Goal: Use online tool/utility: Utilize a website feature to perform a specific function

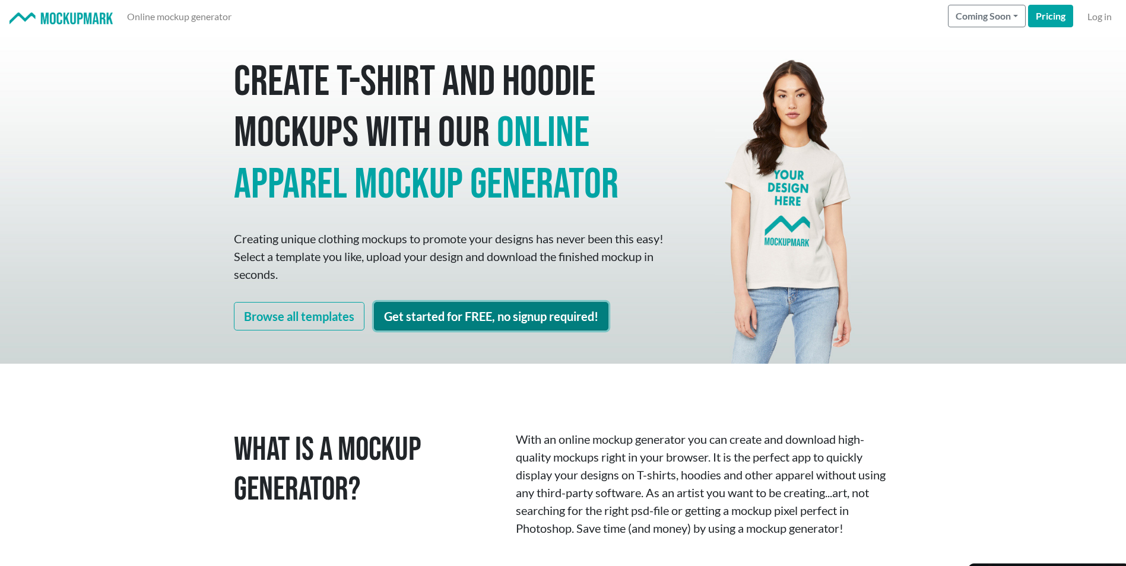
click at [527, 310] on link "Get started for FREE, no signup required!" at bounding box center [491, 316] width 235 height 28
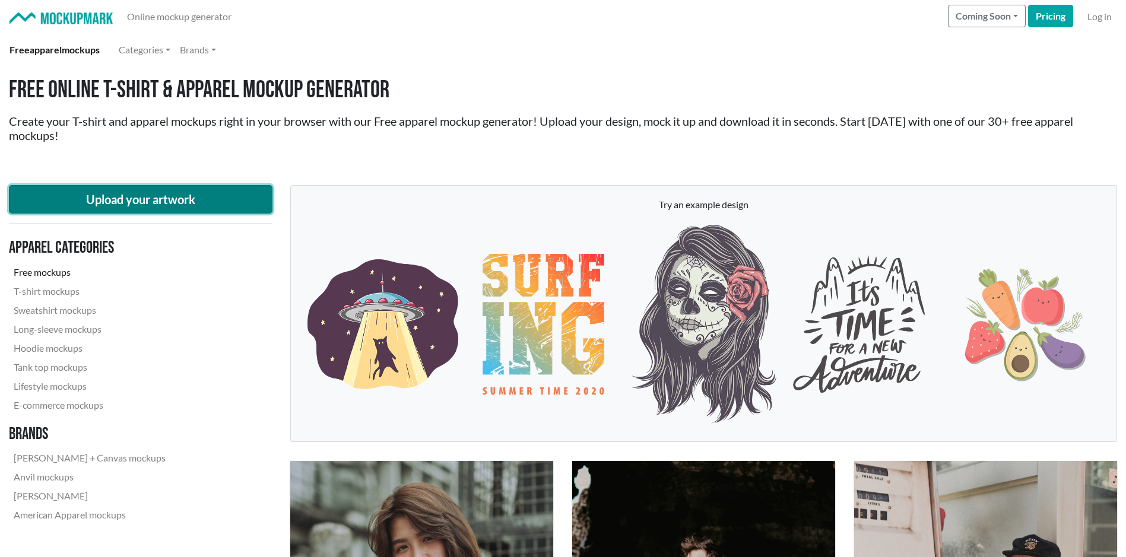
click at [178, 204] on button "Upload your artwork" at bounding box center [141, 199] width 264 height 28
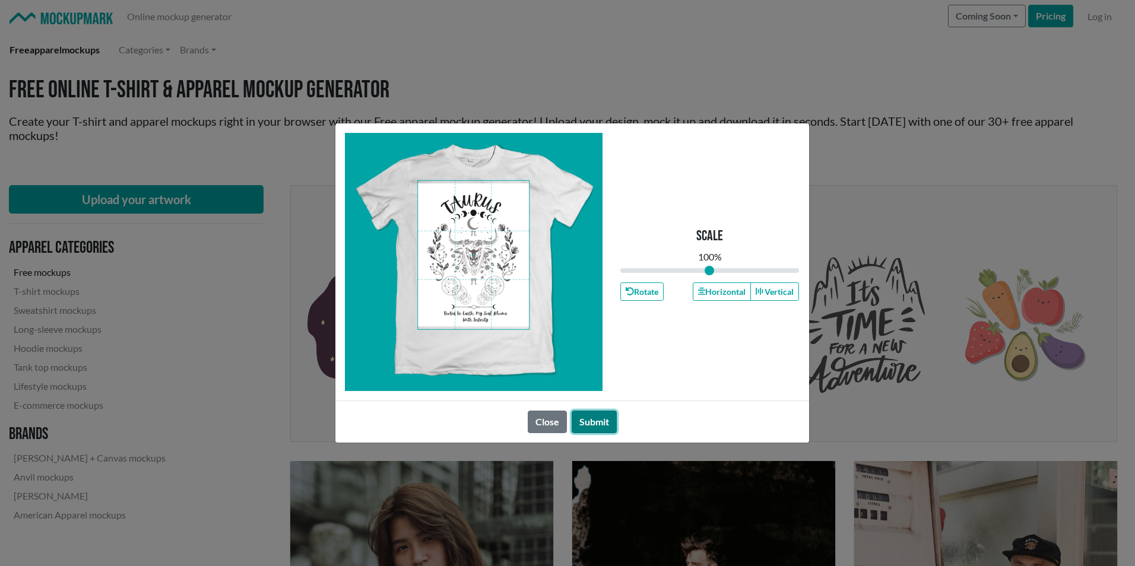
click at [601, 420] on button "Submit" at bounding box center [594, 422] width 45 height 23
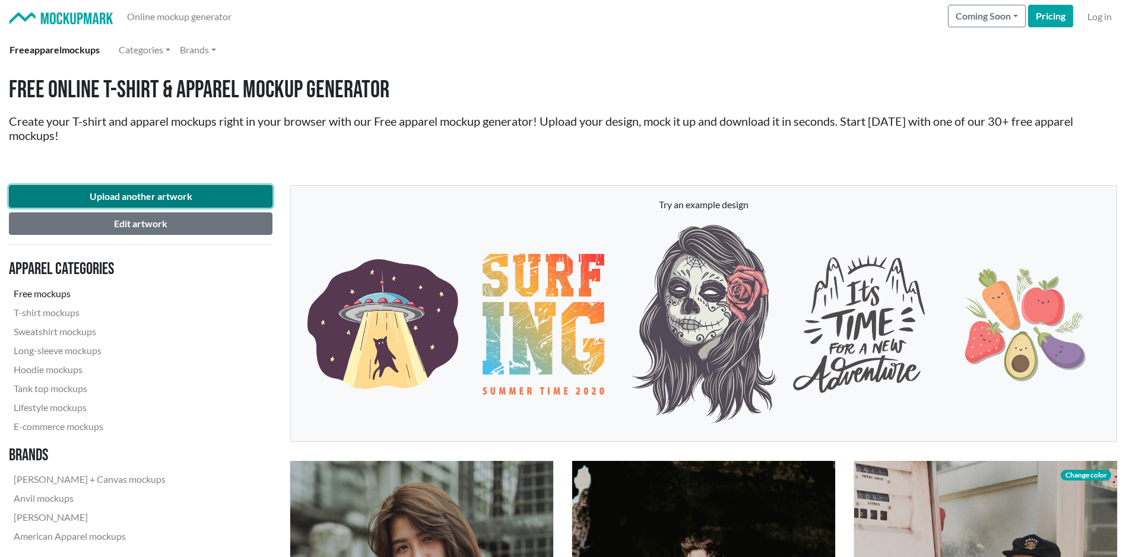
click at [148, 197] on button "Upload another artwork" at bounding box center [141, 196] width 264 height 23
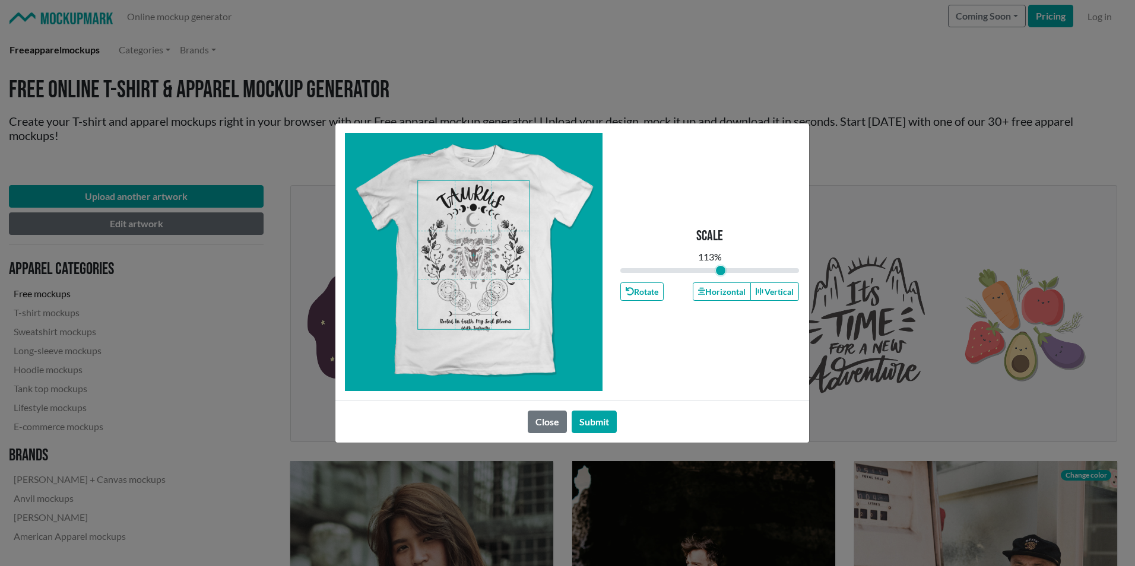
drag, startPoint x: 709, startPoint y: 271, endPoint x: 720, endPoint y: 271, distance: 11.3
type input "1.13"
click at [720, 271] on input "range" at bounding box center [709, 270] width 179 height 13
click at [602, 419] on button "Submit" at bounding box center [594, 422] width 45 height 23
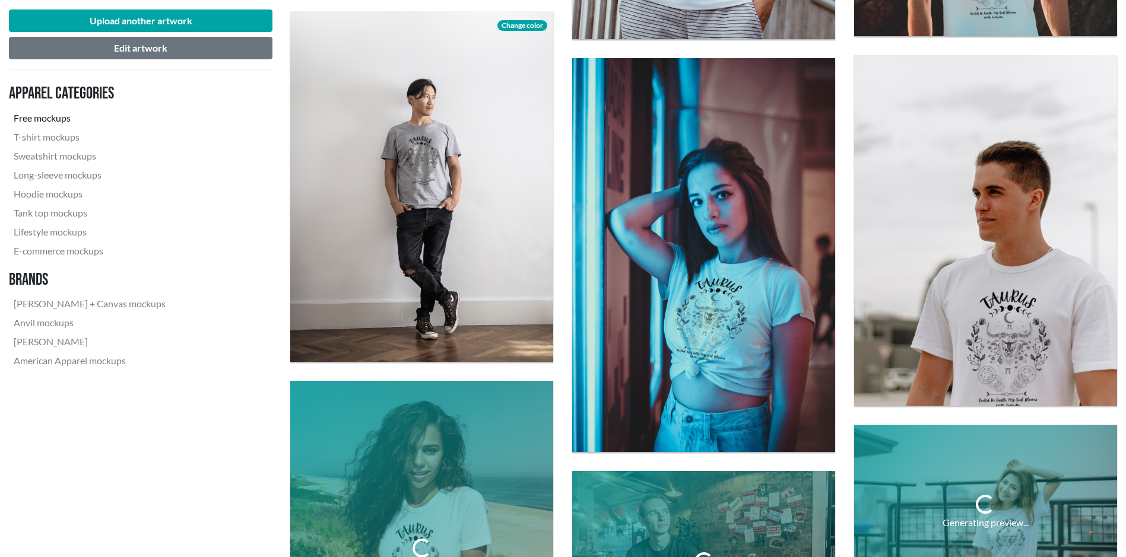
scroll to position [2315, 0]
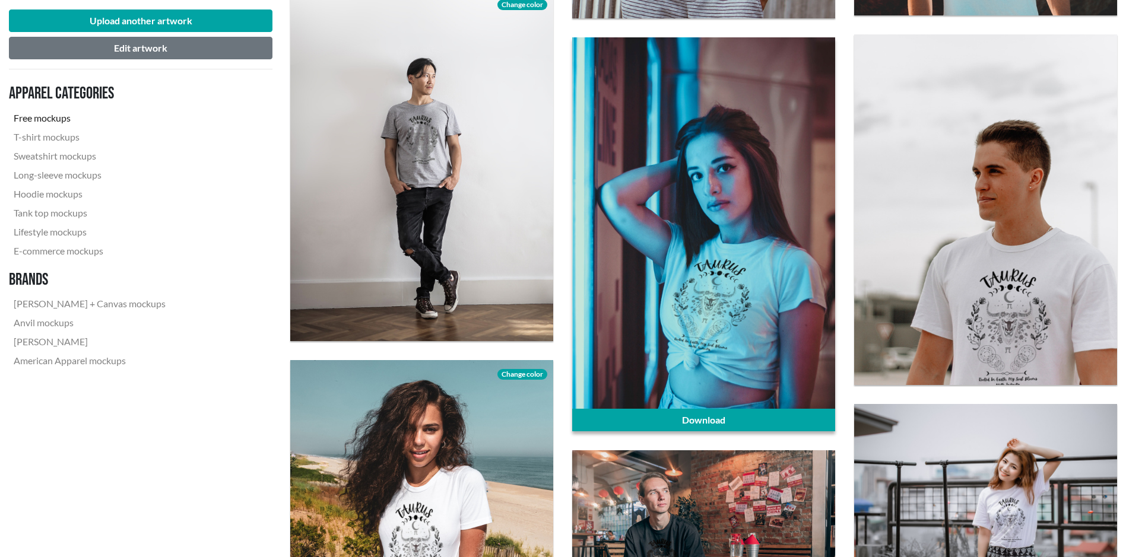
click at [716, 346] on div at bounding box center [703, 234] width 263 height 394
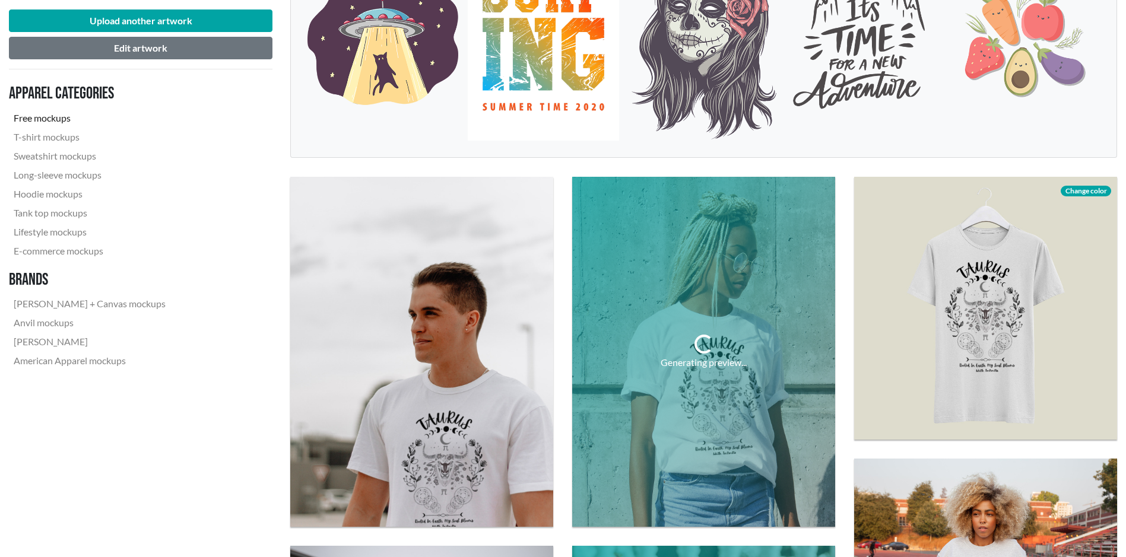
scroll to position [297, 0]
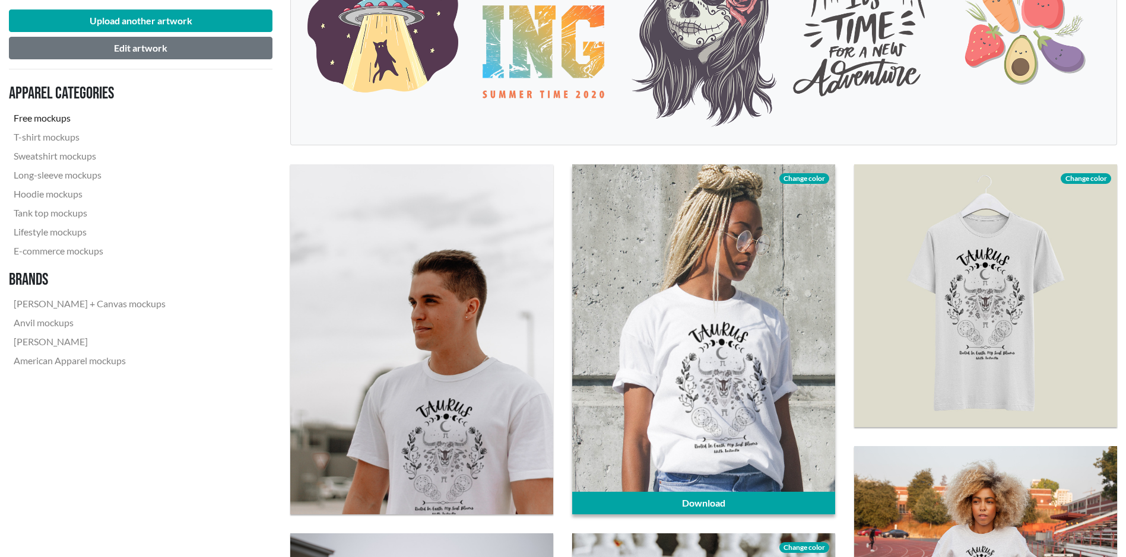
click at [714, 385] on div at bounding box center [703, 339] width 263 height 350
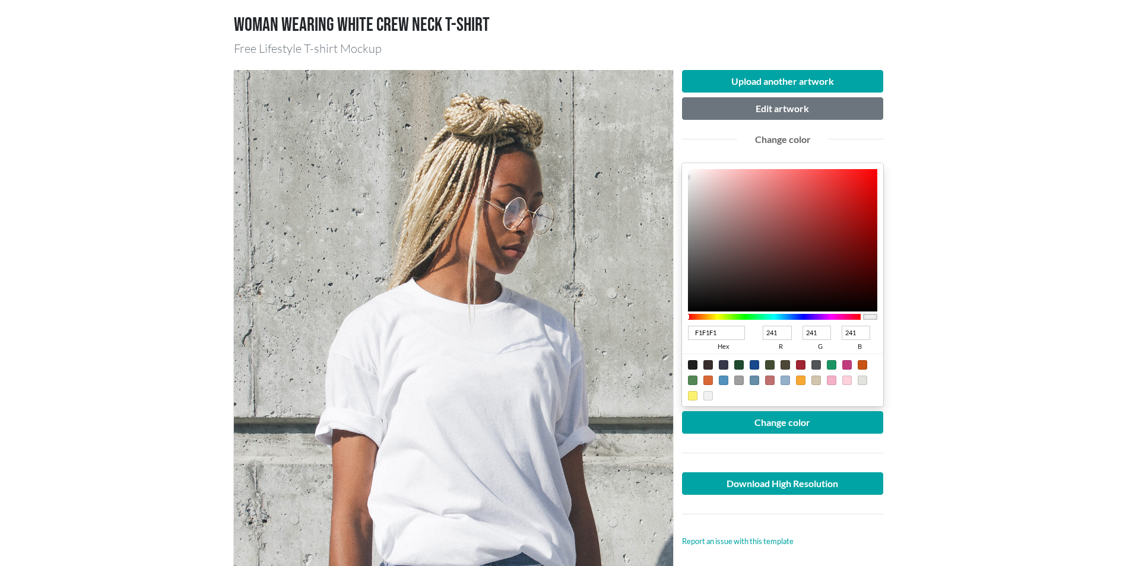
scroll to position [59, 0]
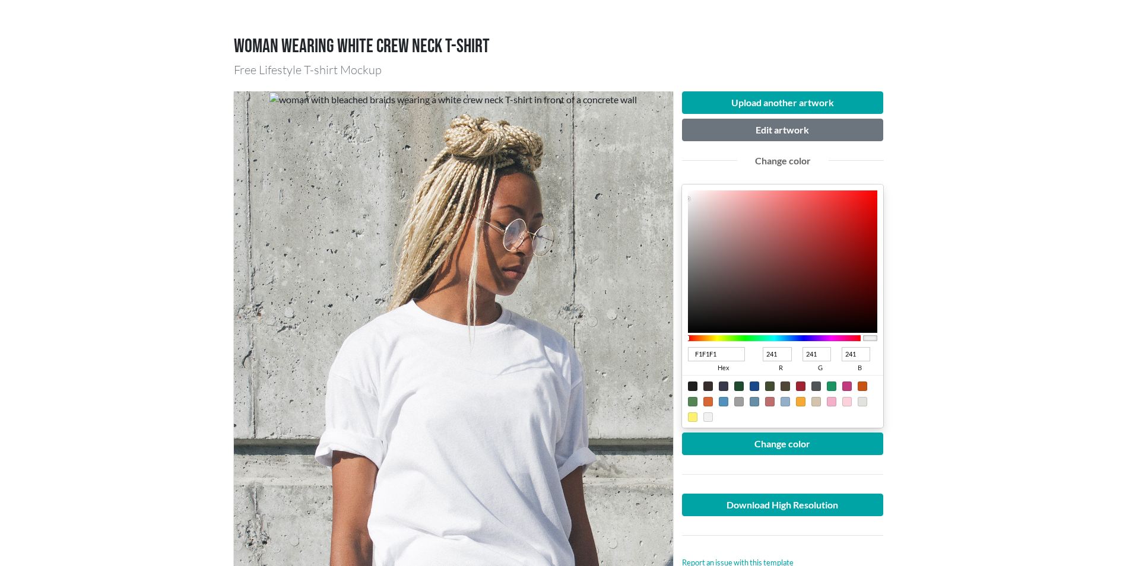
type input "F50A0A"
type input "245"
type input "10"
click at [870, 197] on div at bounding box center [783, 262] width 190 height 142
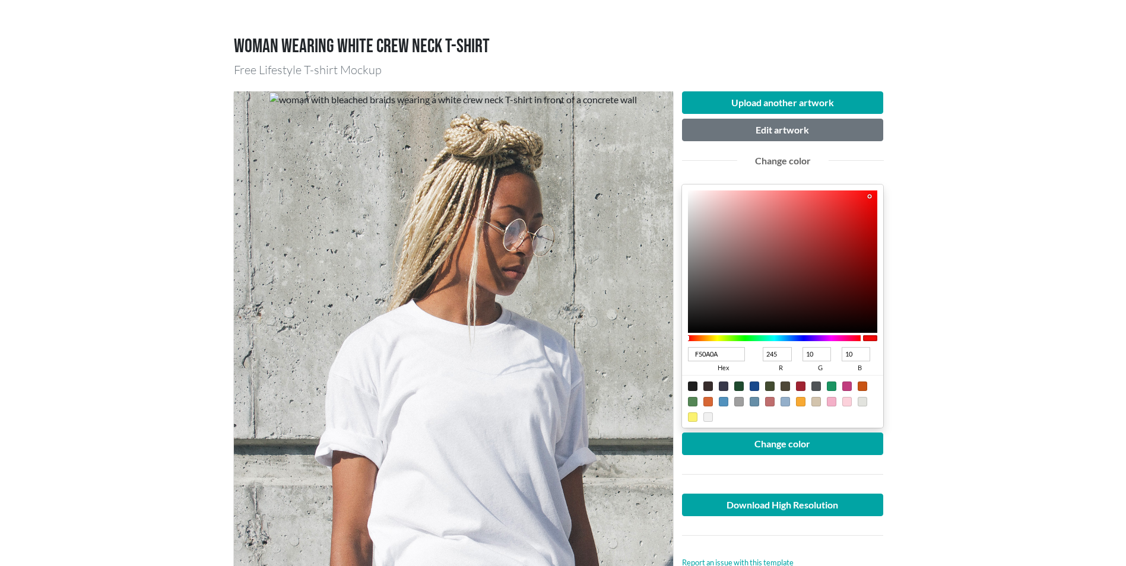
click at [851, 384] on div at bounding box center [846, 386] width 9 height 9
type input "C13C7E"
type input "193"
type input "60"
type input "126"
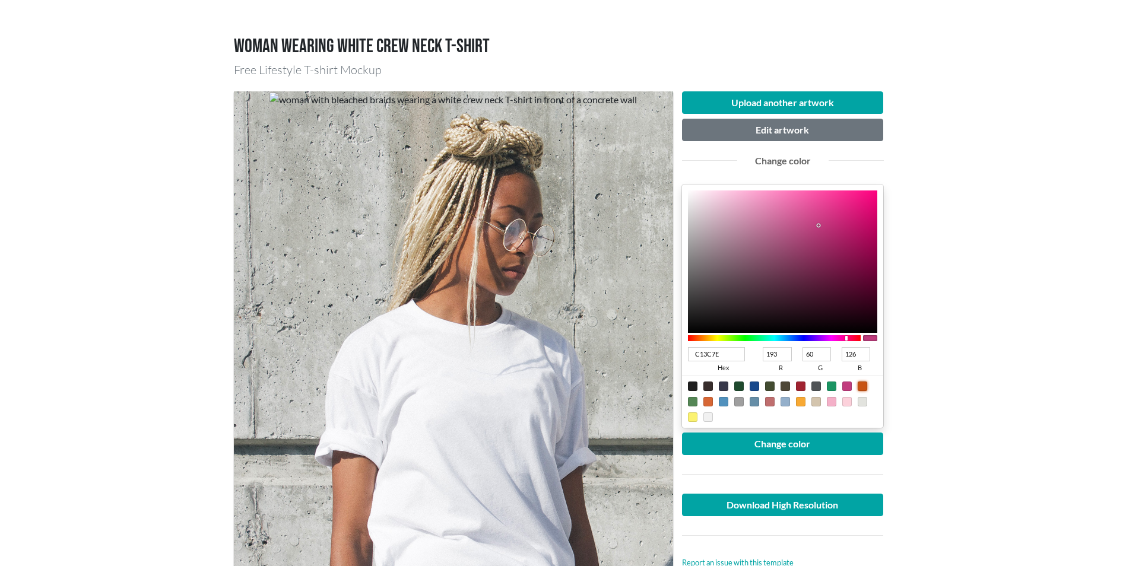
click at [859, 382] on div at bounding box center [862, 386] width 9 height 9
type input "C85313"
type input "200"
type input "83"
type input "19"
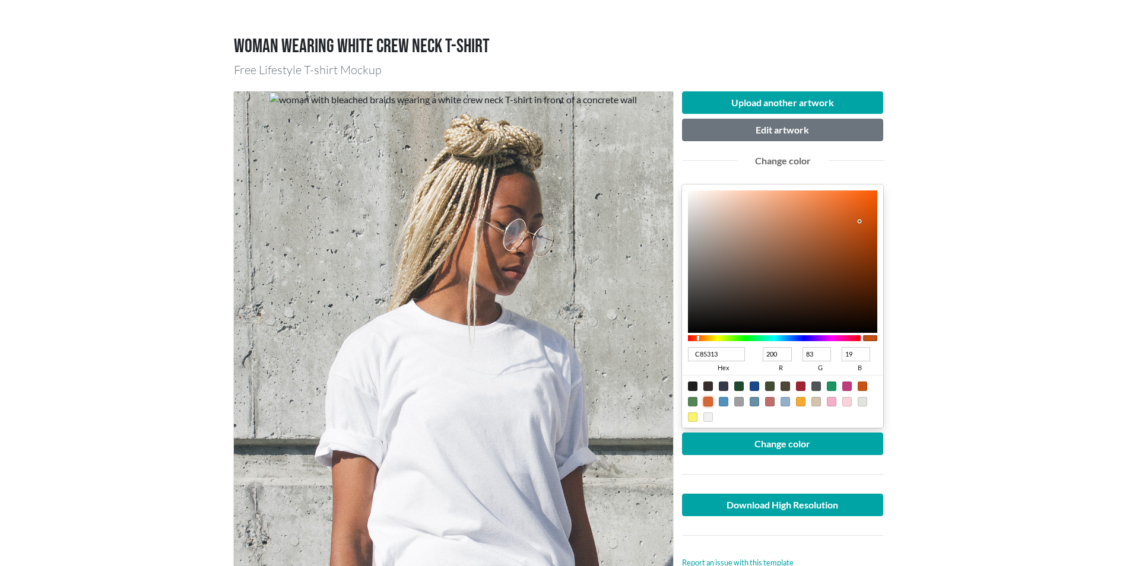
click at [711, 403] on div at bounding box center [708, 401] width 9 height 9
type input "D76735"
type input "215"
type input "103"
type input "53"
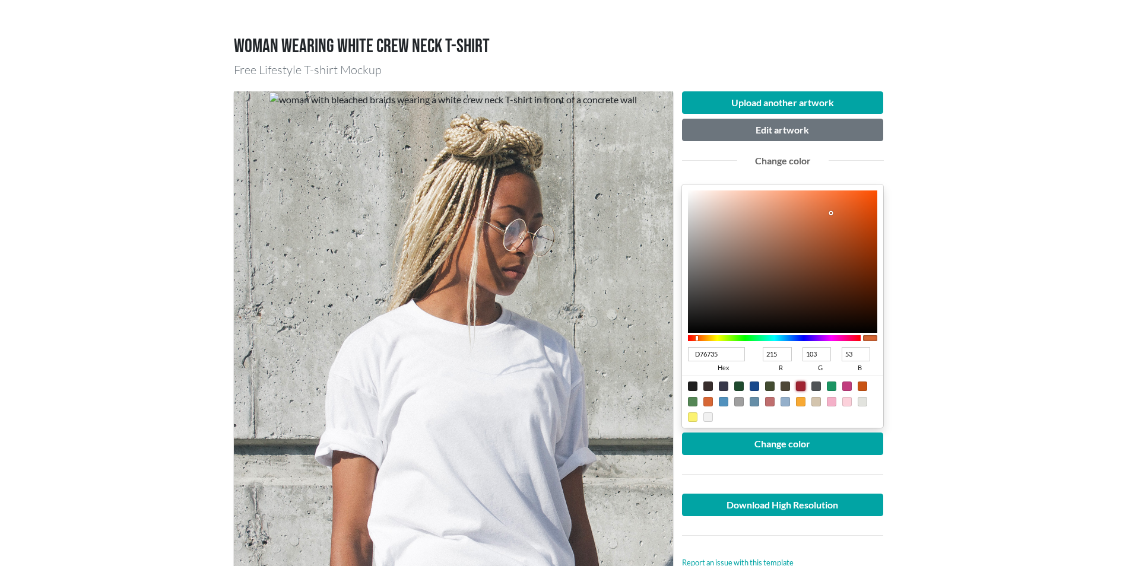
click at [800, 386] on div at bounding box center [800, 386] width 9 height 9
type input "A02331"
type input "160"
type input "35"
type input "49"
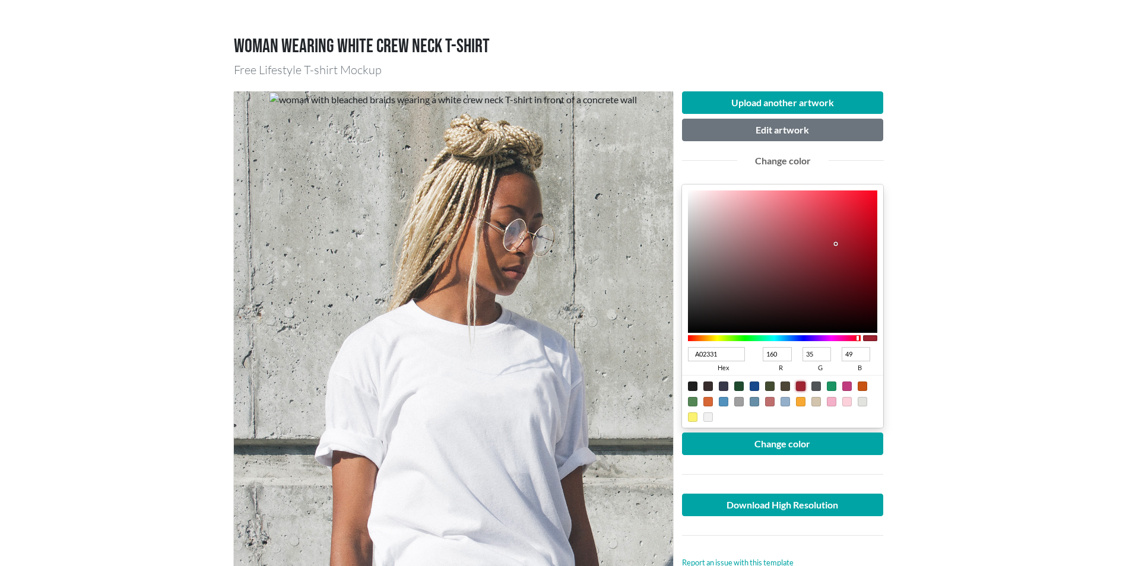
type input "A12231"
type input "161"
type input "34"
type input "A82232"
type input "168"
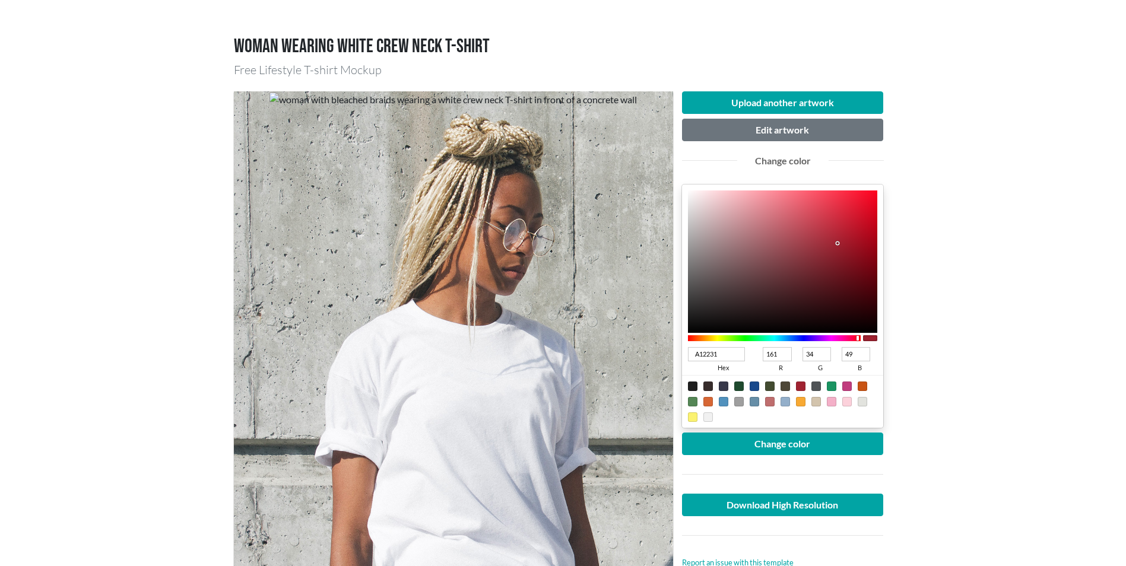
type input "50"
type input "AE2132"
type input "174"
type input "33"
type input "B32031"
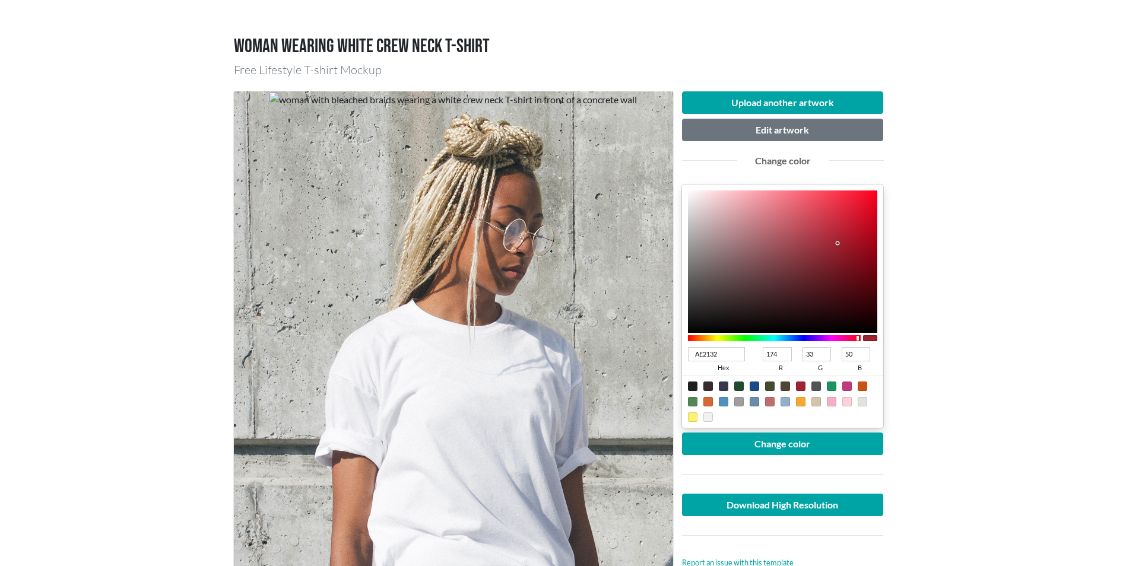
type input "179"
type input "32"
type input "49"
type input "B91E30"
type input "185"
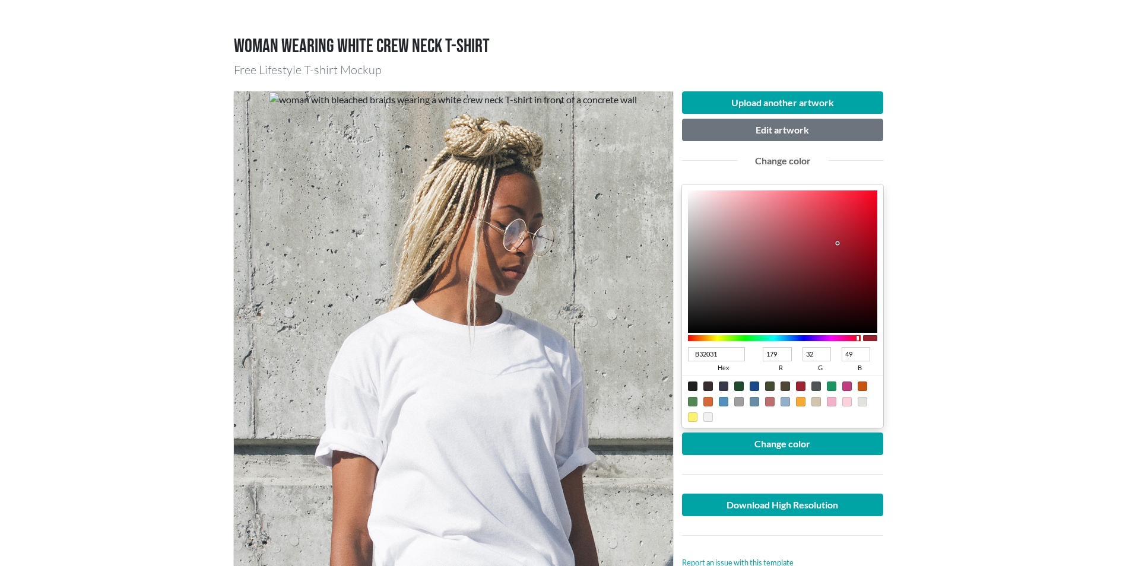
type input "30"
type input "48"
type input "C41B2E"
type input "196"
type input "27"
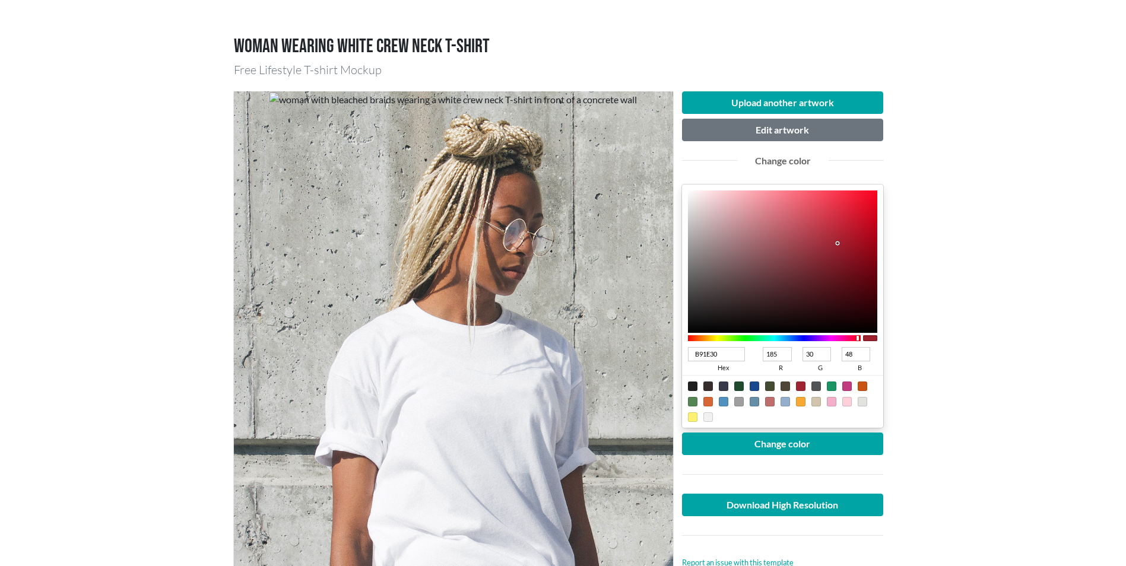
type input "46"
type input "C8192C"
type input "200"
type input "25"
type input "44"
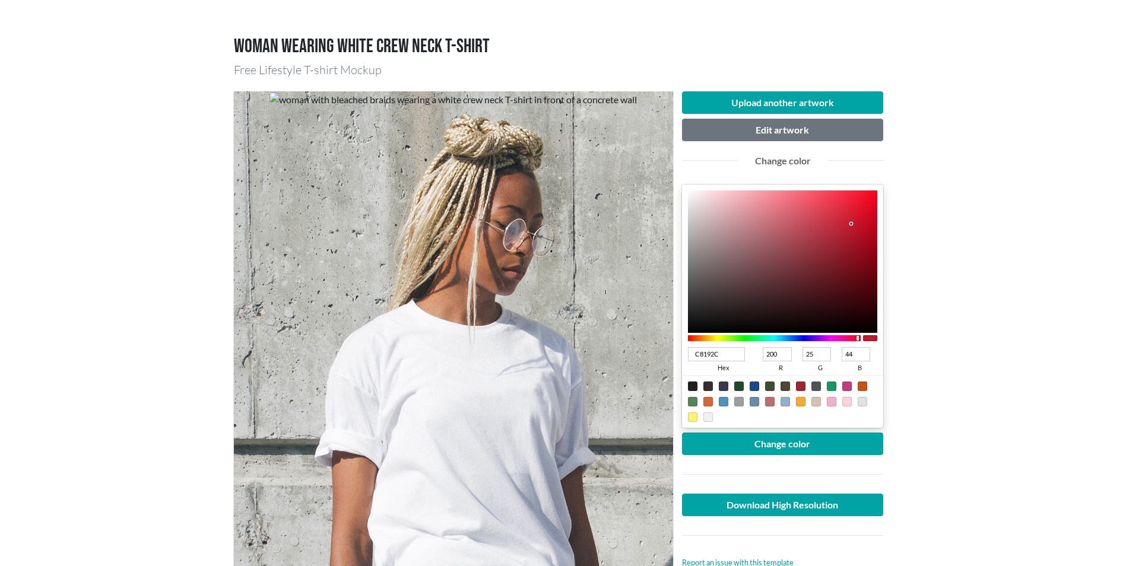
type input "C9182B"
type input "201"
type input "24"
type input "43"
type input "CB172B"
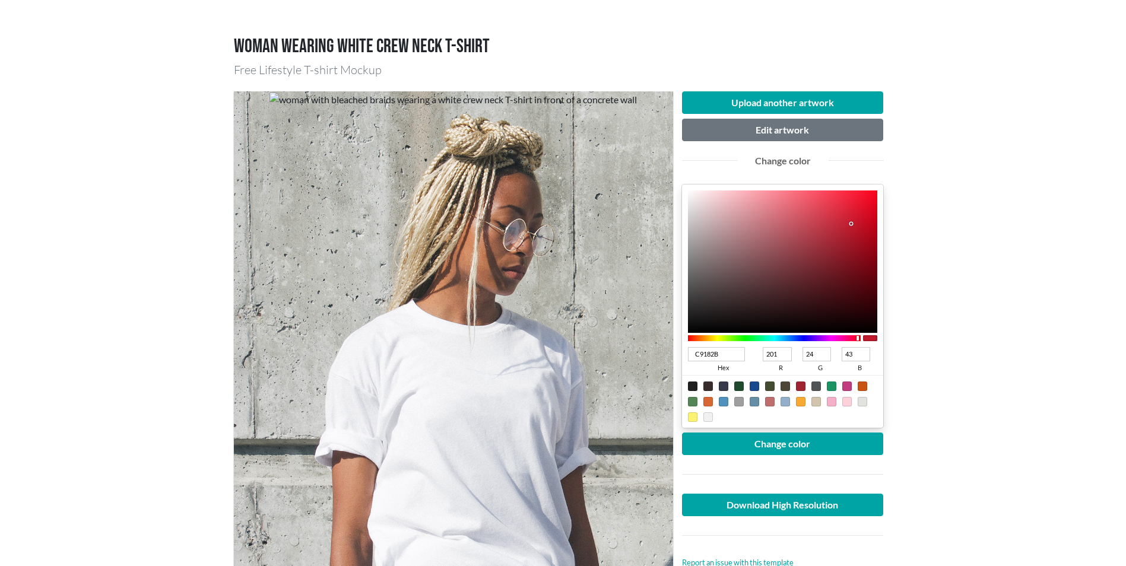
type input "203"
type input "23"
type input "CD162B"
type input "205"
type input "22"
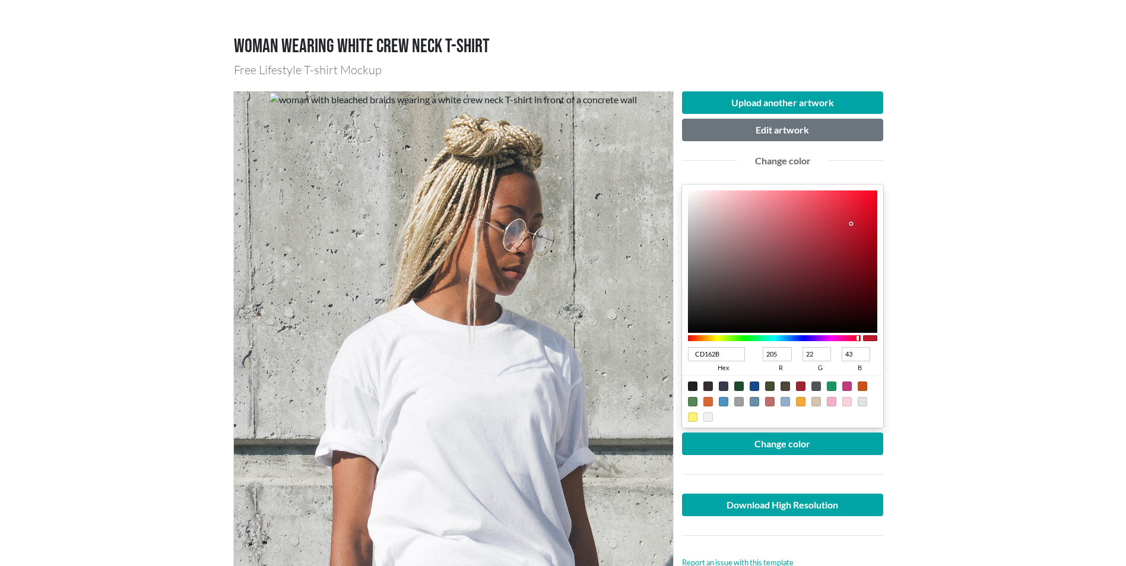
type input "D3142A"
type input "211"
type input "20"
type input "42"
type input "D81128"
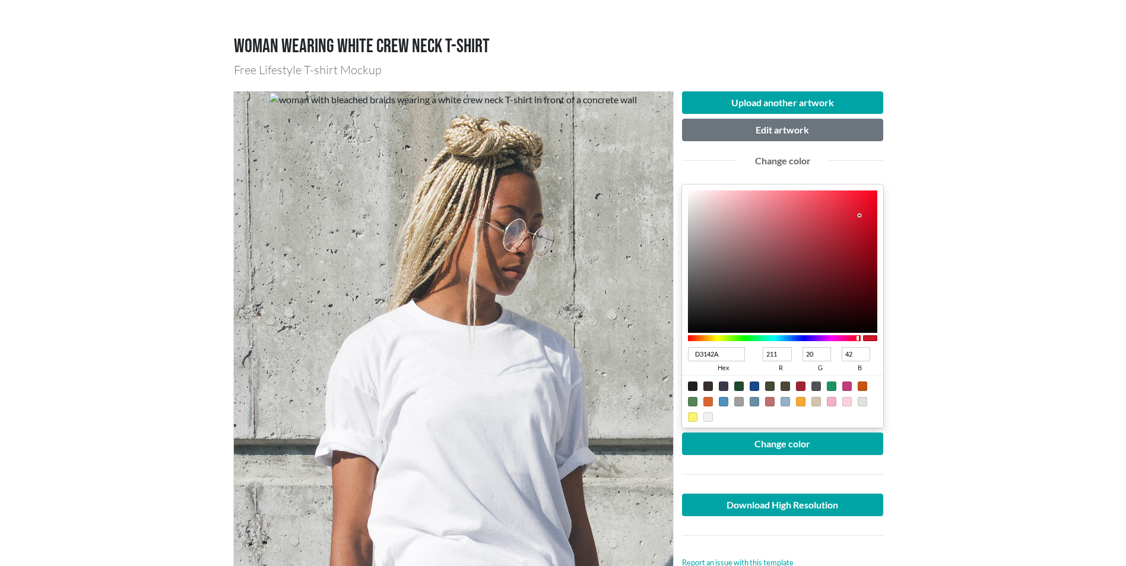
type input "216"
type input "17"
type input "40"
type input "DD0D25"
type input "221"
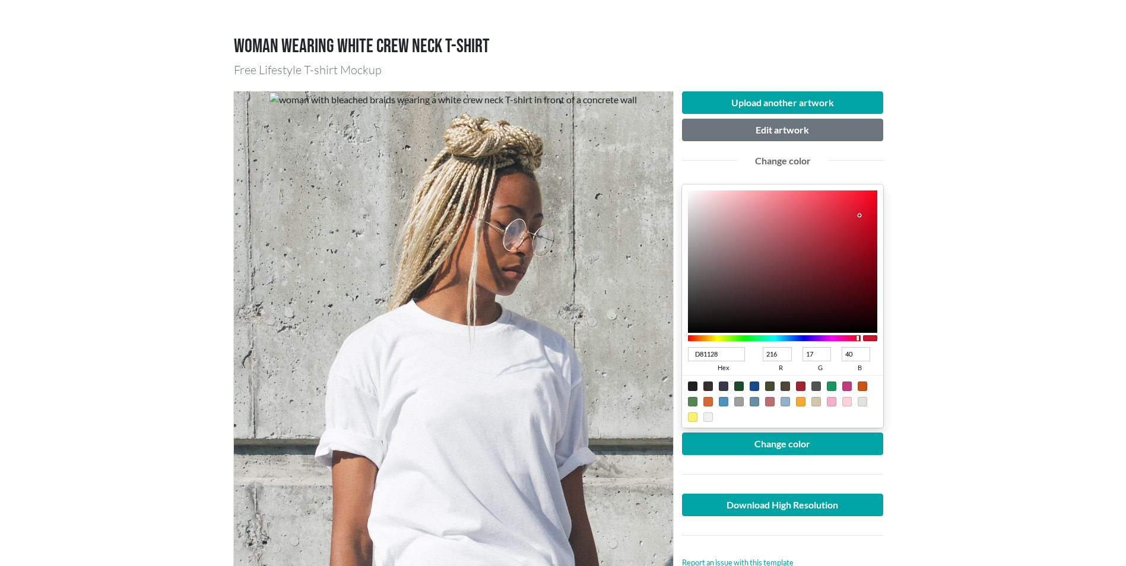
type input "13"
type input "37"
type input "E20A23"
type input "226"
type input "10"
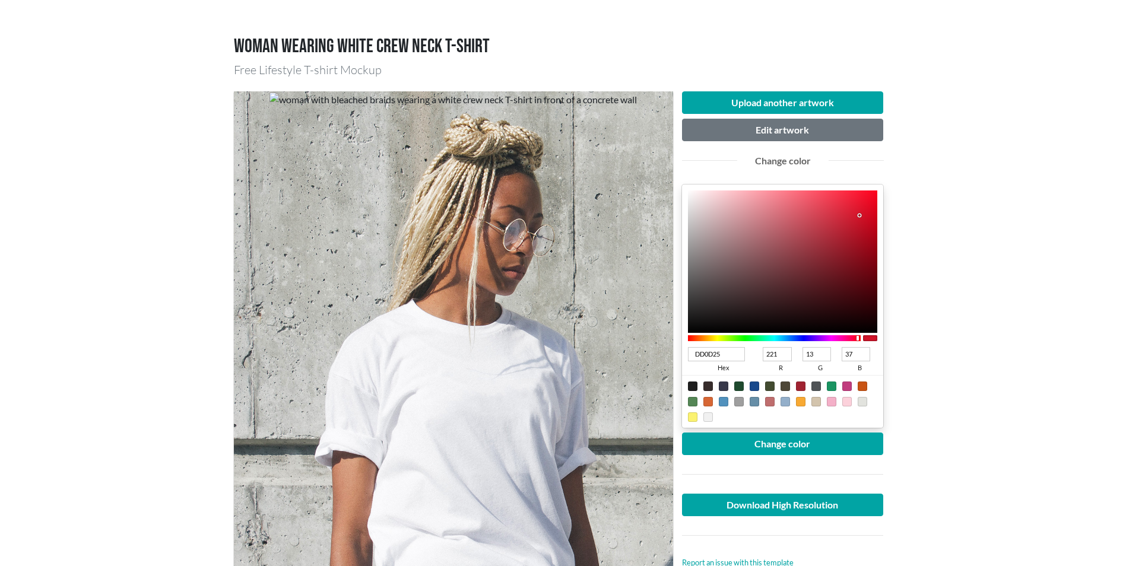
type input "35"
type input "E60A23"
type input "230"
type input "E90822"
type input "233"
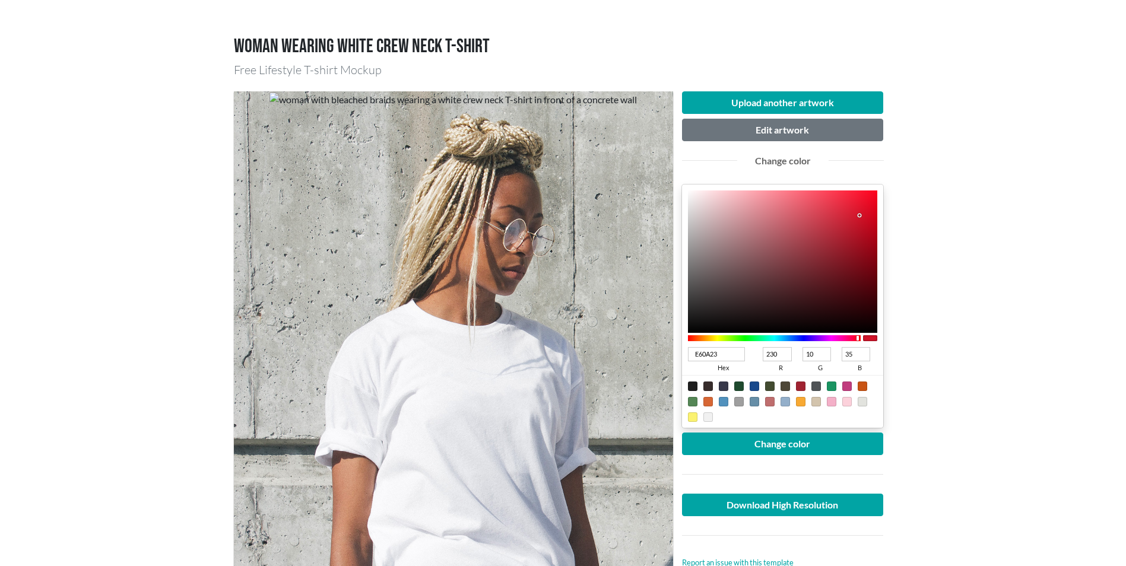
type input "8"
type input "34"
type input "EB0822"
type input "235"
type input "ED0721"
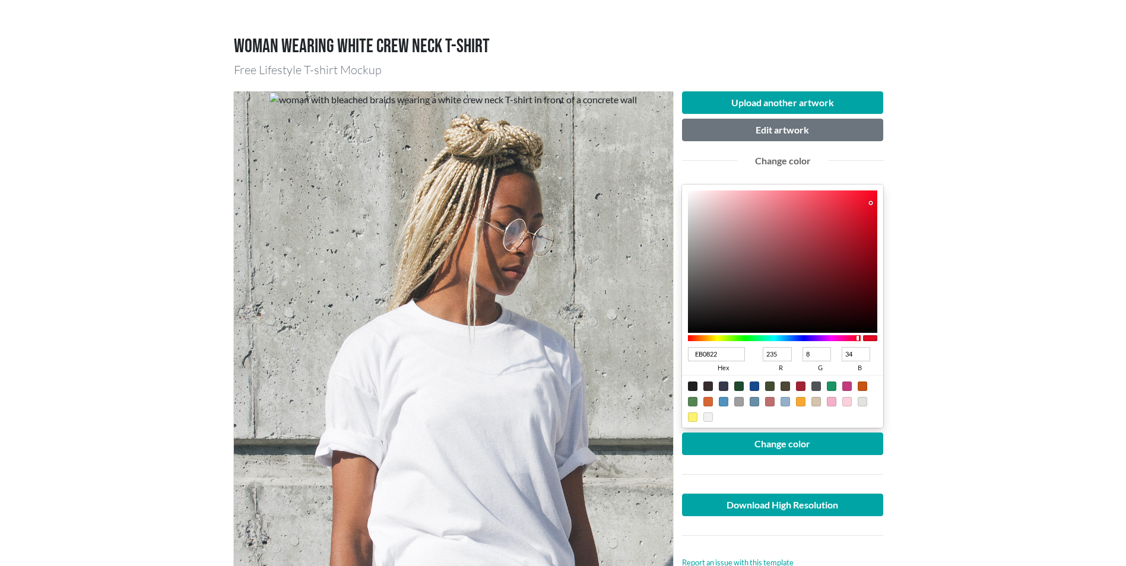
type input "237"
type input "7"
type input "33"
type input "EE0721"
type input "238"
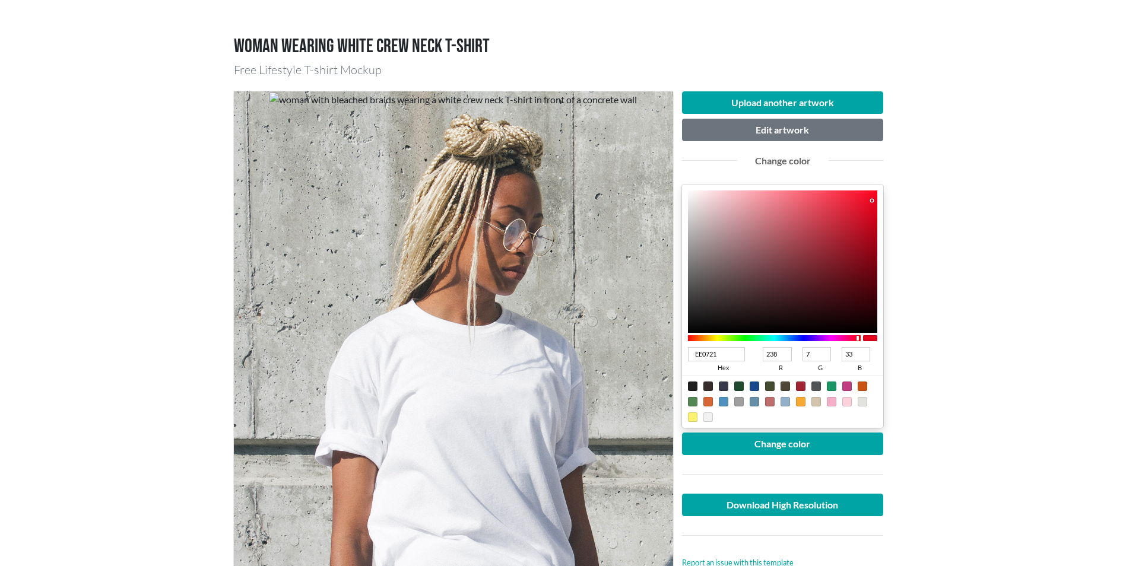
type input "F30722"
type input "243"
type input "34"
type input "F40722"
type input "244"
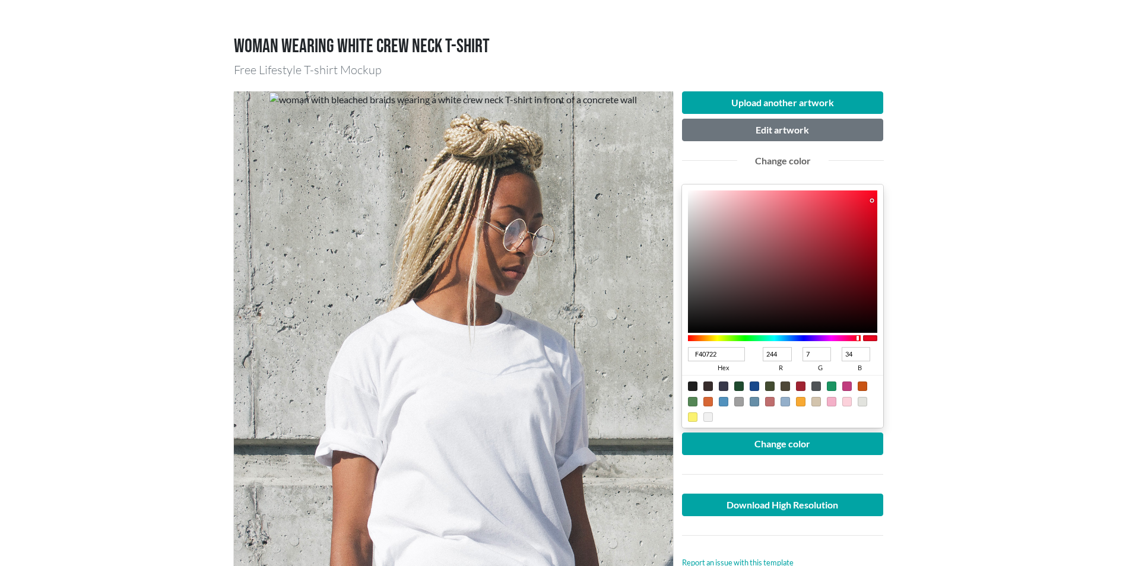
type input "F50722"
type input "245"
type input "F60722"
type input "246"
type input "F70722"
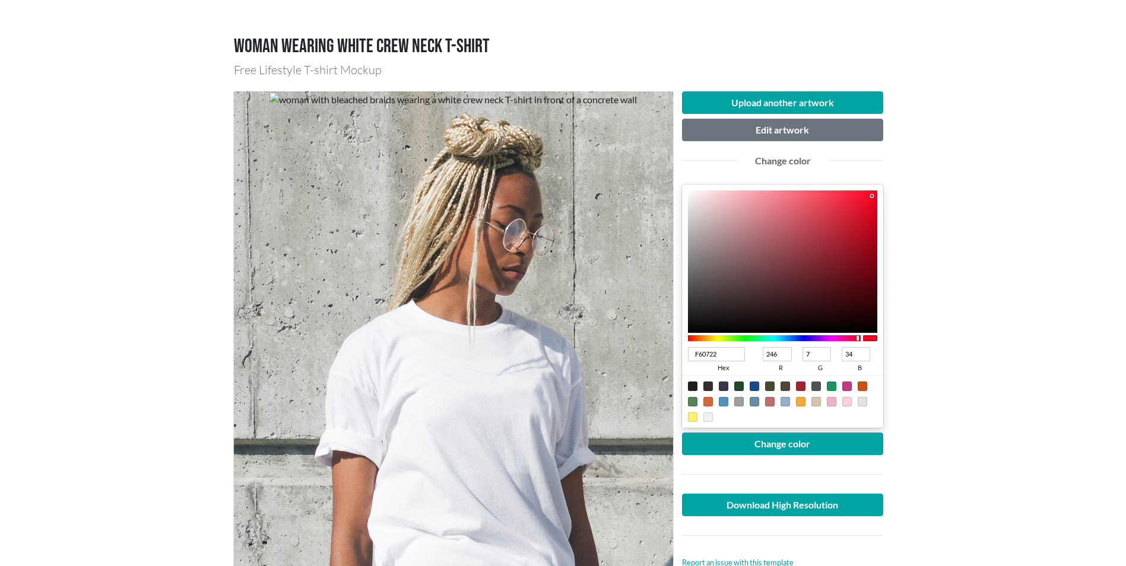
type input "247"
type input "F80722"
type input "248"
type input "F40620"
type input "244"
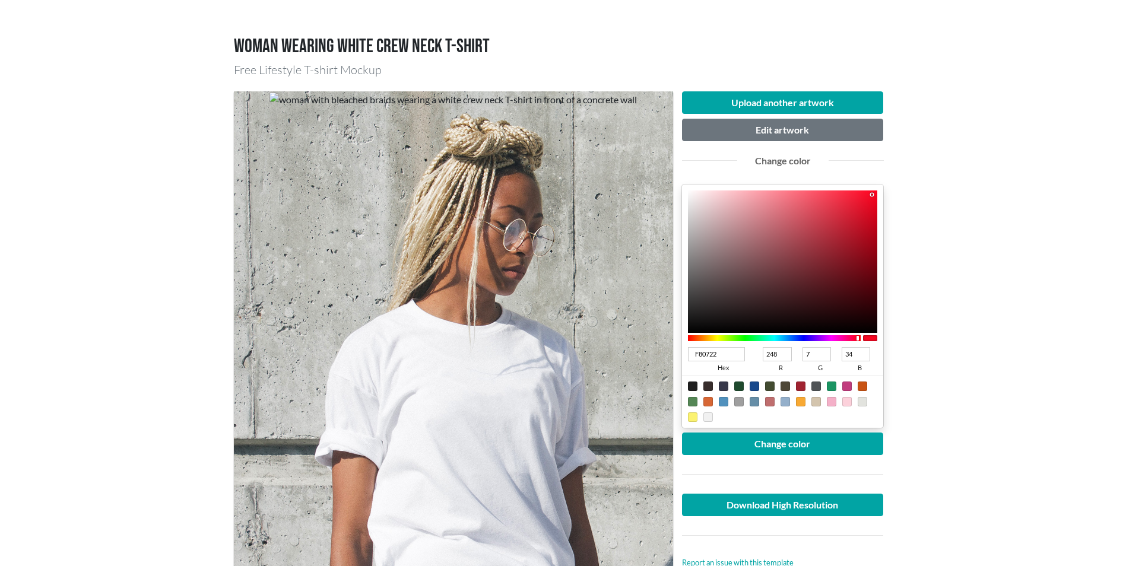
type input "6"
type input "32"
type input "EE031C"
type input "238"
type input "3"
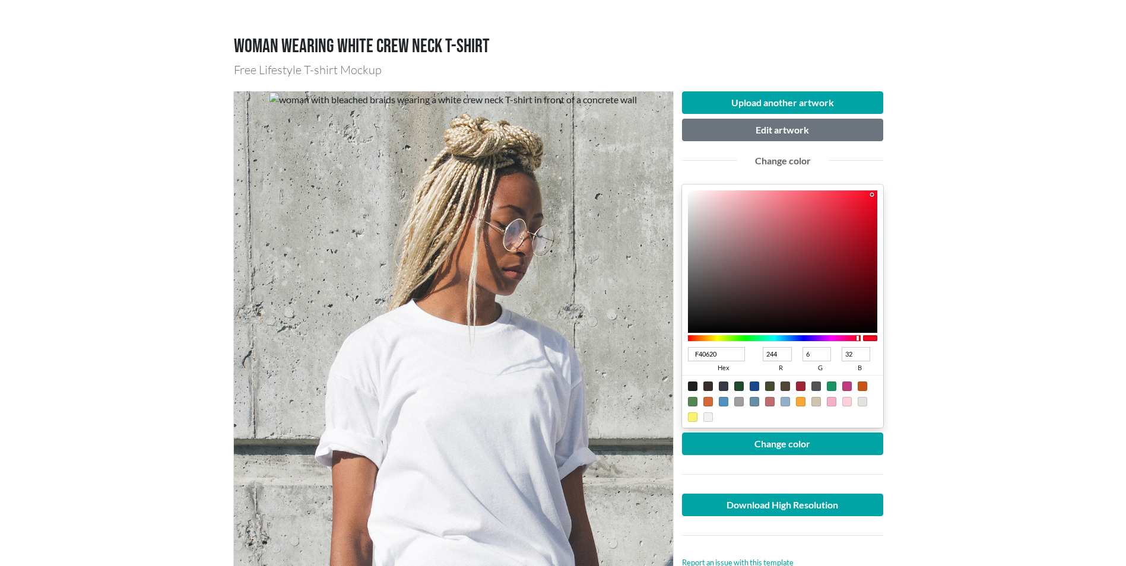
type input "28"
type input "ED031C"
type input "237"
type input "EF031D"
type input "239"
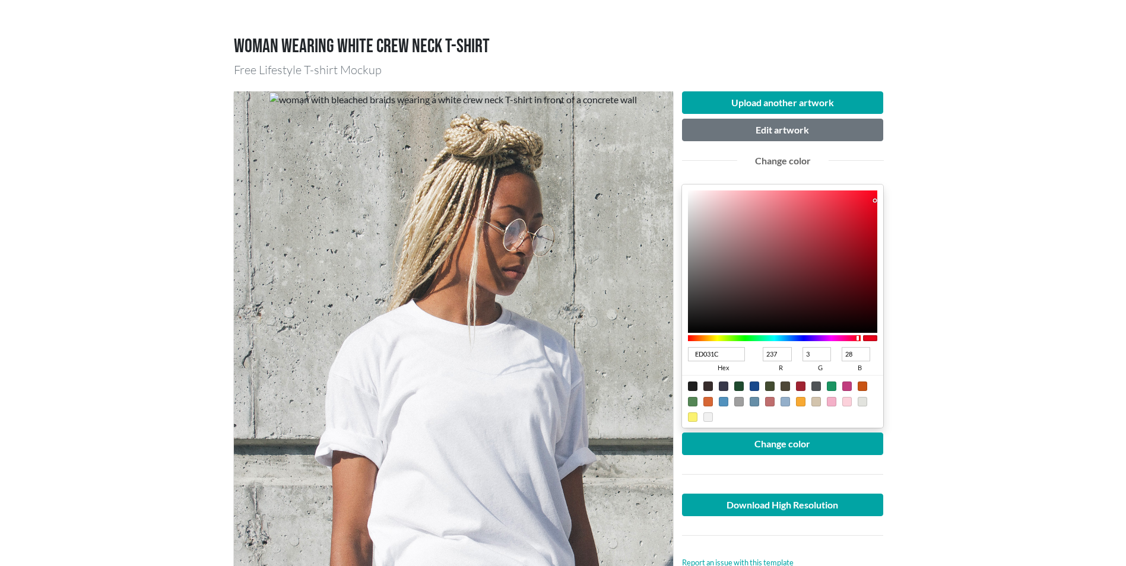
type input "29"
type input "F2031E"
type input "242"
type input "30"
type input "F3031E"
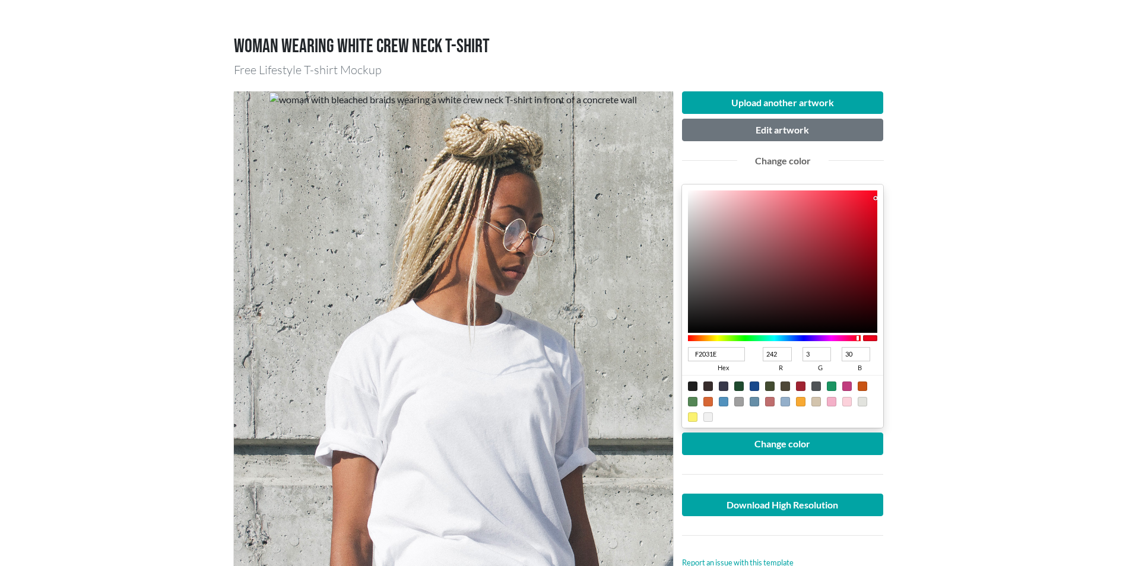
type input "243"
type input "F3041F"
type input "4"
type input "31"
type input "F40520"
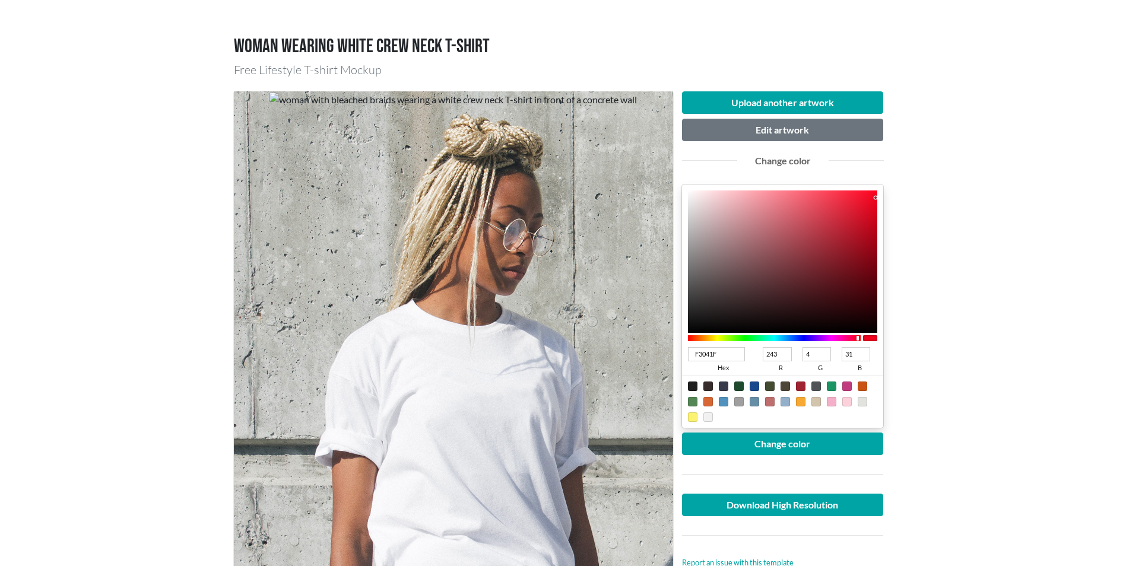
type input "244"
type input "5"
type input "32"
type input "F40621"
type input "6"
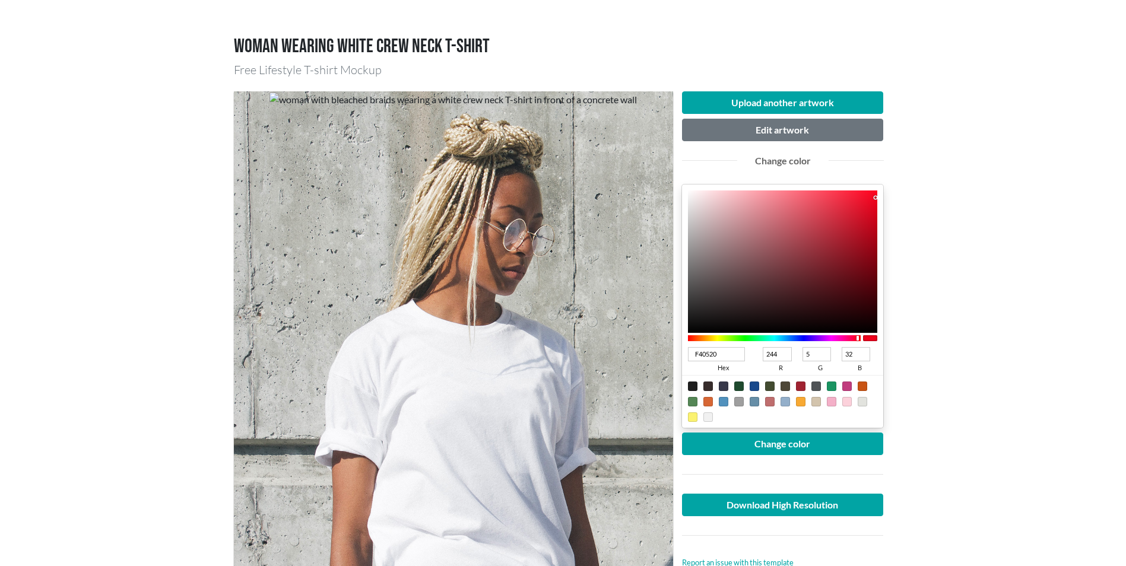
type input "33"
type input "F40722"
type input "7"
type input "34"
type input "F40823"
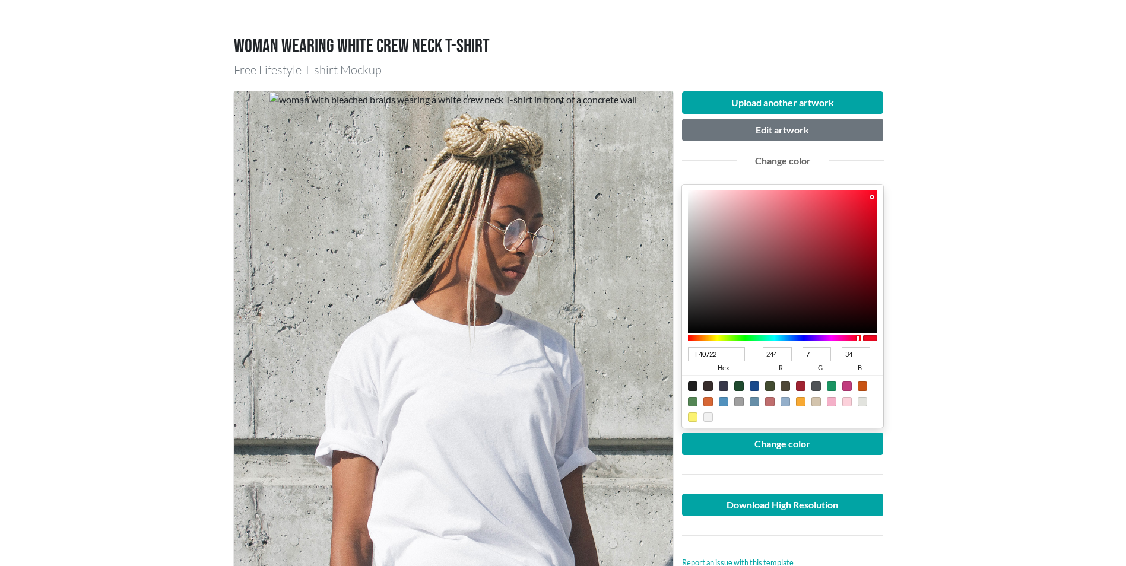
type input "8"
type input "35"
drag, startPoint x: 836, startPoint y: 244, endPoint x: 872, endPoint y: 197, distance: 58.5
click at [872, 197] on div at bounding box center [871, 197] width 2 height 2
click at [776, 445] on button "Change color" at bounding box center [783, 444] width 202 height 23
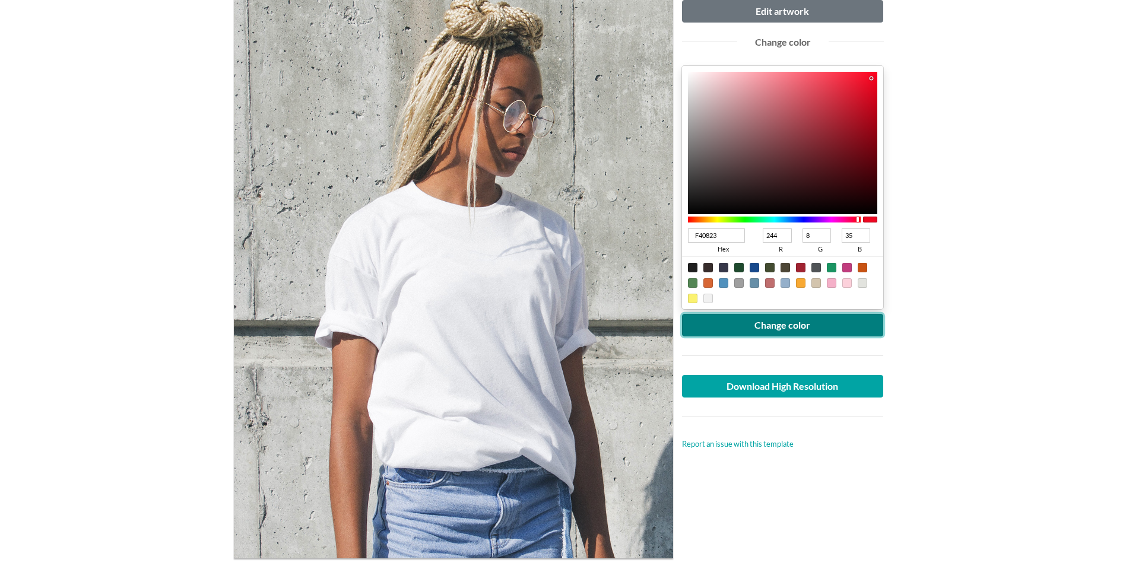
scroll to position [119, 0]
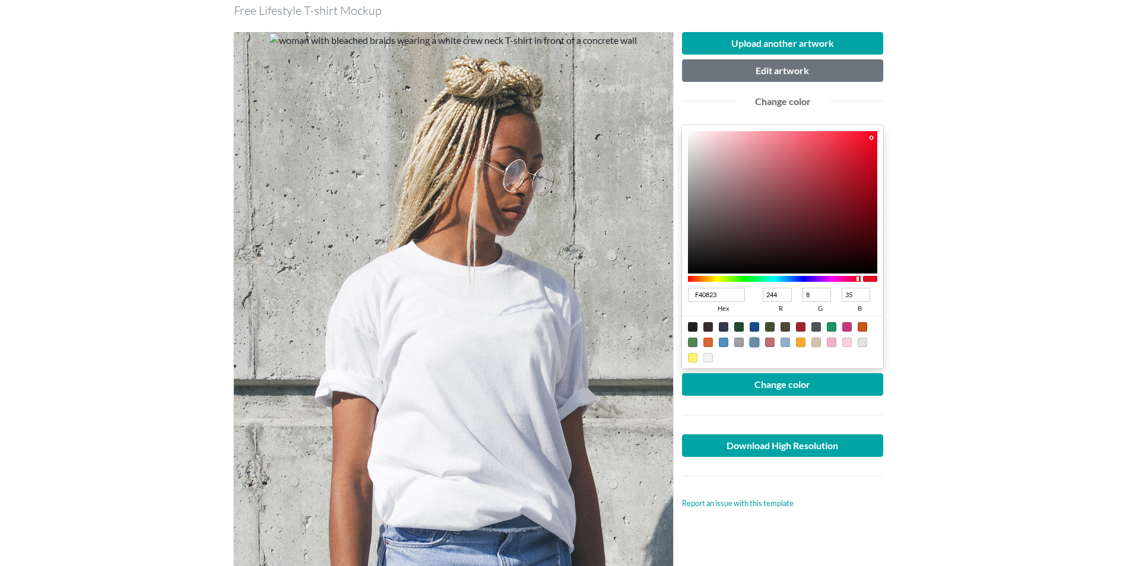
click at [756, 343] on div at bounding box center [754, 342] width 9 height 9
type input "668EA7"
type input "102"
type input "142"
type input "167"
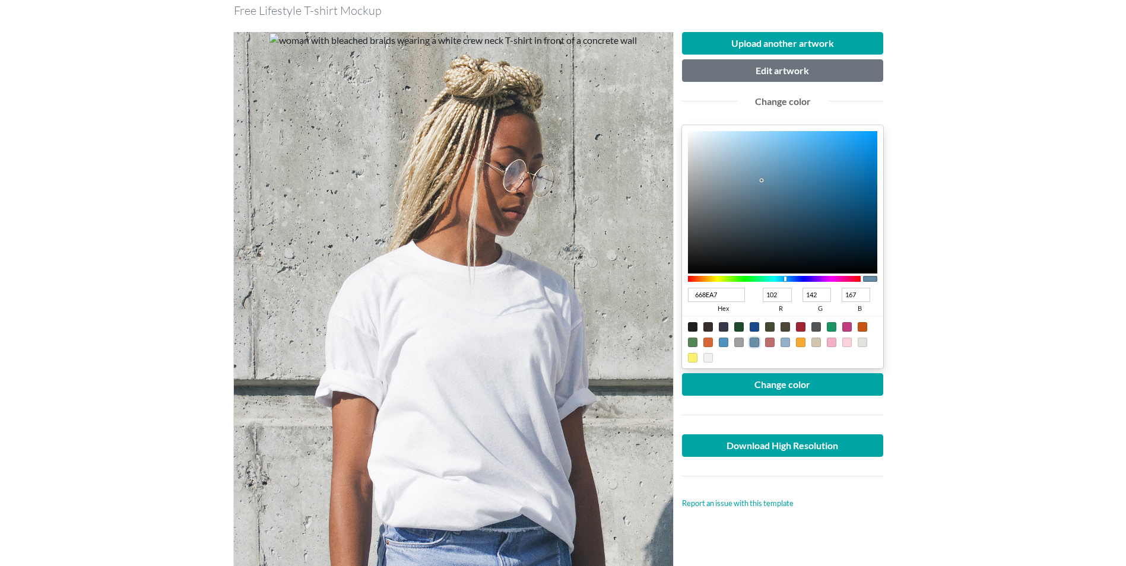
type input "678FA8"
type input "103"
type input "143"
type input "168"
type input "6190AD"
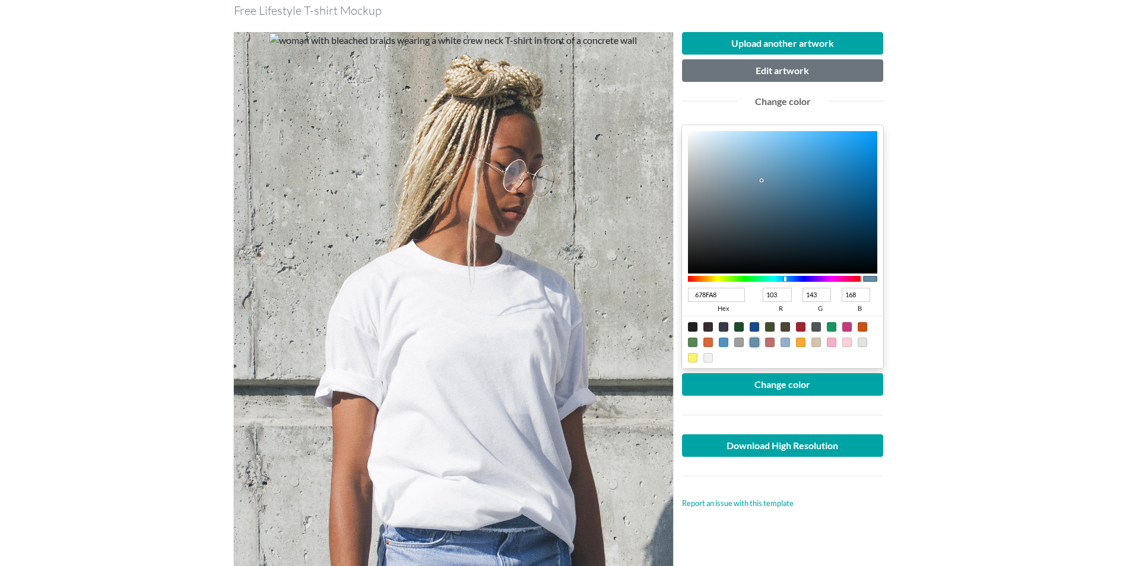
type input "97"
type input "144"
type input "173"
type input "5E90AF"
type input "94"
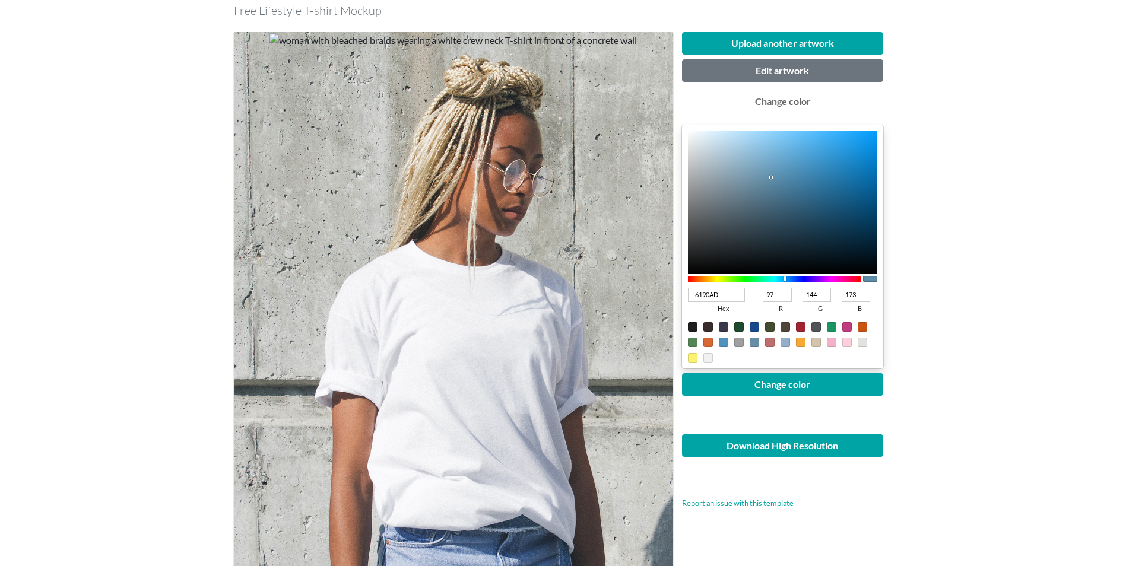
type input "175"
type input "5A91B4"
type input "90"
type input "145"
type input "180"
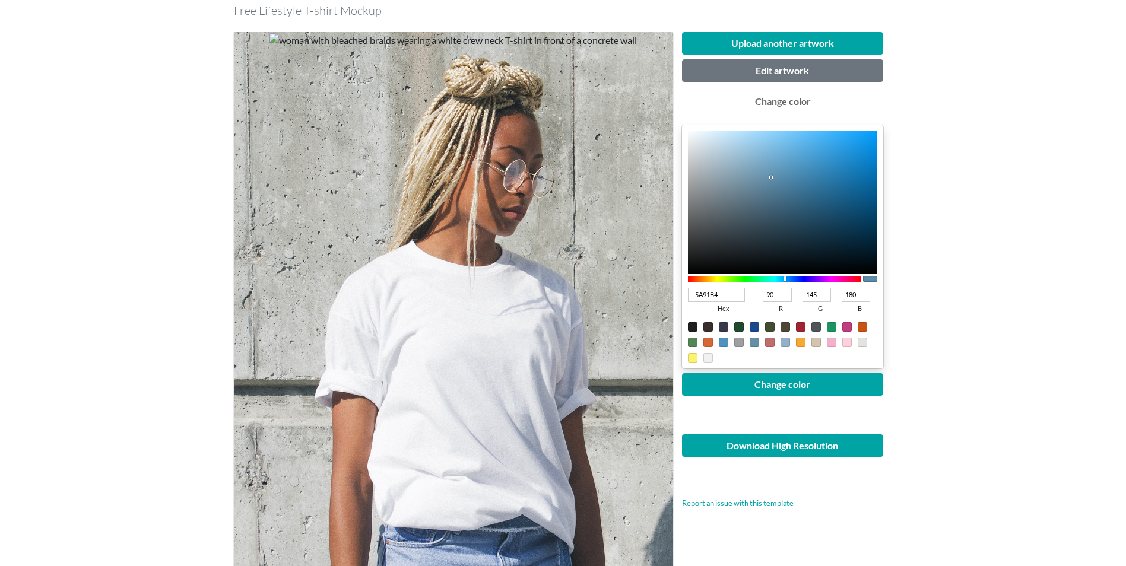
type input "5391B8"
type input "83"
type input "184"
type input "4590BF"
type input "69"
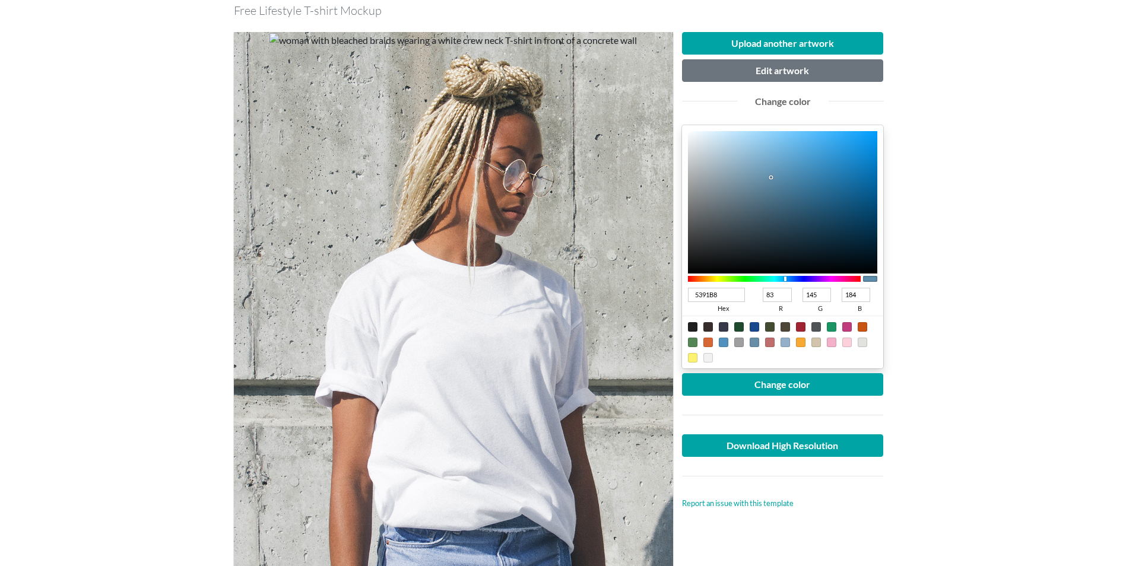
type input "144"
type input "191"
type input "388FC5"
type input "56"
type input "143"
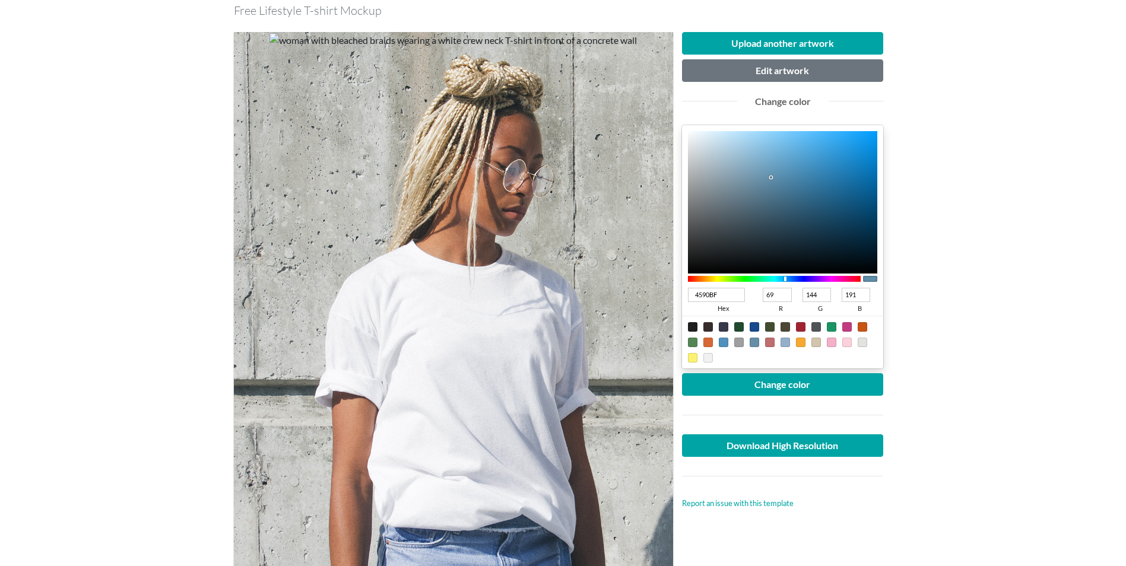
type input "197"
type input "2E8DC7"
type input "46"
type input "141"
type input "199"
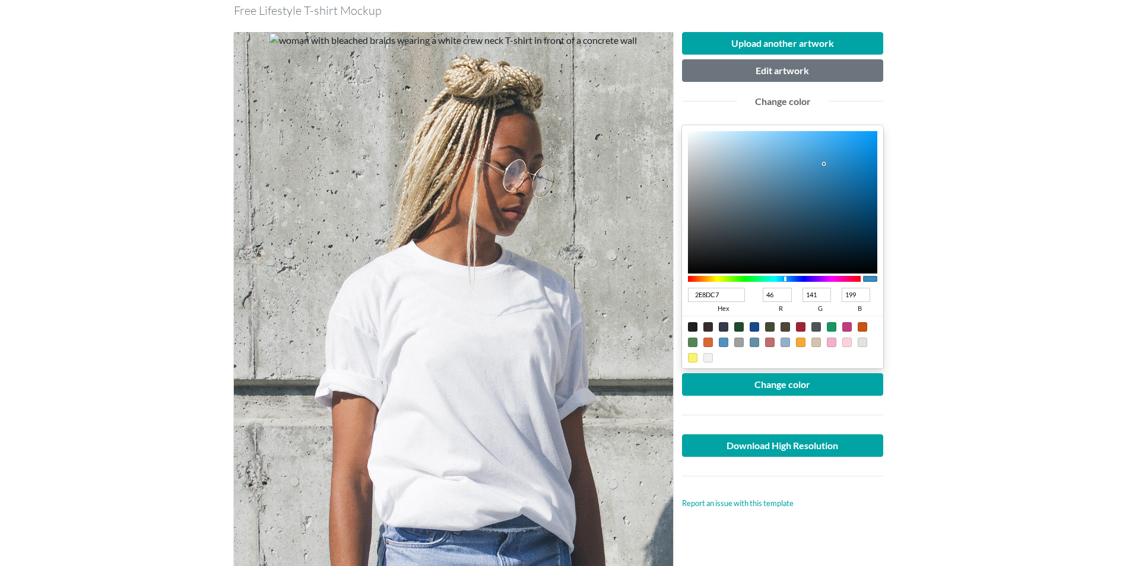
type input "288DCA"
type input "40"
type input "202"
type input "248ECF"
type input "36"
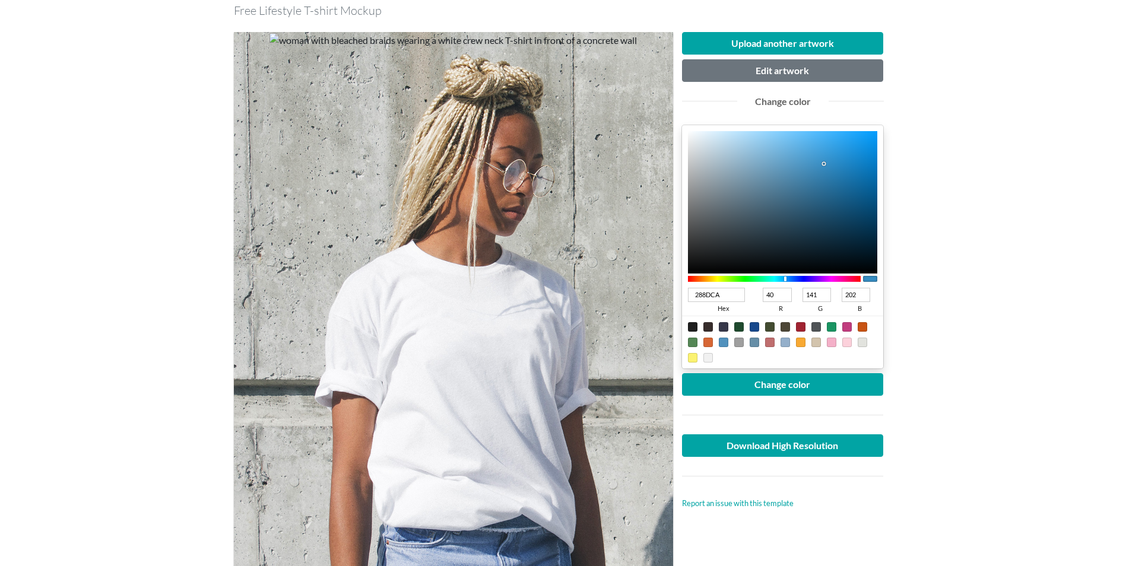
type input "142"
type input "207"
type input "1E8FD4"
type input "30"
type input "143"
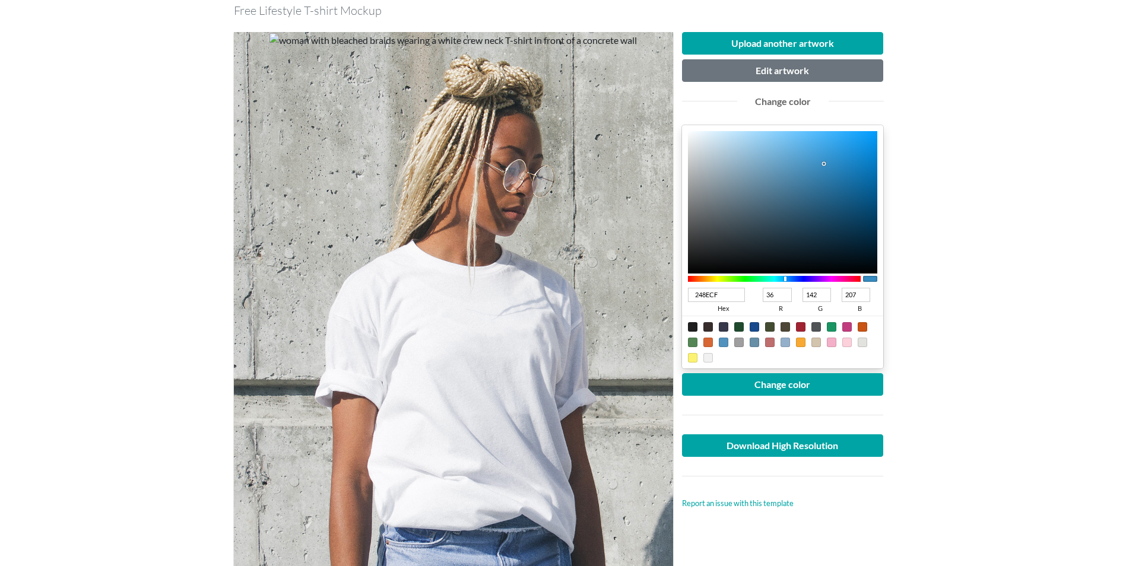
type input "212"
type input "1B91D8"
type input "27"
type input "145"
type input "216"
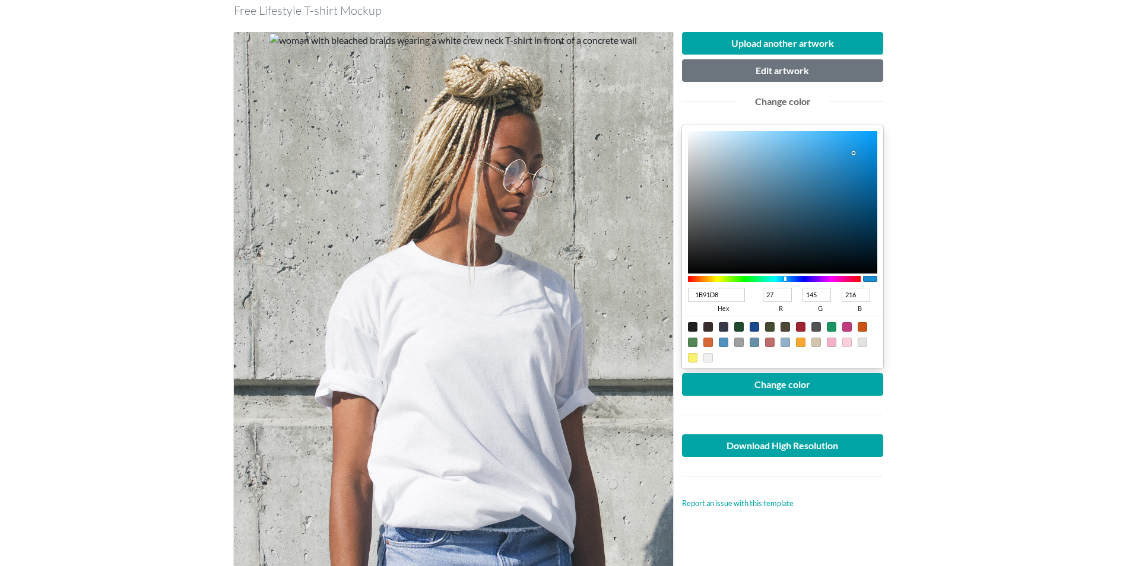
type input "1A93DC"
type input "26"
type input "147"
type input "220"
type input "1990D8"
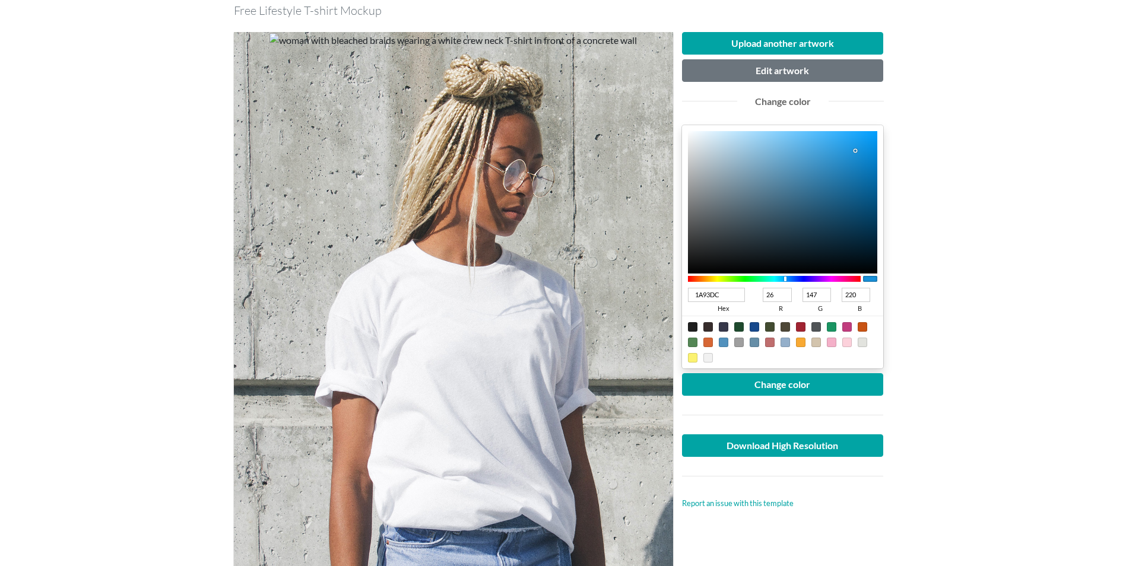
type input "25"
type input "144"
type input "216"
type input "1886C9"
type input "24"
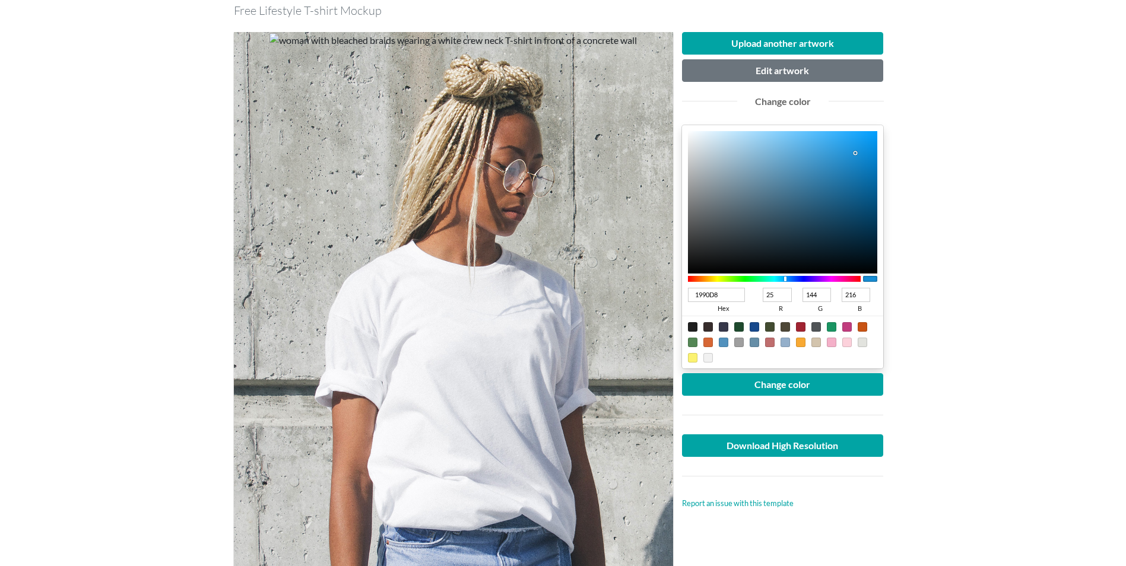
type input "134"
type input "201"
type input "1782C4"
type input "23"
type input "130"
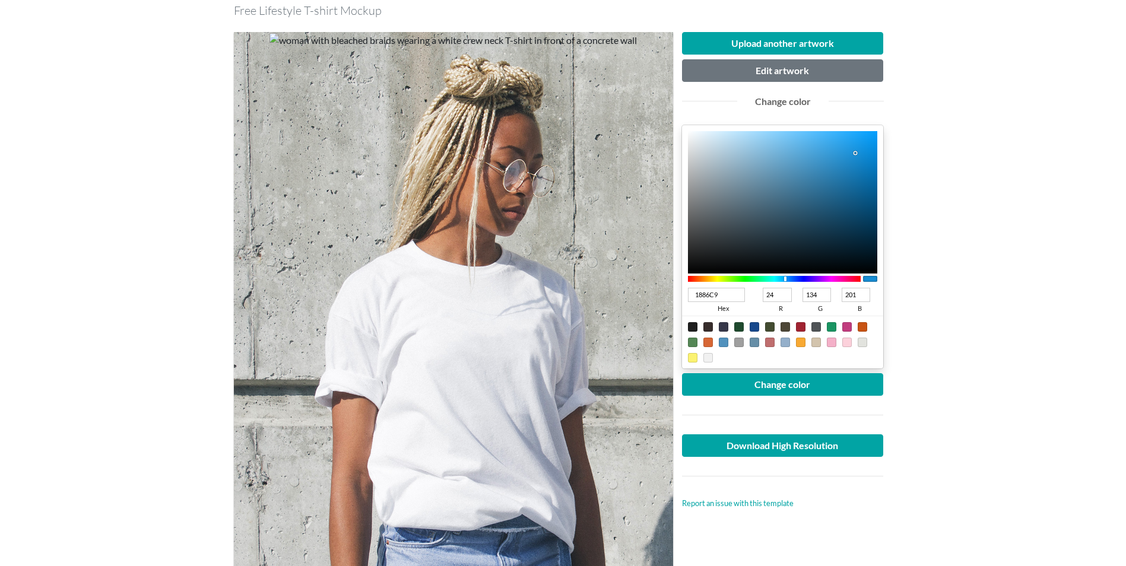
type input "196"
type input "1781C3"
type input "129"
drag, startPoint x: 761, startPoint y: 180, endPoint x: 855, endPoint y: 165, distance: 95.6
click at [855, 165] on div at bounding box center [855, 165] width 2 height 2
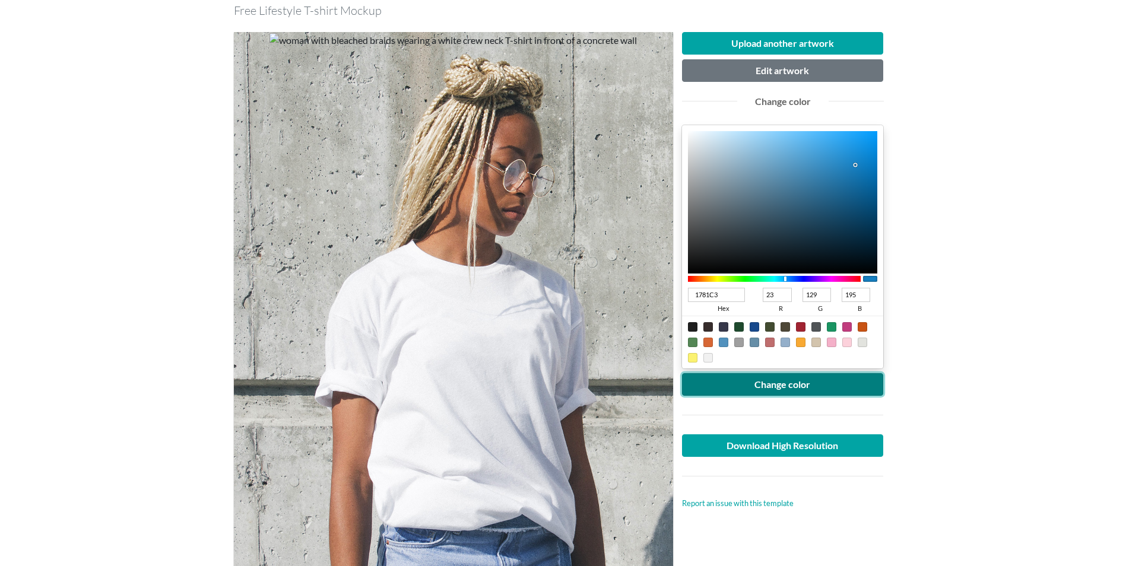
click at [813, 378] on button "Change color" at bounding box center [783, 384] width 202 height 23
click at [834, 342] on div at bounding box center [831, 342] width 9 height 9
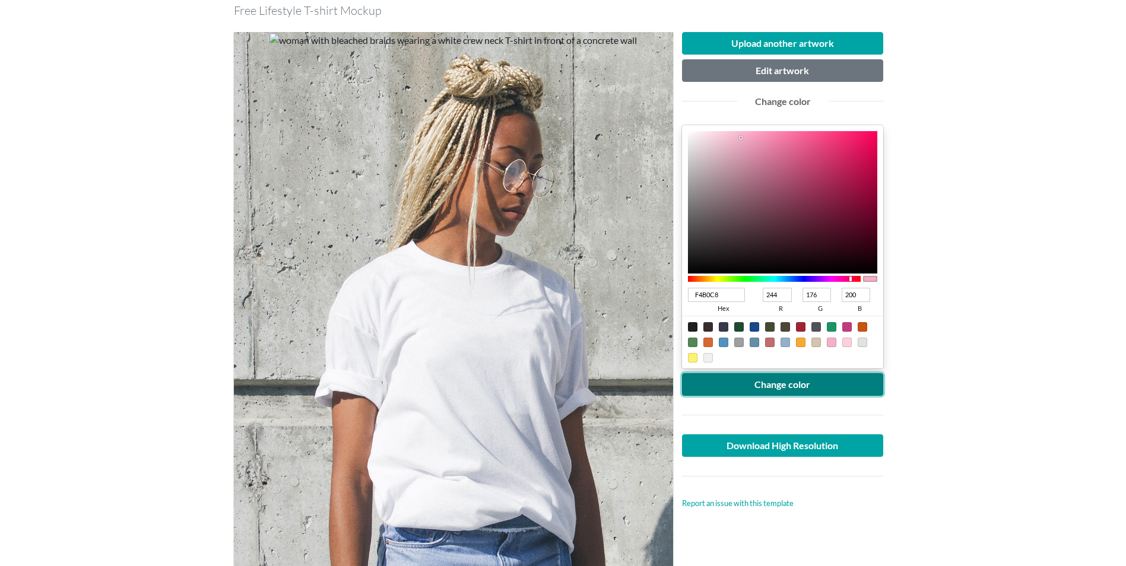
click at [792, 388] on button "Change color" at bounding box center [783, 384] width 202 height 23
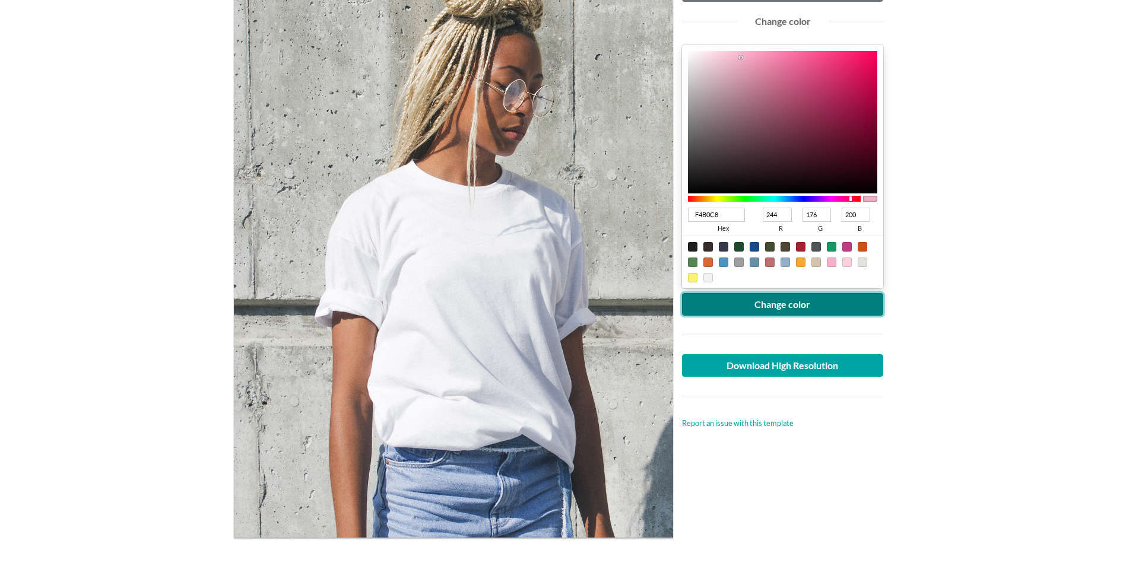
scroll to position [178, 0]
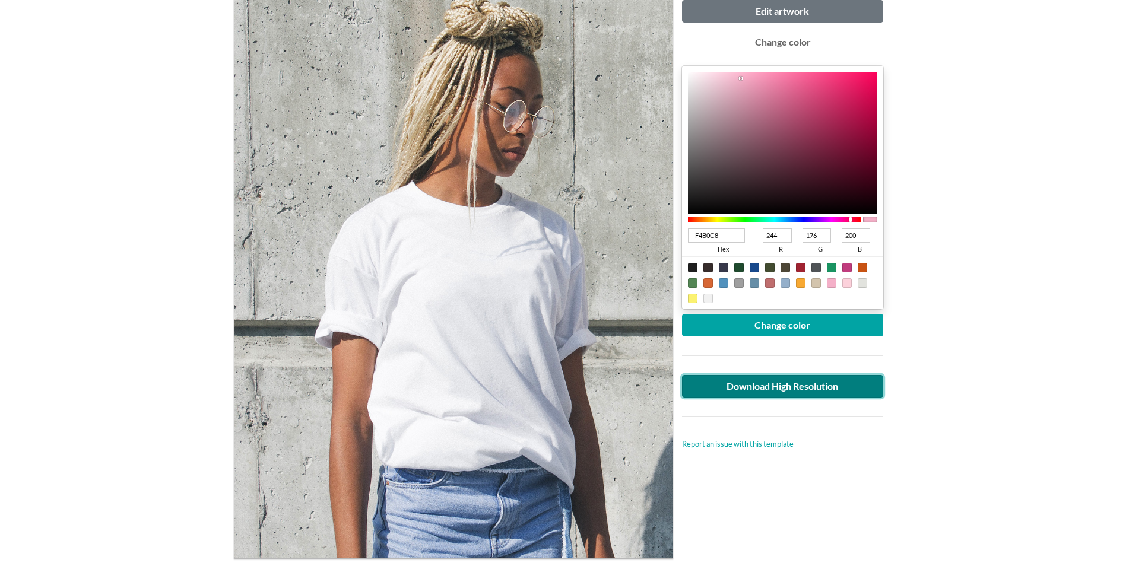
click at [777, 388] on link "Download High Resolution" at bounding box center [783, 386] width 202 height 23
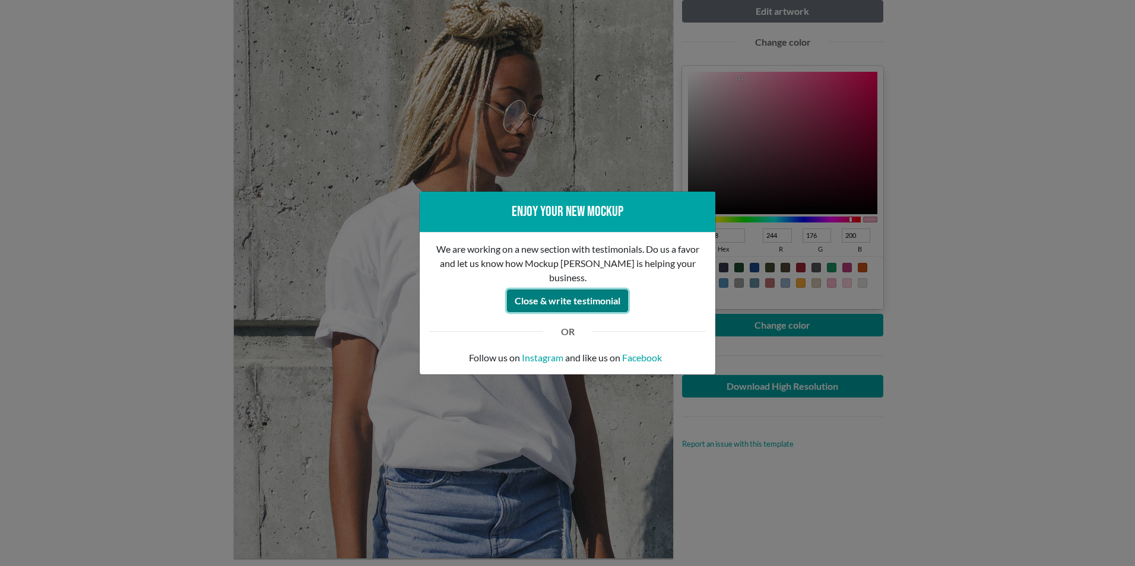
click at [561, 290] on button "Close & write testimonial" at bounding box center [567, 301] width 121 height 23
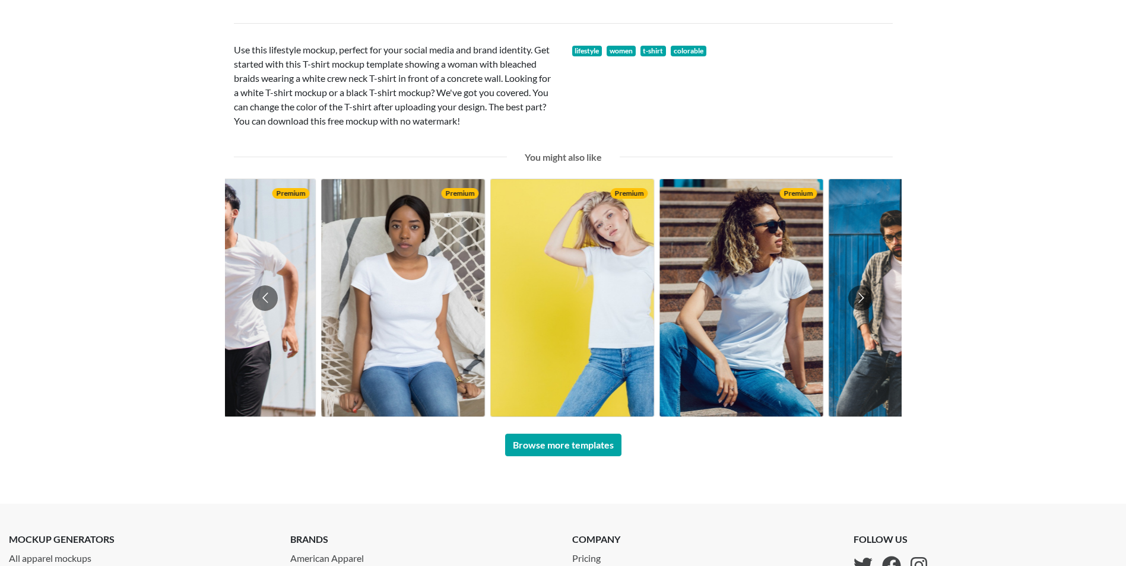
scroll to position [772, 0]
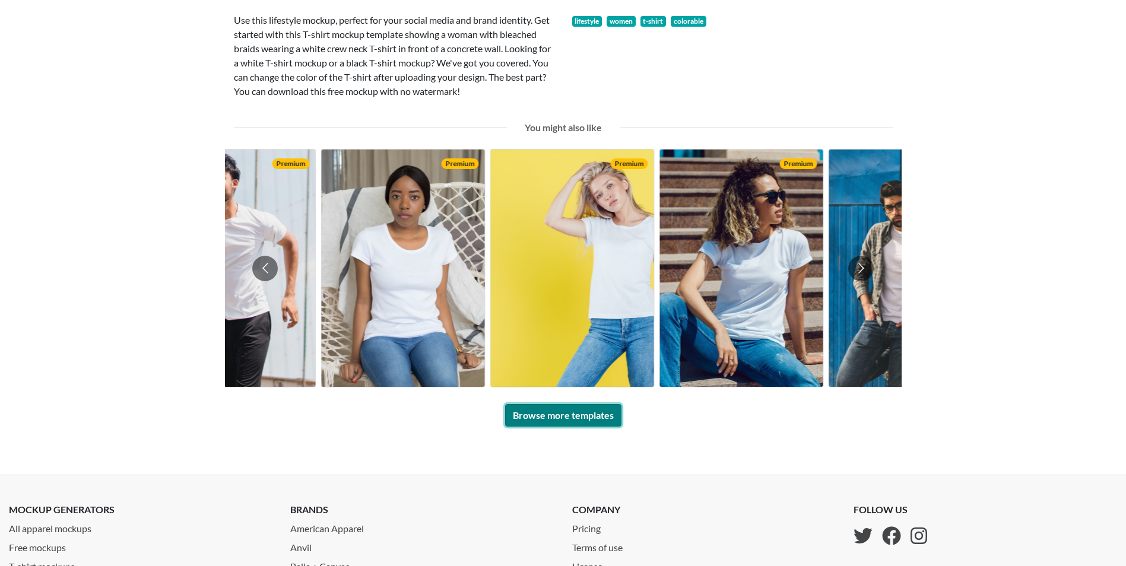
click at [558, 417] on link "Browse more templates" at bounding box center [563, 415] width 116 height 23
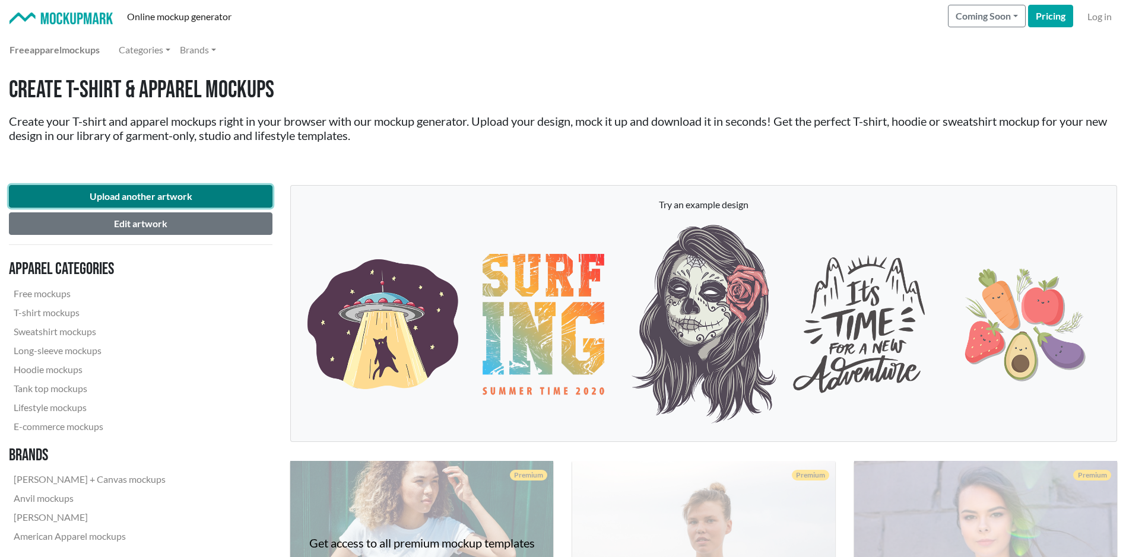
click at [133, 198] on button "Upload another artwork" at bounding box center [141, 196] width 264 height 23
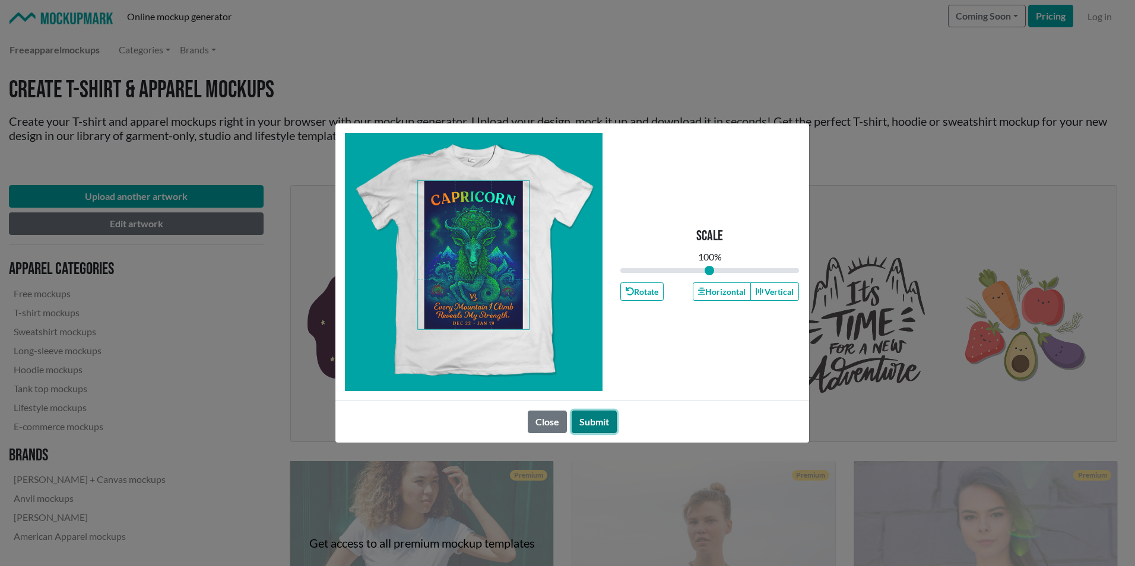
click at [593, 420] on button "Submit" at bounding box center [594, 422] width 45 height 23
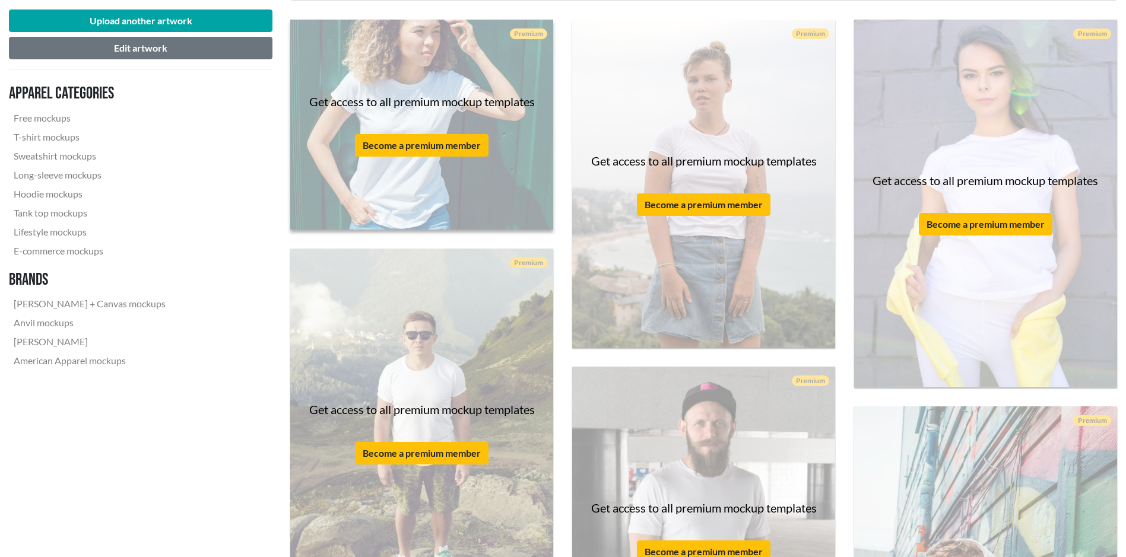
scroll to position [475, 0]
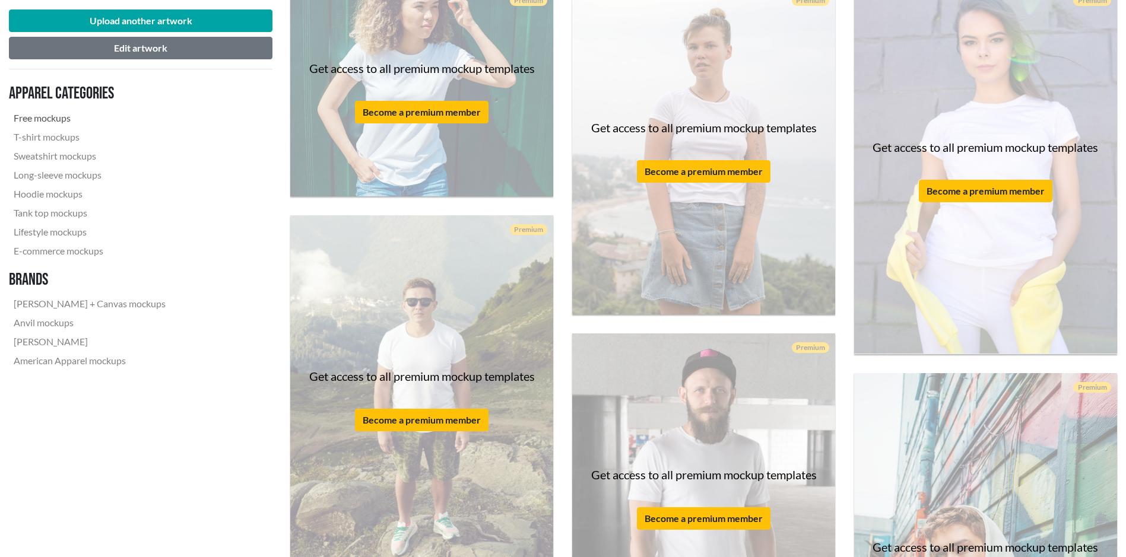
click at [42, 120] on link "Free mockups" at bounding box center [89, 118] width 161 height 19
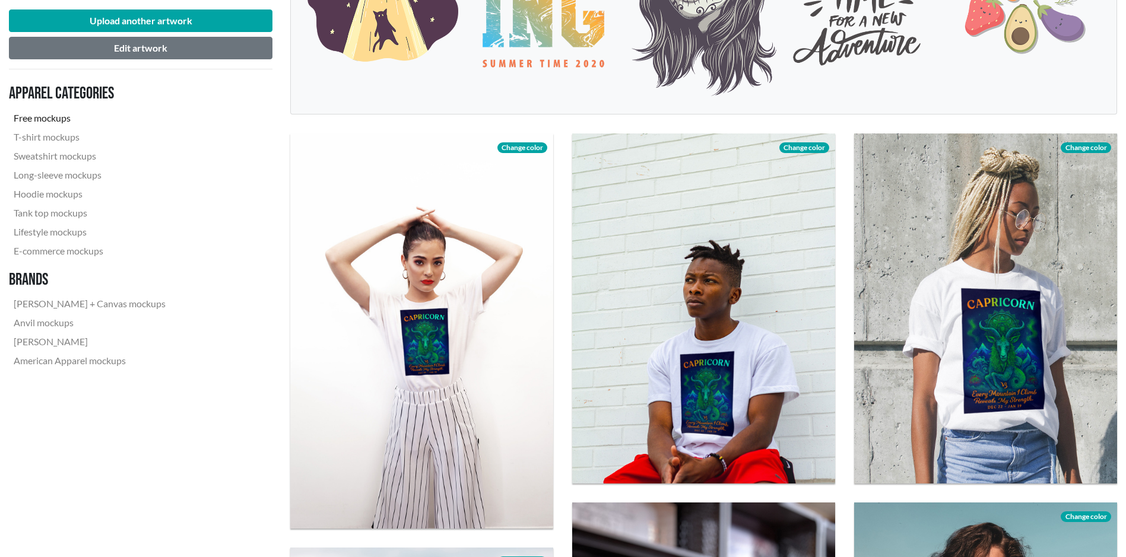
scroll to position [297, 0]
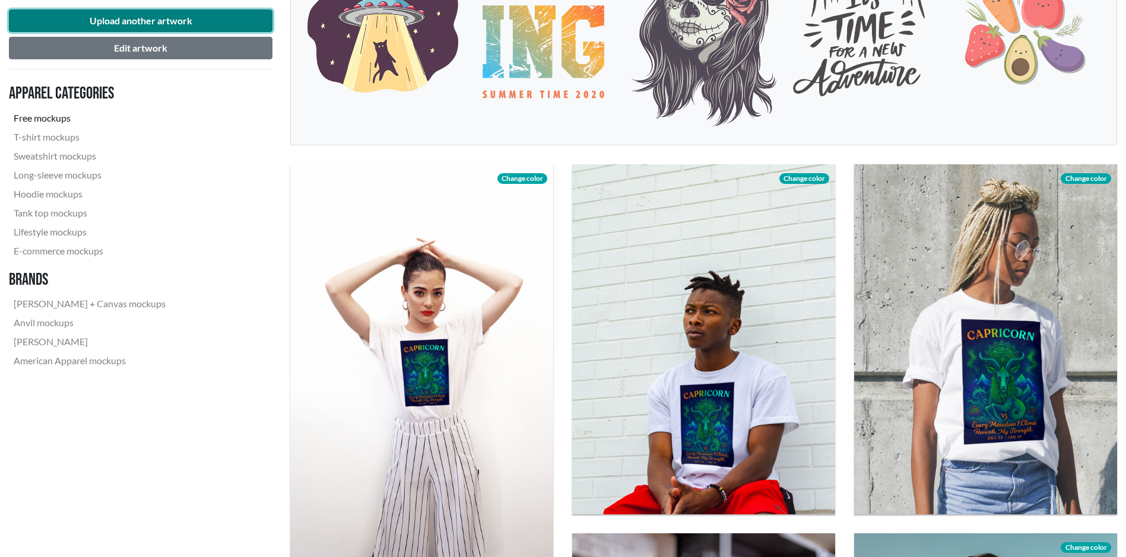
click at [169, 21] on button "Upload another artwork" at bounding box center [141, 20] width 264 height 23
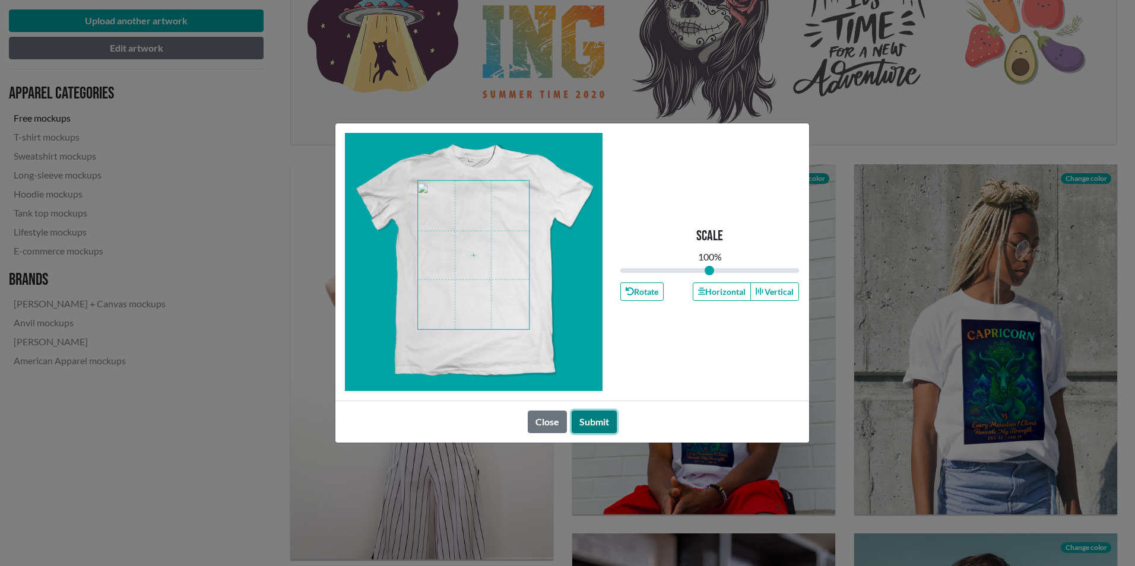
click at [594, 426] on button "Submit" at bounding box center [594, 422] width 45 height 23
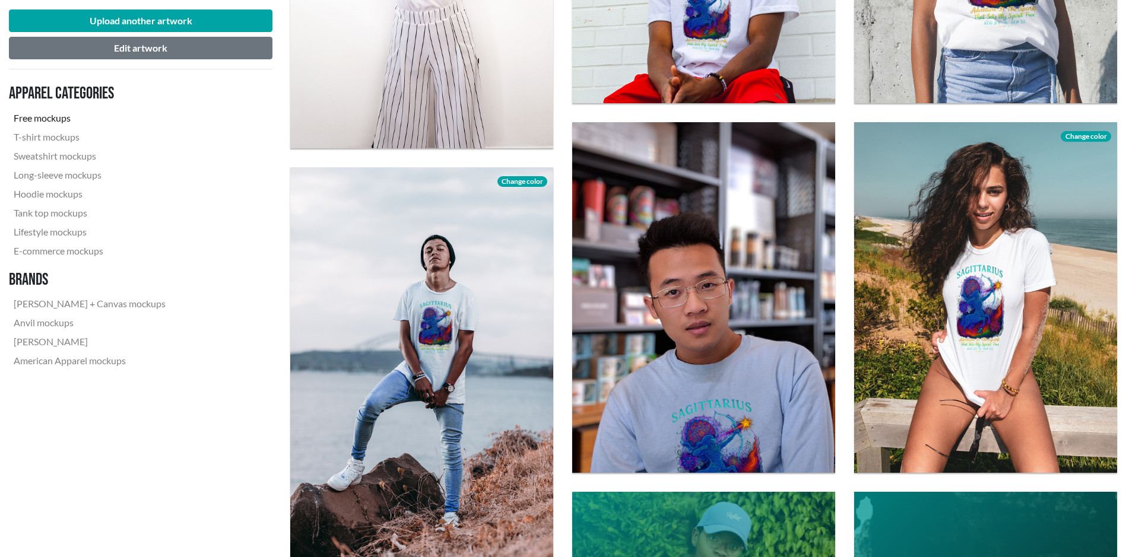
scroll to position [712, 0]
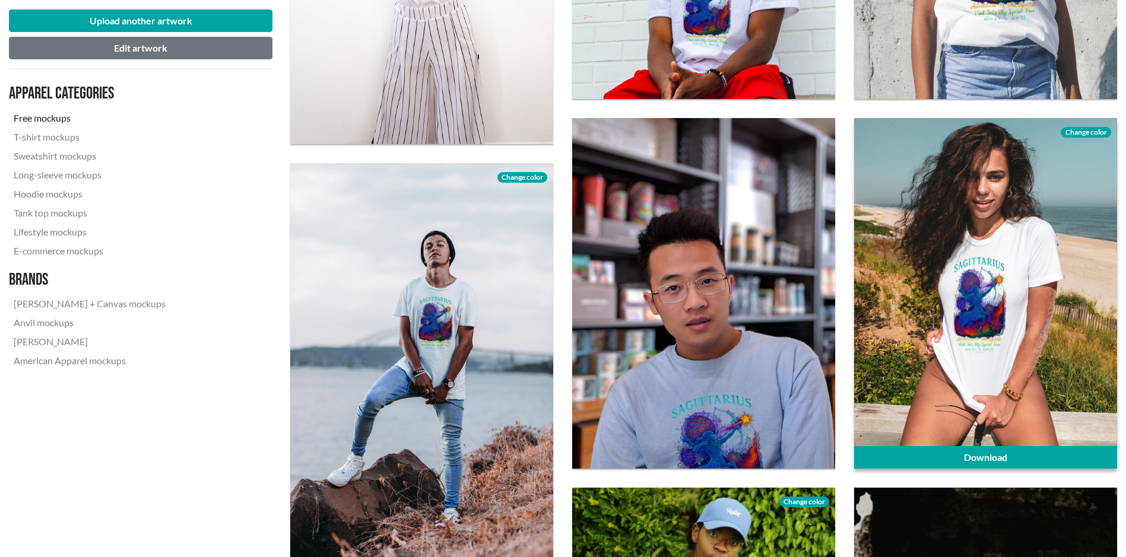
click at [952, 316] on div at bounding box center [985, 293] width 263 height 350
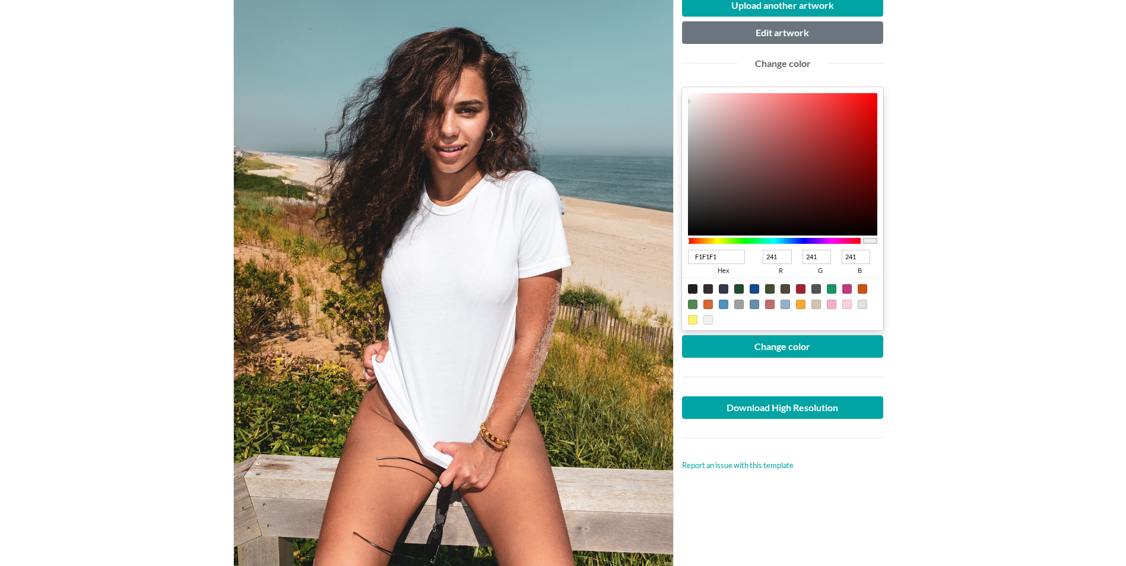
scroll to position [178, 0]
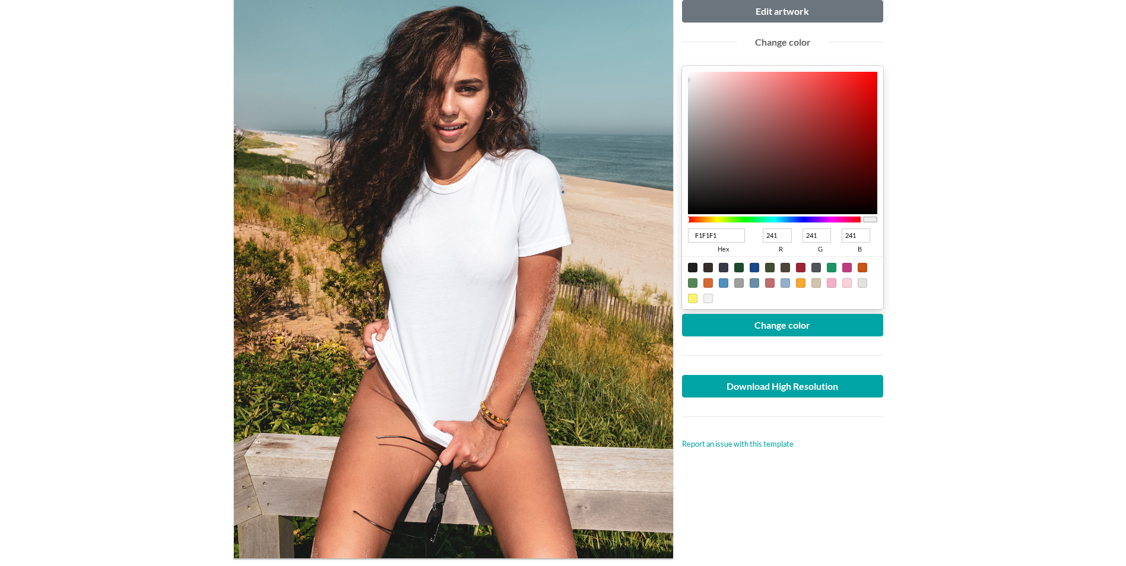
click at [695, 265] on div at bounding box center [692, 267] width 9 height 9
click at [762, 326] on button "Change color" at bounding box center [783, 325] width 202 height 23
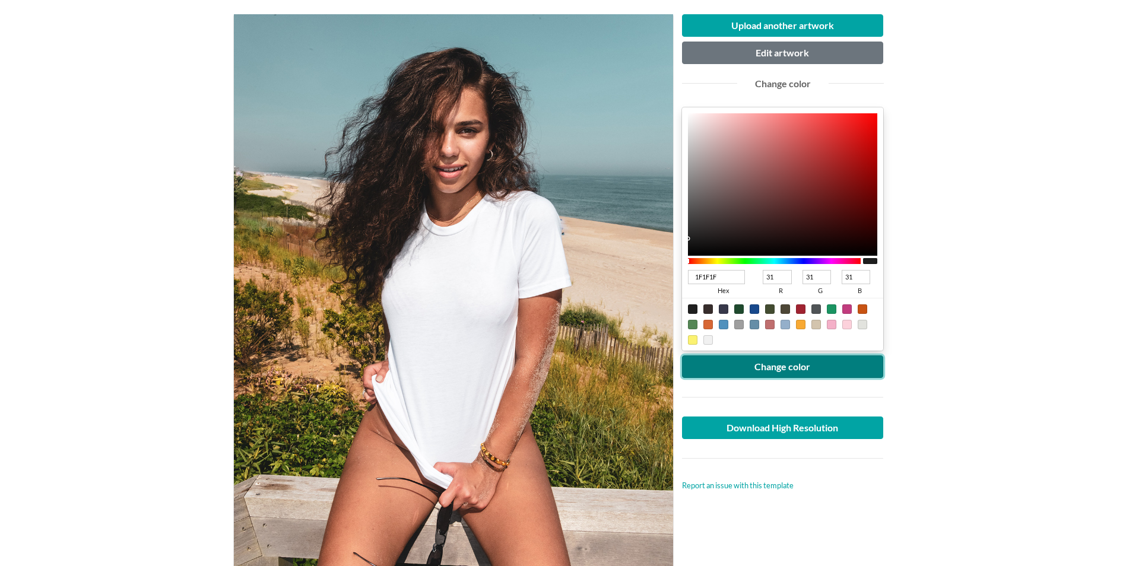
scroll to position [119, 0]
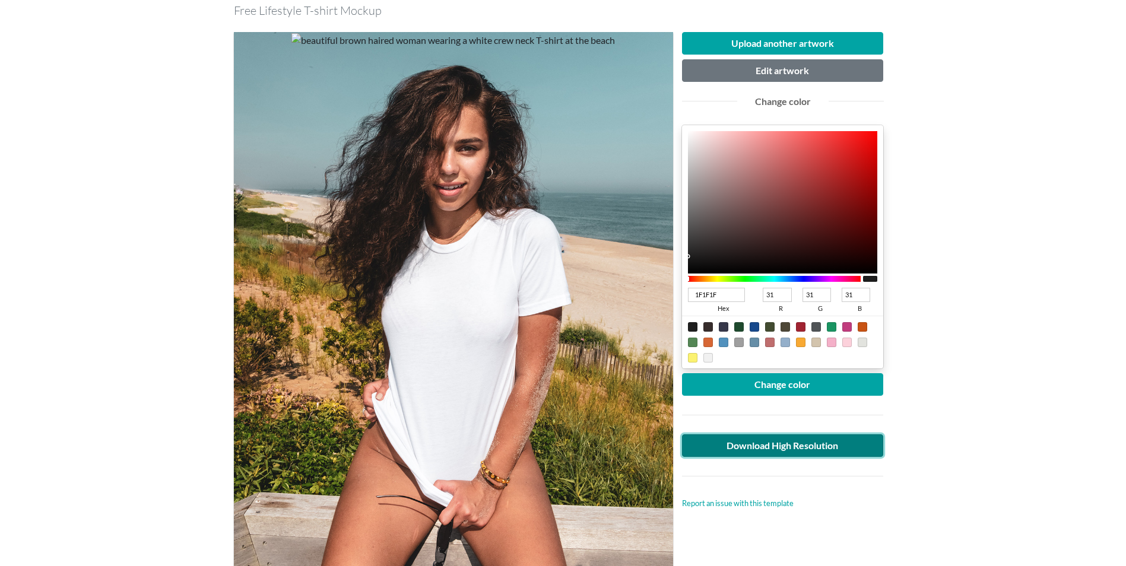
click at [794, 446] on link "Download High Resolution" at bounding box center [783, 446] width 202 height 23
click at [1019, 353] on main "Woman wearing white crew neck T-shirt Free Lifestyle T-shirt Mockup Upload anot…" at bounding box center [563, 528] width 1126 height 1161
click at [799, 344] on div at bounding box center [800, 342] width 9 height 9
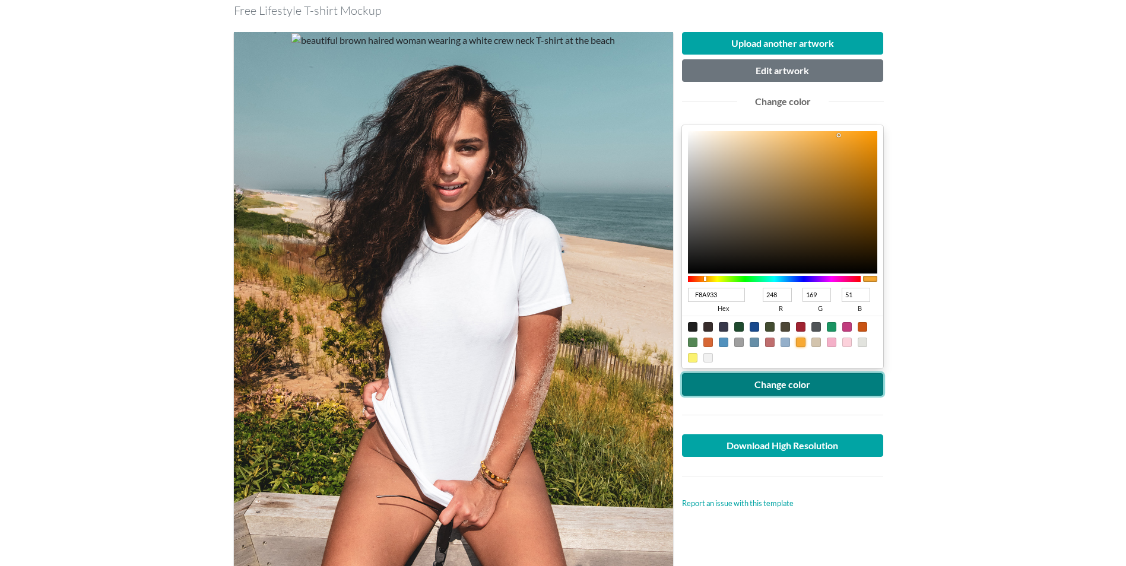
click at [794, 382] on button "Change color" at bounding box center [783, 384] width 202 height 23
click at [709, 343] on div at bounding box center [708, 342] width 9 height 9
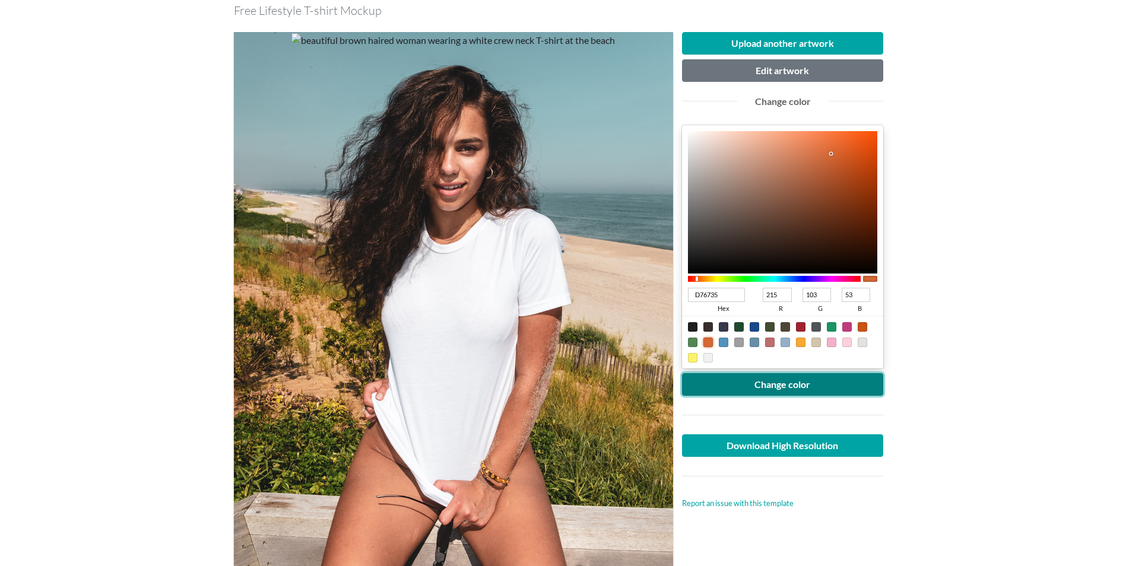
click at [779, 388] on button "Change color" at bounding box center [783, 384] width 202 height 23
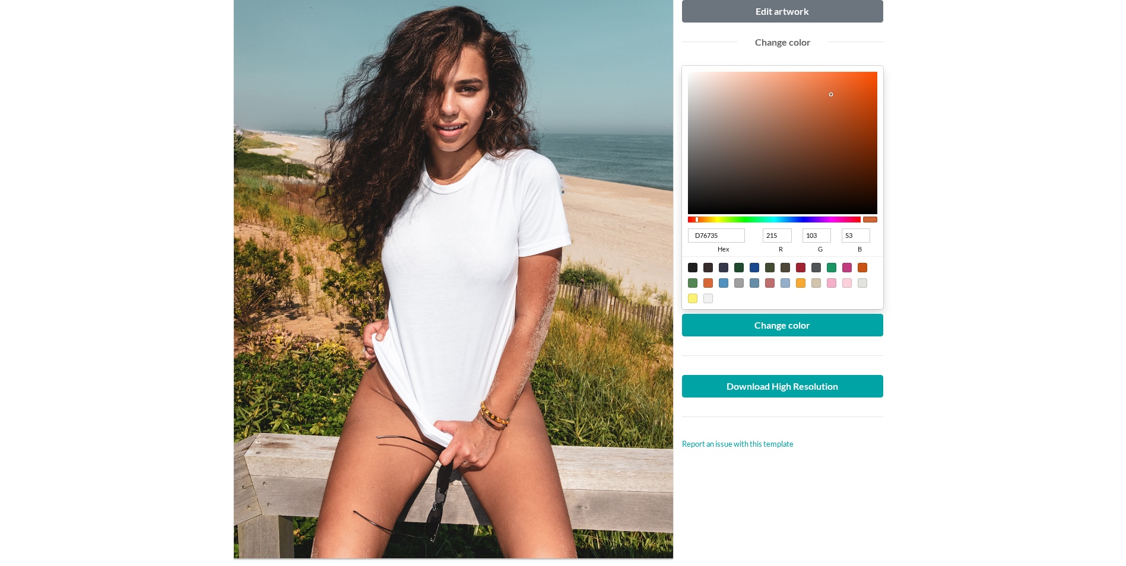
click at [710, 300] on div at bounding box center [708, 298] width 9 height 9
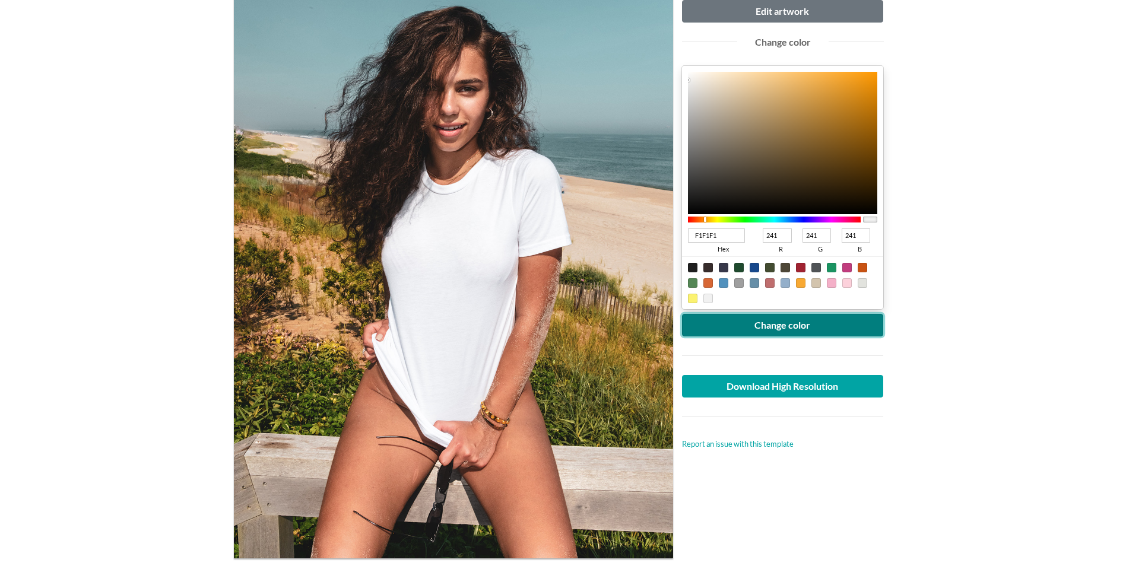
click at [780, 324] on button "Change color" at bounding box center [783, 325] width 202 height 23
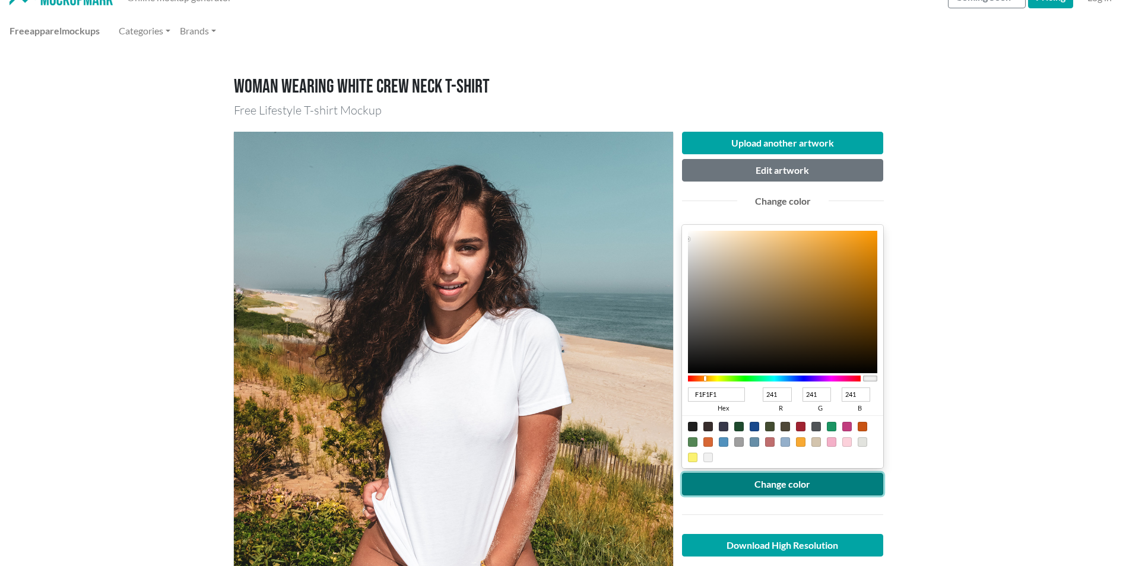
scroll to position [0, 0]
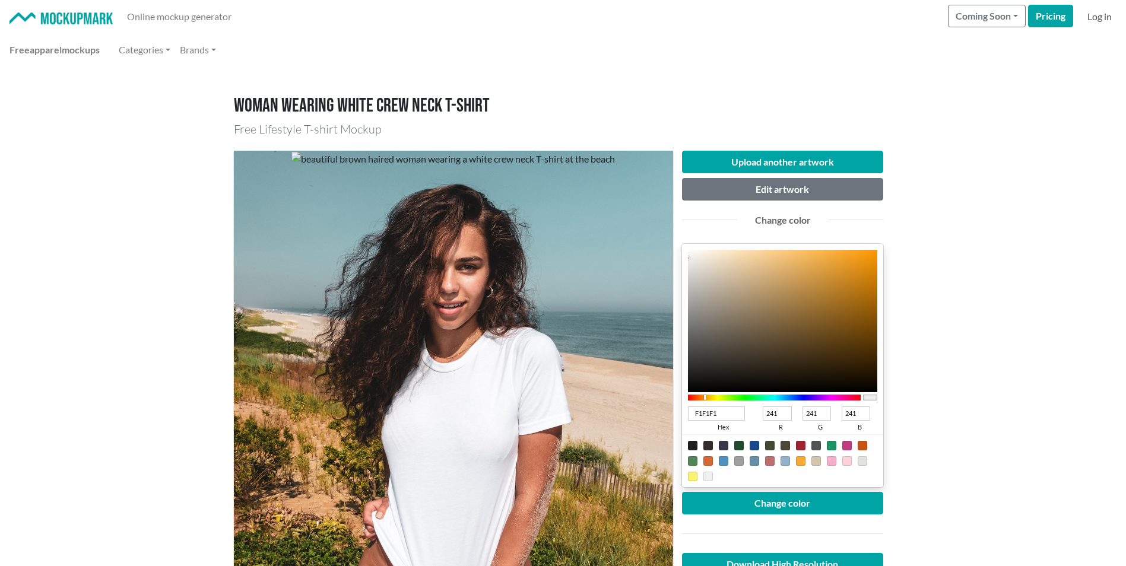
click at [1100, 18] on link "Log in" at bounding box center [1100, 17] width 34 height 24
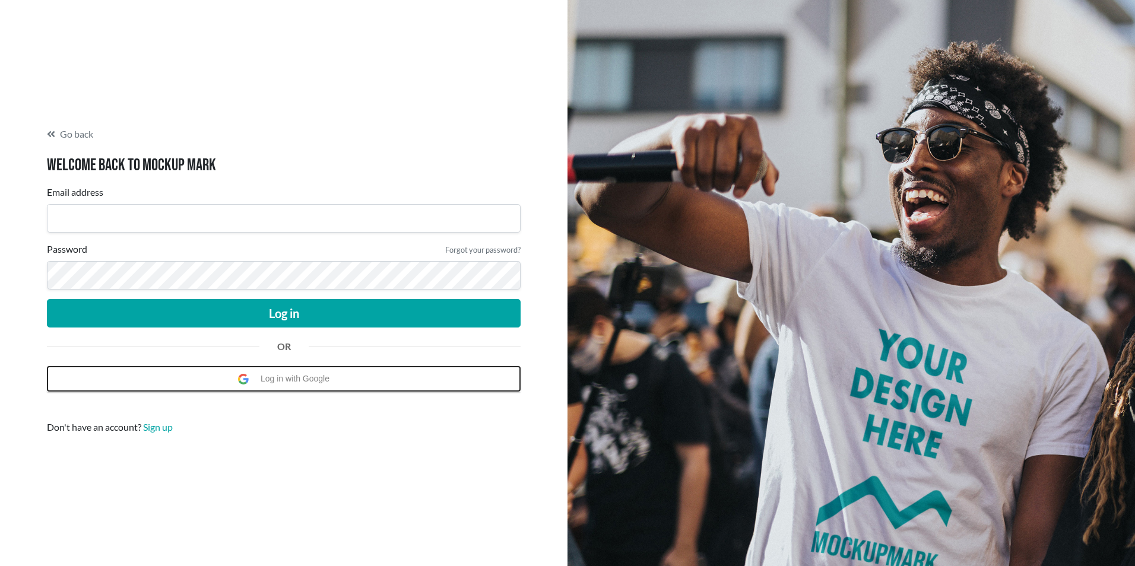
click at [299, 381] on span "Log in with Google" at bounding box center [298, 379] width 75 height 24
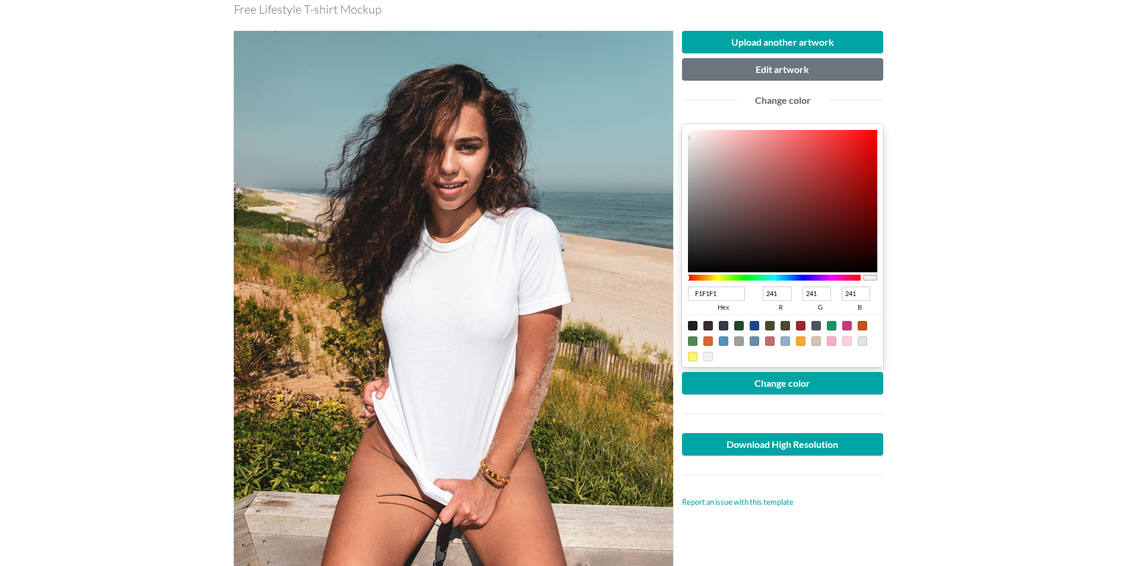
scroll to position [178, 0]
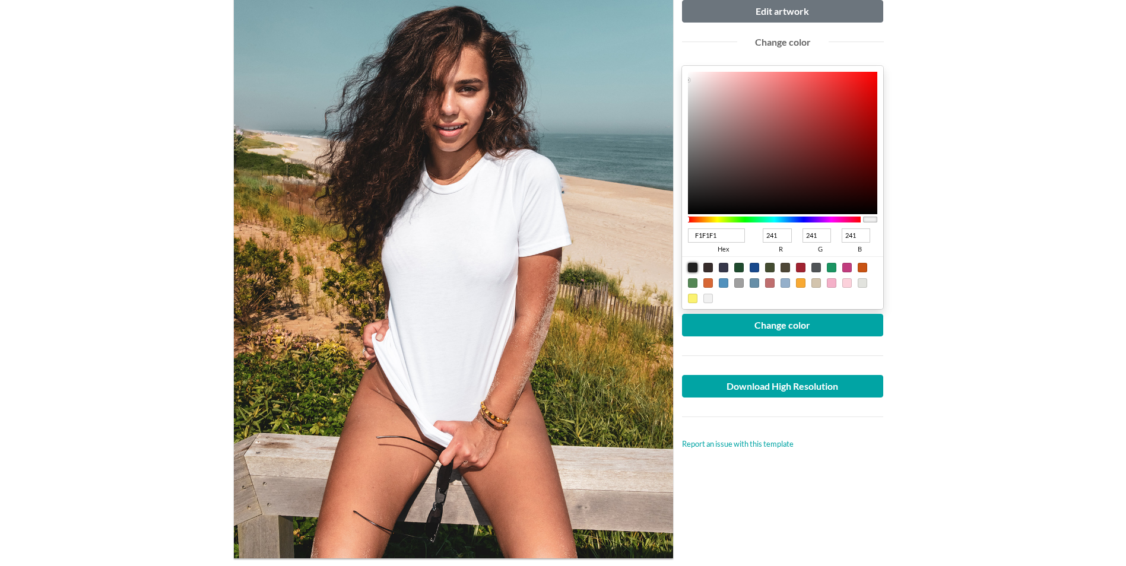
click at [690, 267] on div at bounding box center [692, 267] width 9 height 9
click at [785, 319] on button "Change color" at bounding box center [783, 325] width 202 height 23
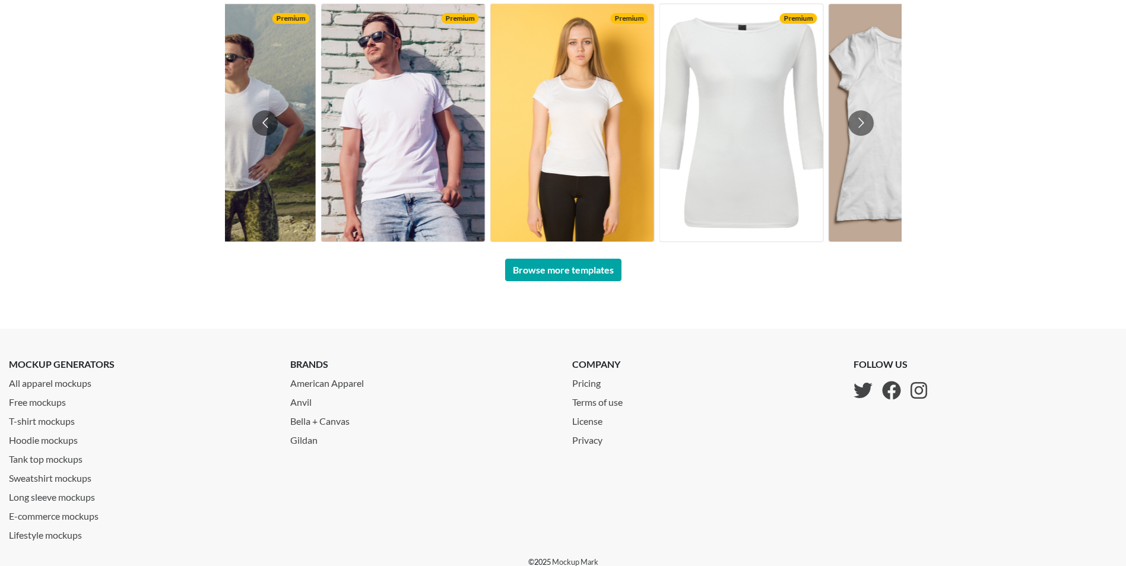
scroll to position [924, 0]
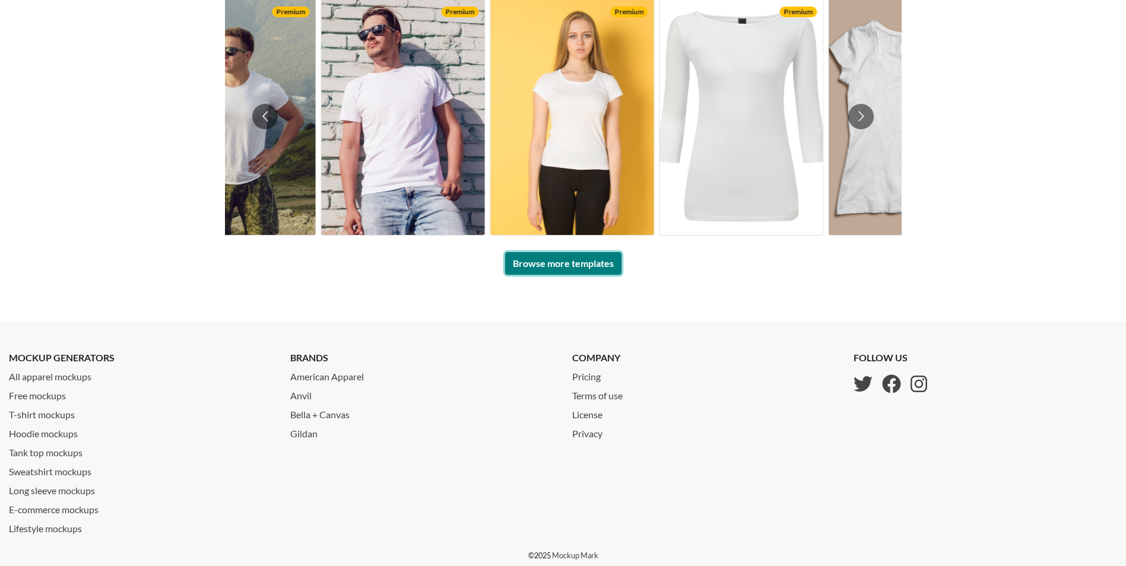
click at [530, 268] on link "Browse more templates" at bounding box center [563, 263] width 116 height 23
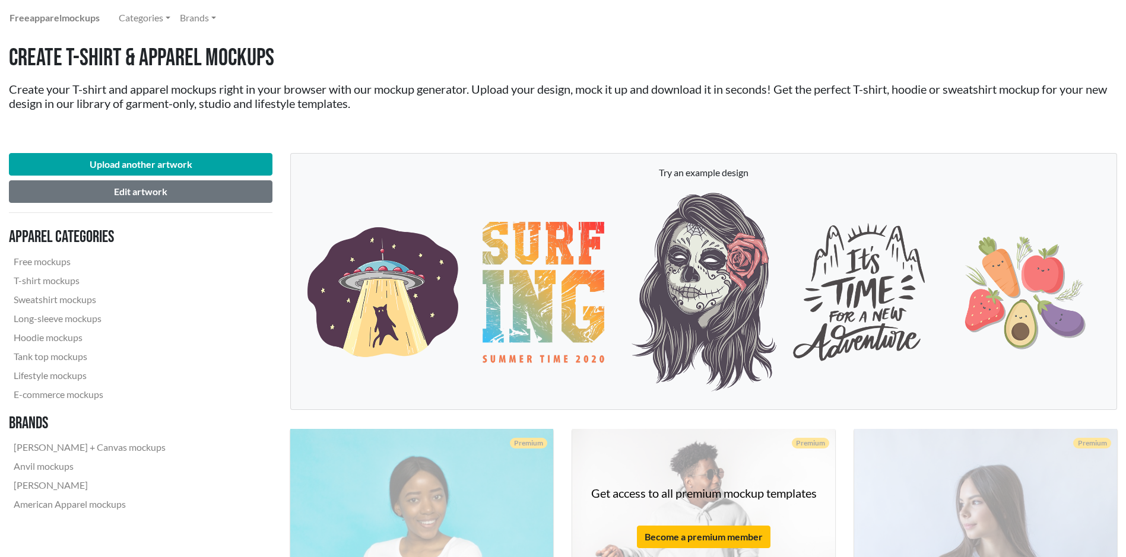
scroll to position [59, 0]
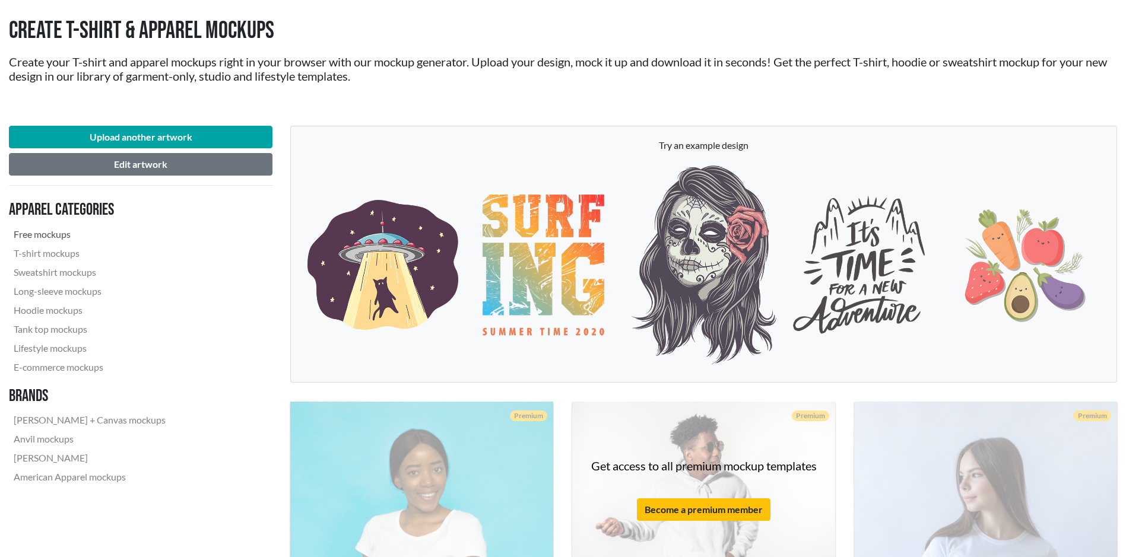
click at [56, 237] on link "Free mockups" at bounding box center [89, 234] width 161 height 19
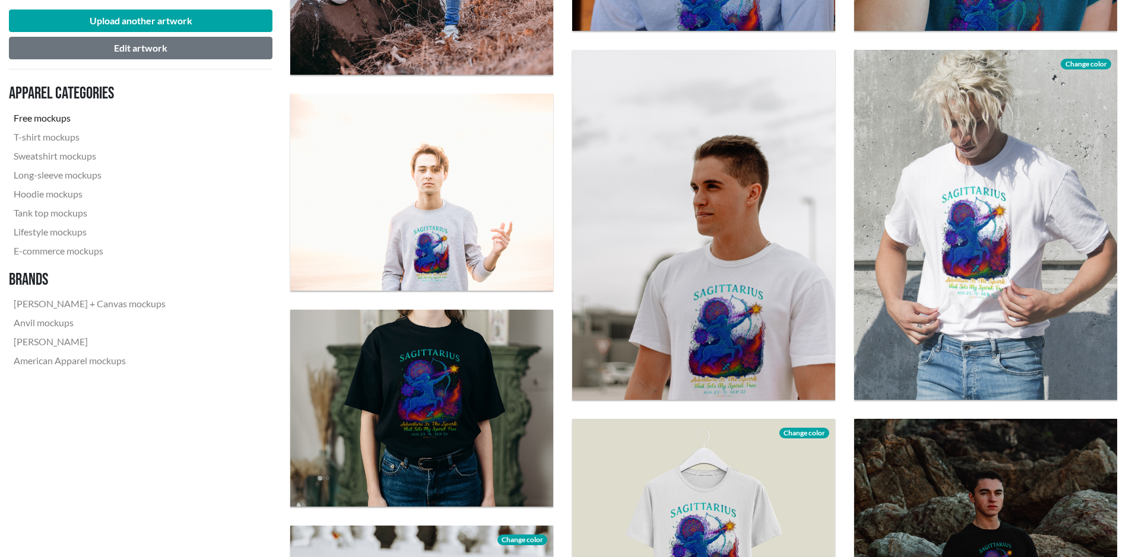
scroll to position [1128, 0]
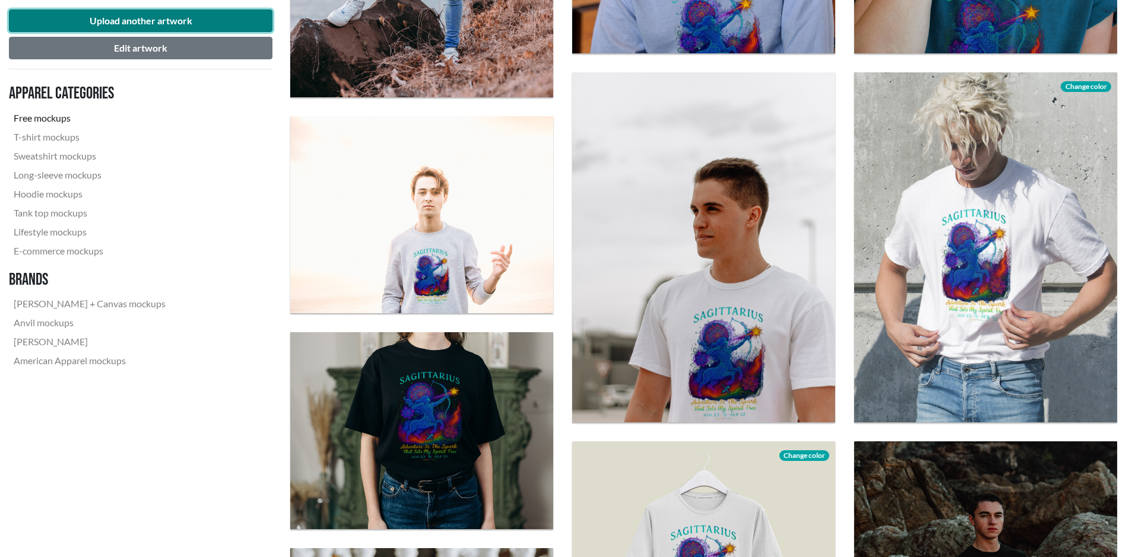
click at [157, 21] on button "Upload another artwork" at bounding box center [141, 20] width 264 height 23
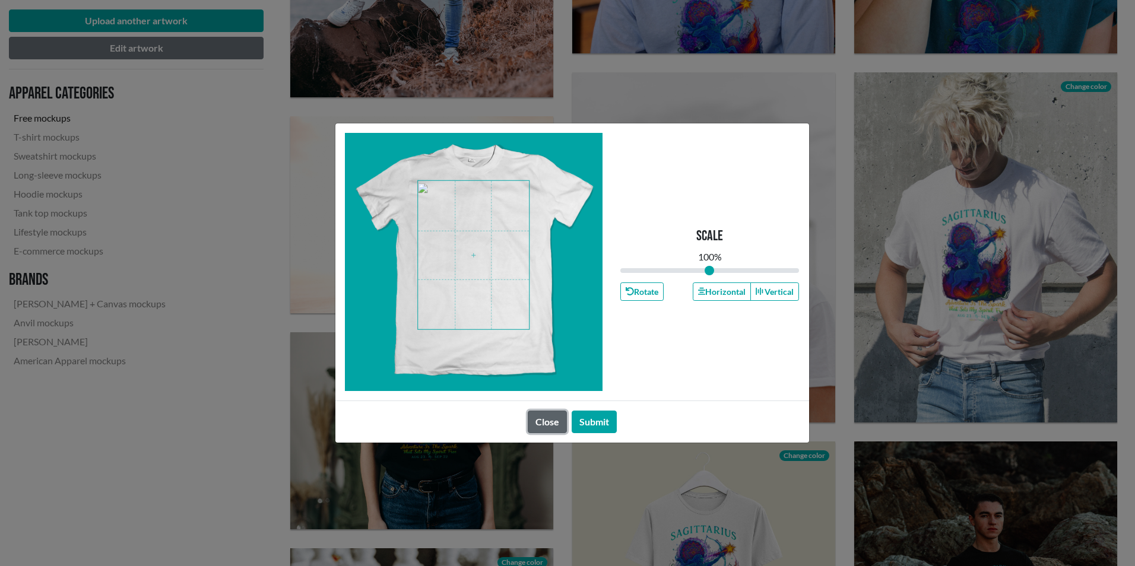
click at [546, 419] on button "Close" at bounding box center [547, 422] width 39 height 23
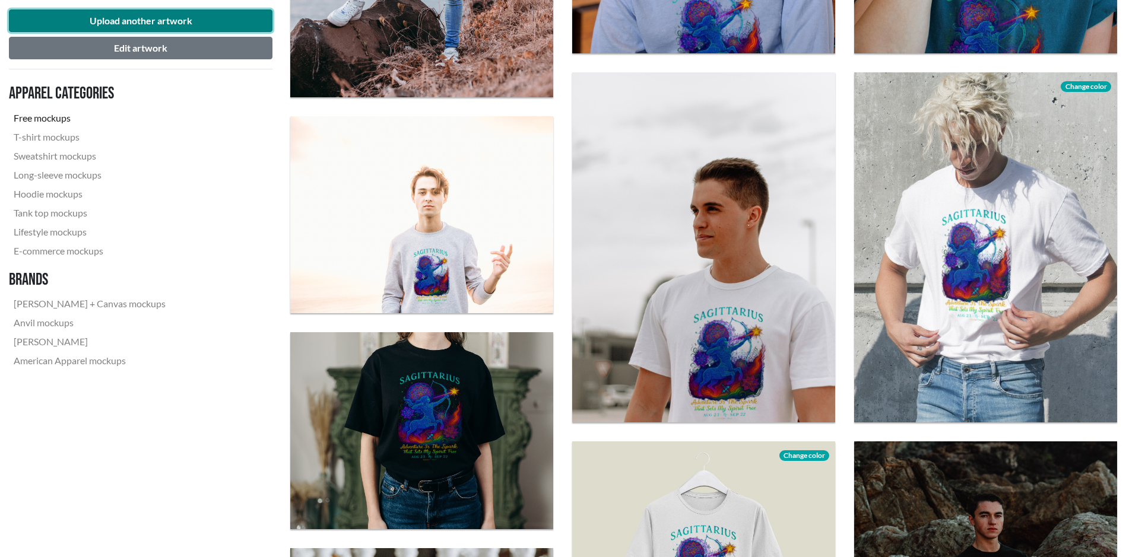
click at [116, 19] on button "Upload another artwork" at bounding box center [141, 20] width 264 height 23
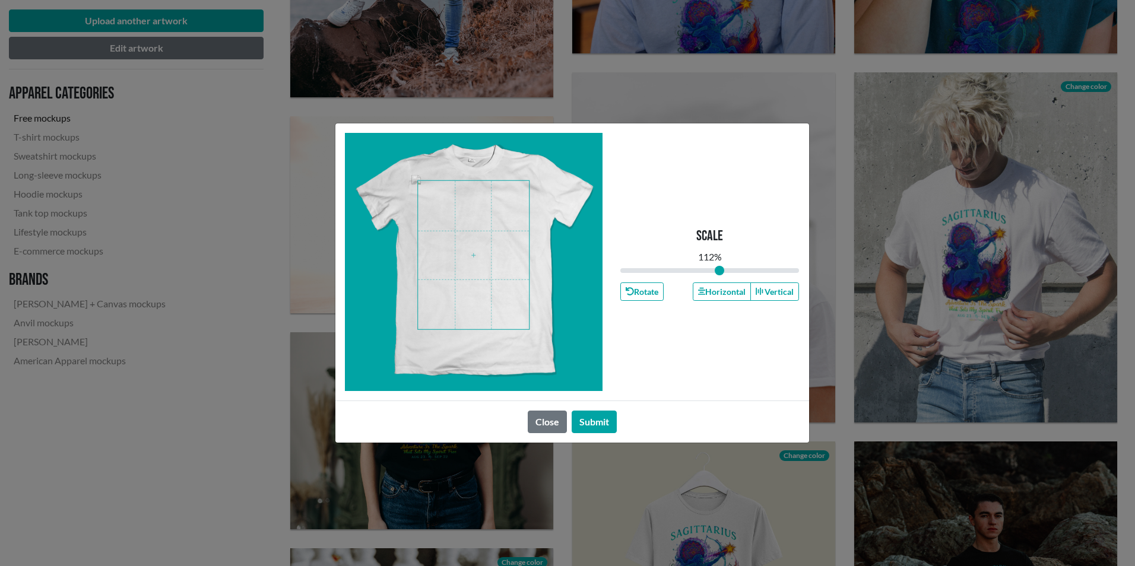
drag, startPoint x: 708, startPoint y: 268, endPoint x: 720, endPoint y: 266, distance: 11.5
click at [720, 266] on input "range" at bounding box center [709, 270] width 179 height 13
click at [597, 422] on button "Submit" at bounding box center [594, 422] width 45 height 23
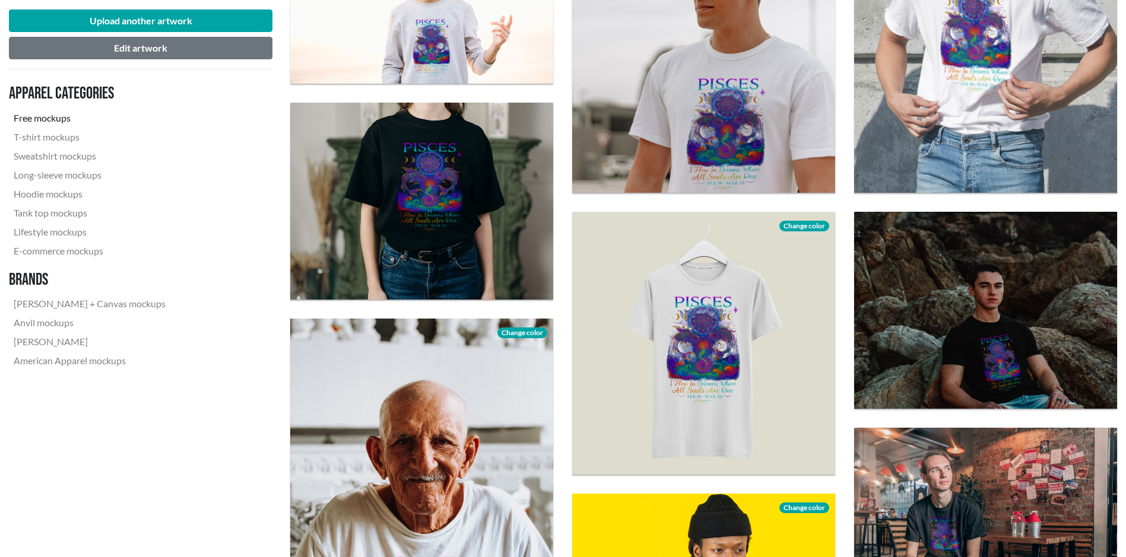
scroll to position [1365, 0]
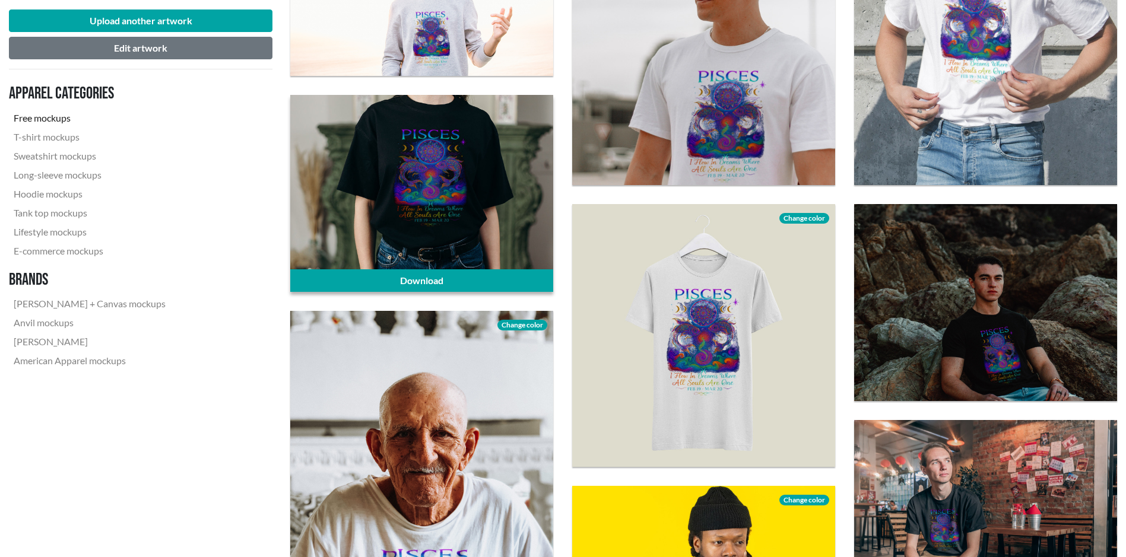
click at [417, 180] on div at bounding box center [421, 193] width 263 height 197
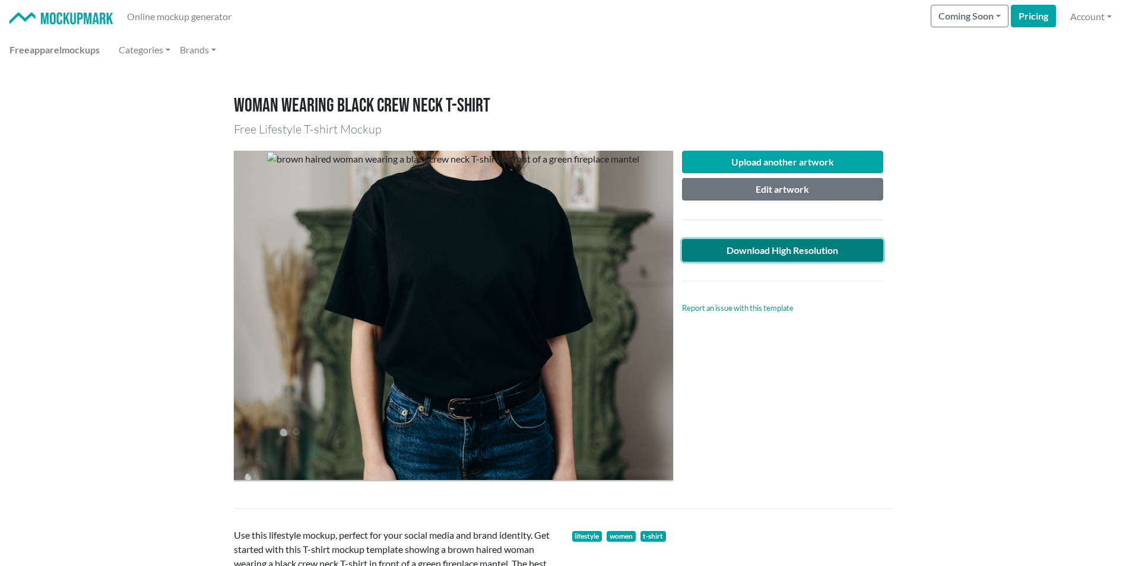
click at [780, 253] on link "Download High Resolution" at bounding box center [783, 250] width 202 height 23
click at [957, 423] on main "Woman wearing black crew neck T-shirt Free Lifestyle T-shirt Mockup Upload anot…" at bounding box center [563, 504] width 1126 height 876
click at [164, 50] on link "Categories" at bounding box center [144, 50] width 61 height 24
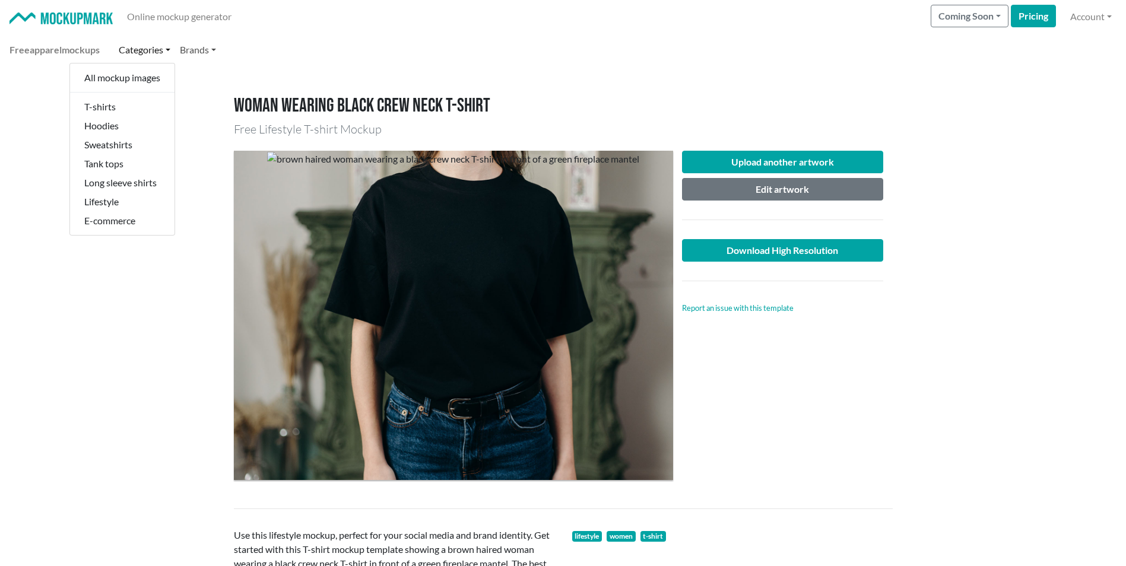
click at [217, 51] on link "Brands" at bounding box center [198, 50] width 46 height 24
click at [288, 49] on div "Free apparel mockups Categories All mockup images T-shirts Hoodies Sweatshirts …" at bounding box center [562, 50] width 1107 height 24
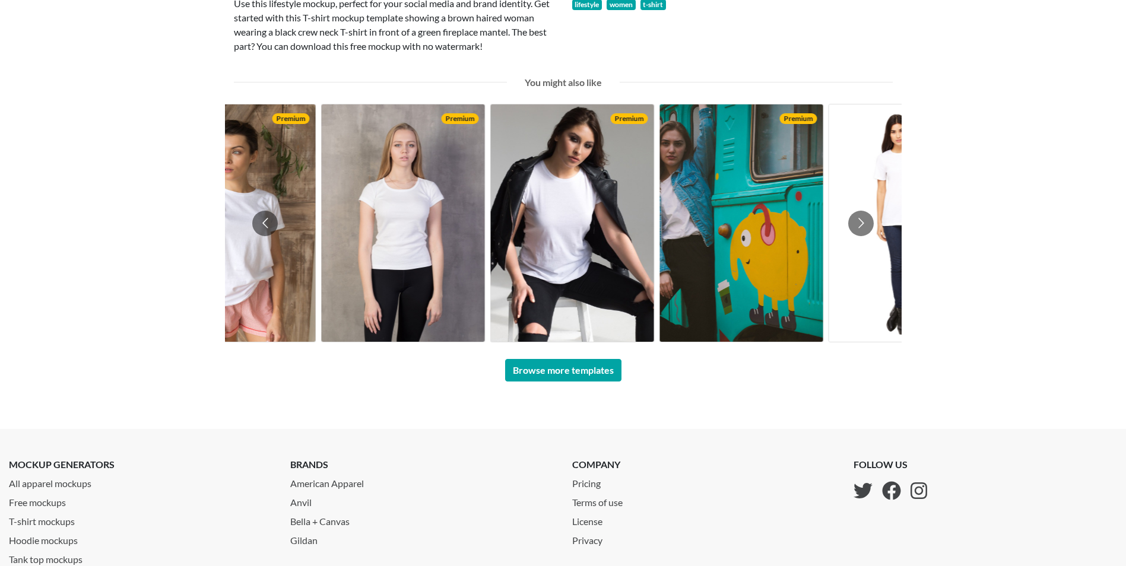
scroll to position [534, 0]
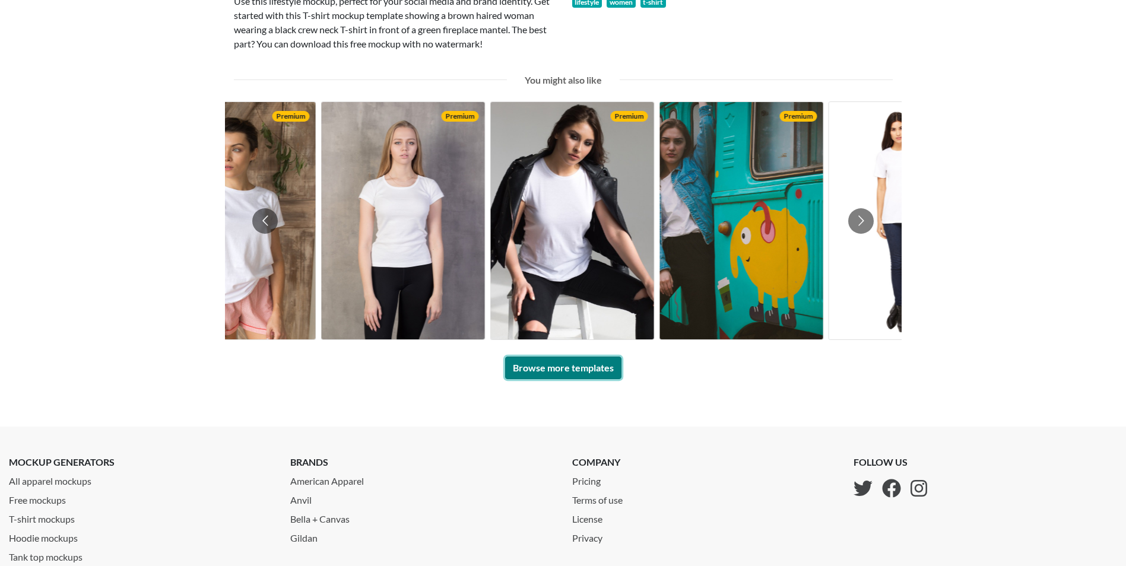
click at [576, 363] on link "Browse more templates" at bounding box center [563, 368] width 116 height 23
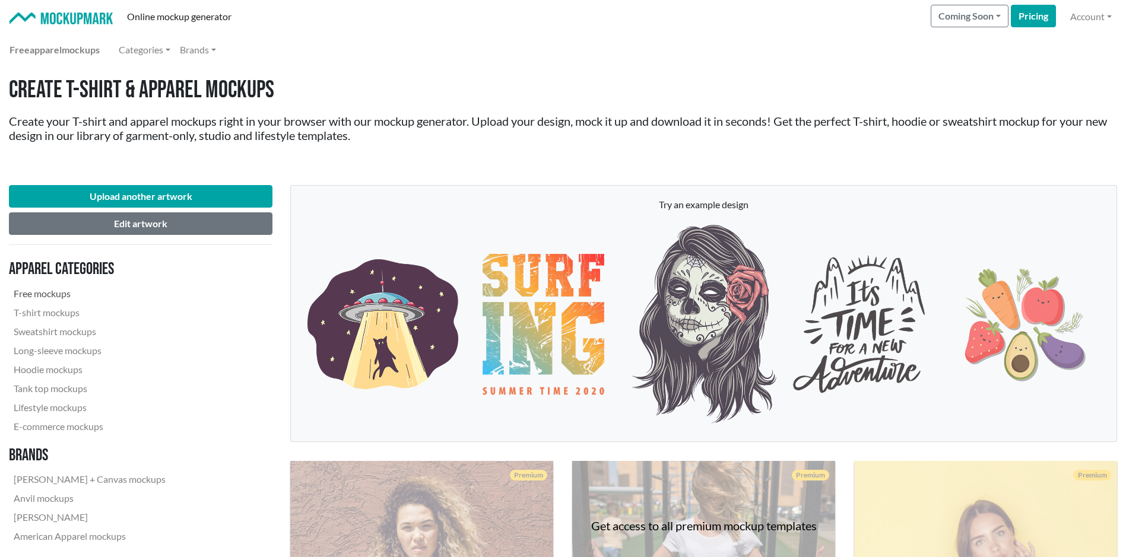
click at [42, 293] on link "Free mockups" at bounding box center [89, 293] width 161 height 19
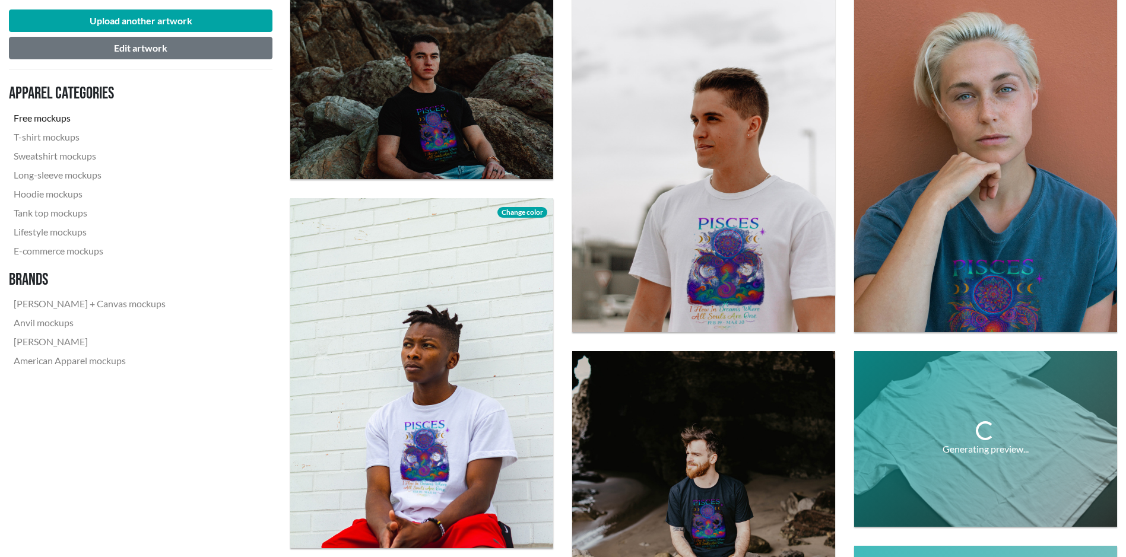
scroll to position [416, 0]
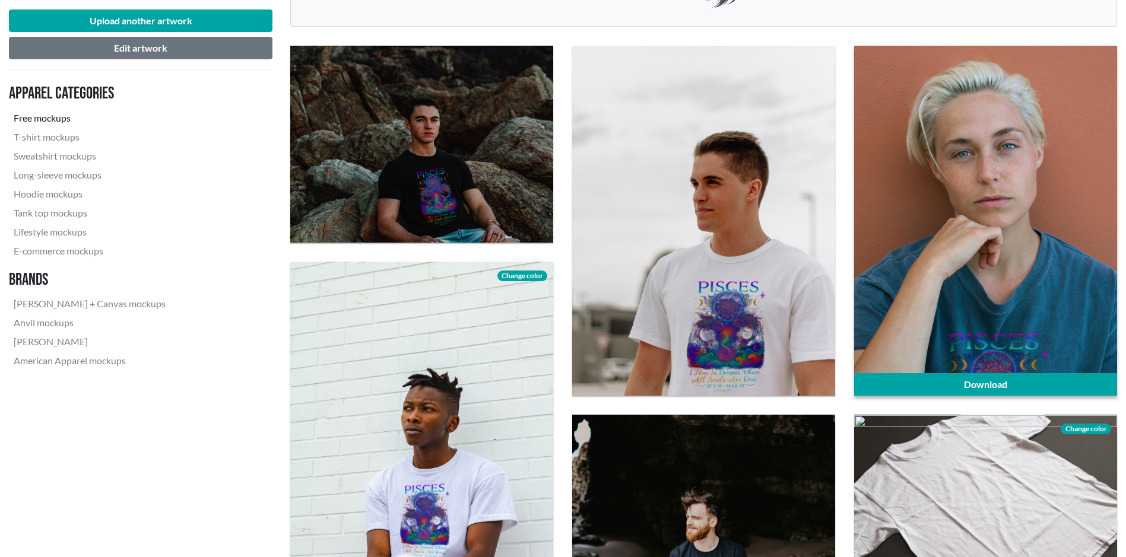
click at [1011, 284] on div at bounding box center [985, 221] width 263 height 350
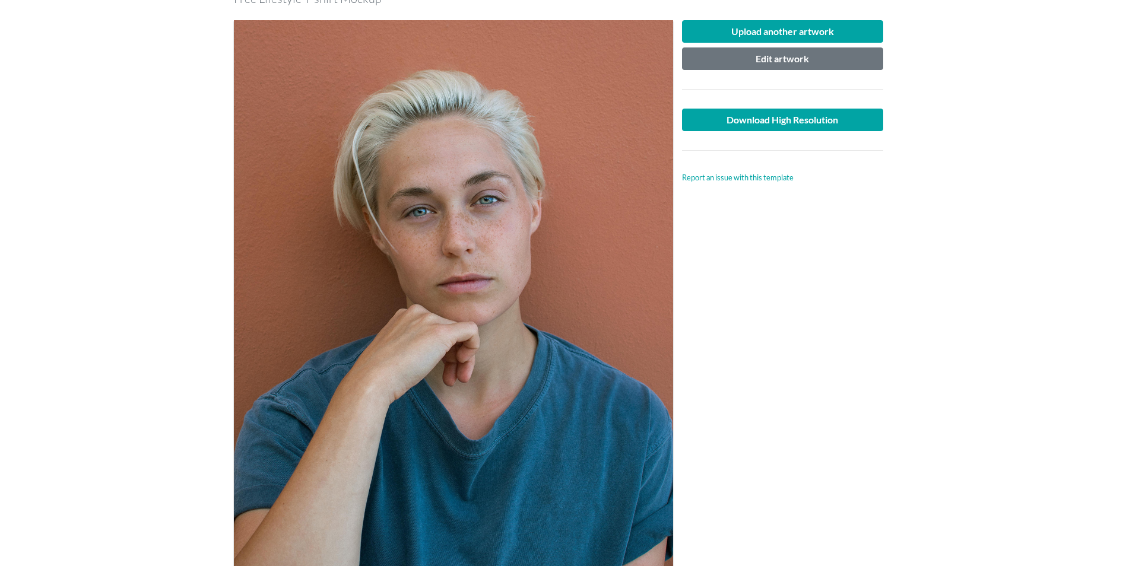
scroll to position [119, 0]
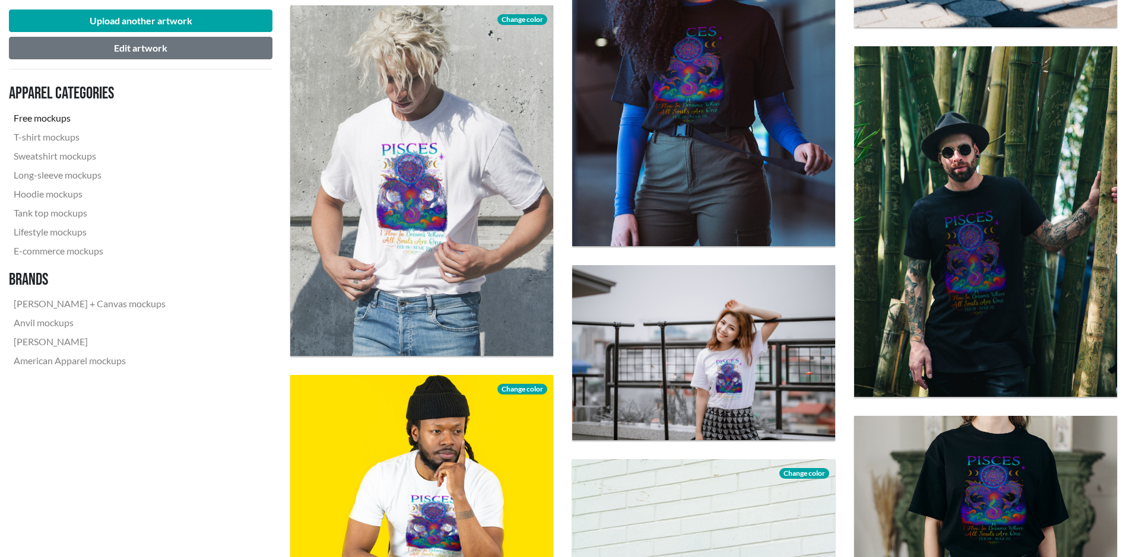
scroll to position [1544, 0]
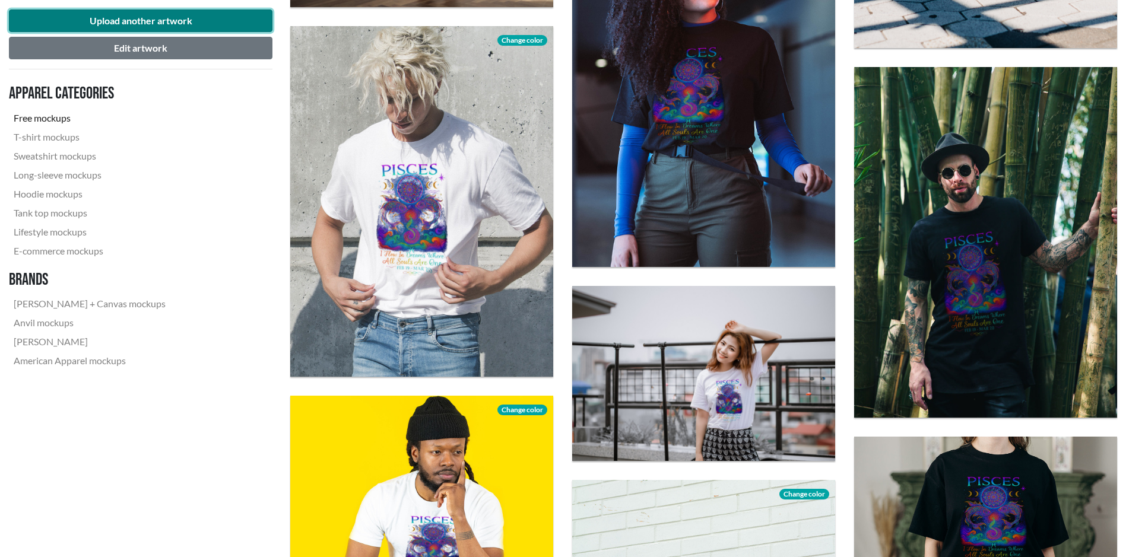
click at [170, 17] on button "Upload another artwork" at bounding box center [141, 20] width 264 height 23
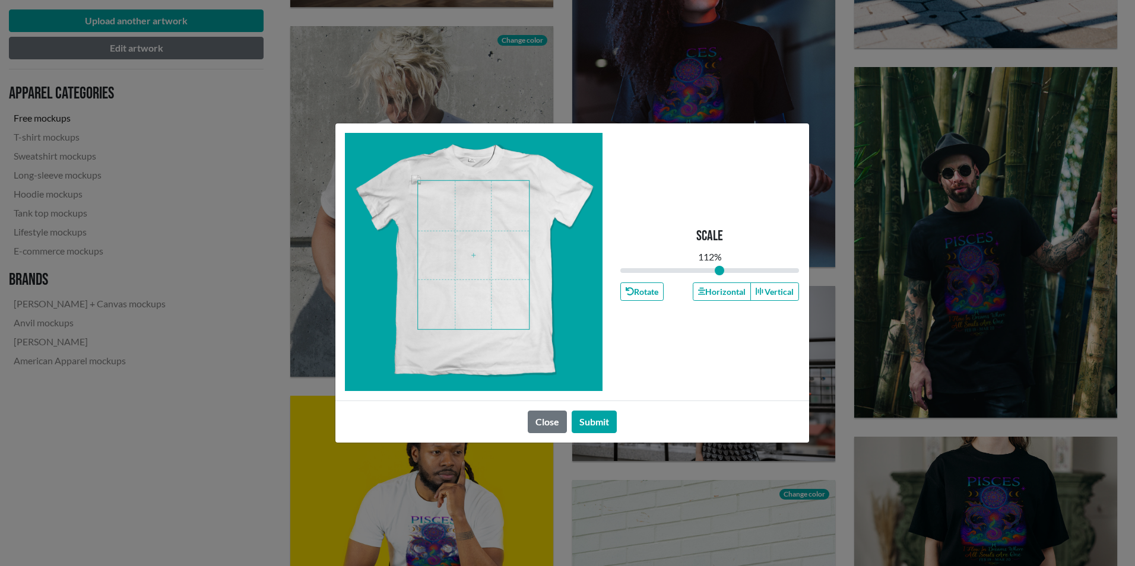
drag, startPoint x: 708, startPoint y: 266, endPoint x: 720, endPoint y: 267, distance: 11.3
click at [720, 267] on input "range" at bounding box center [709, 270] width 179 height 13
click at [600, 426] on button "Submit" at bounding box center [594, 422] width 45 height 23
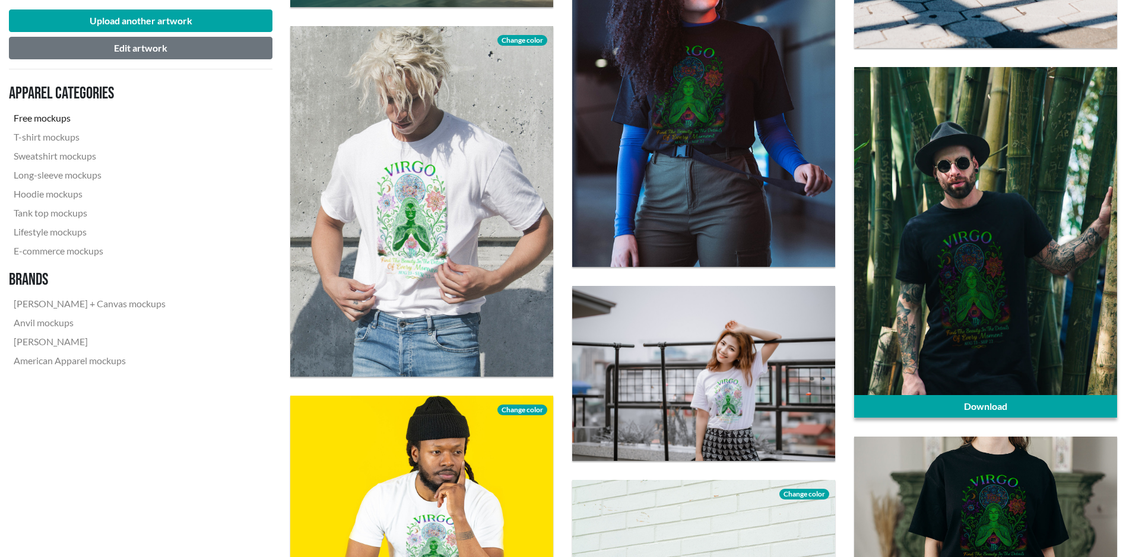
click at [999, 296] on div at bounding box center [985, 242] width 263 height 350
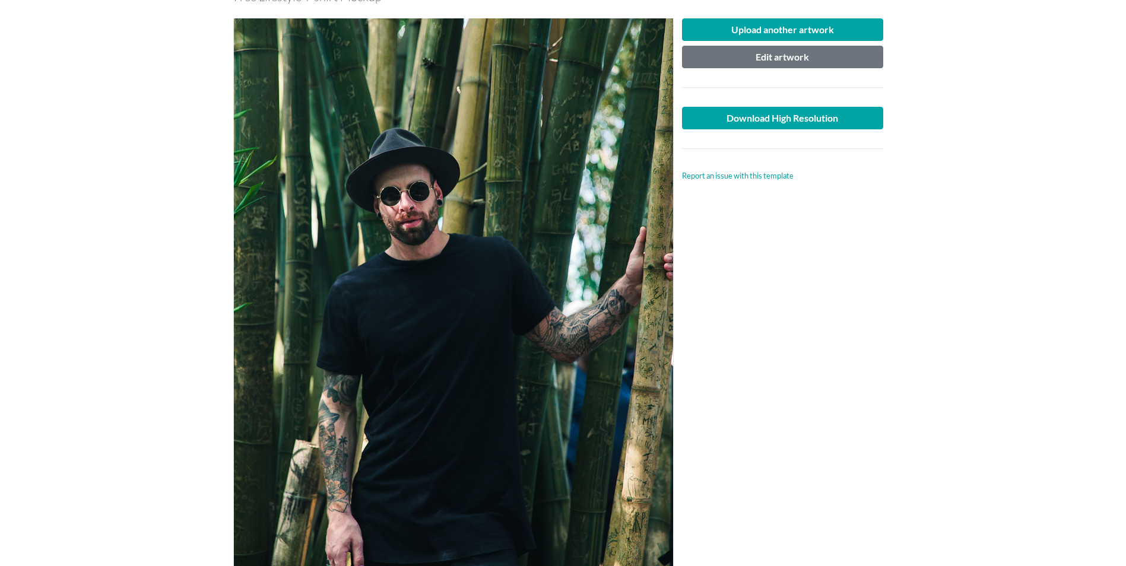
scroll to position [59, 0]
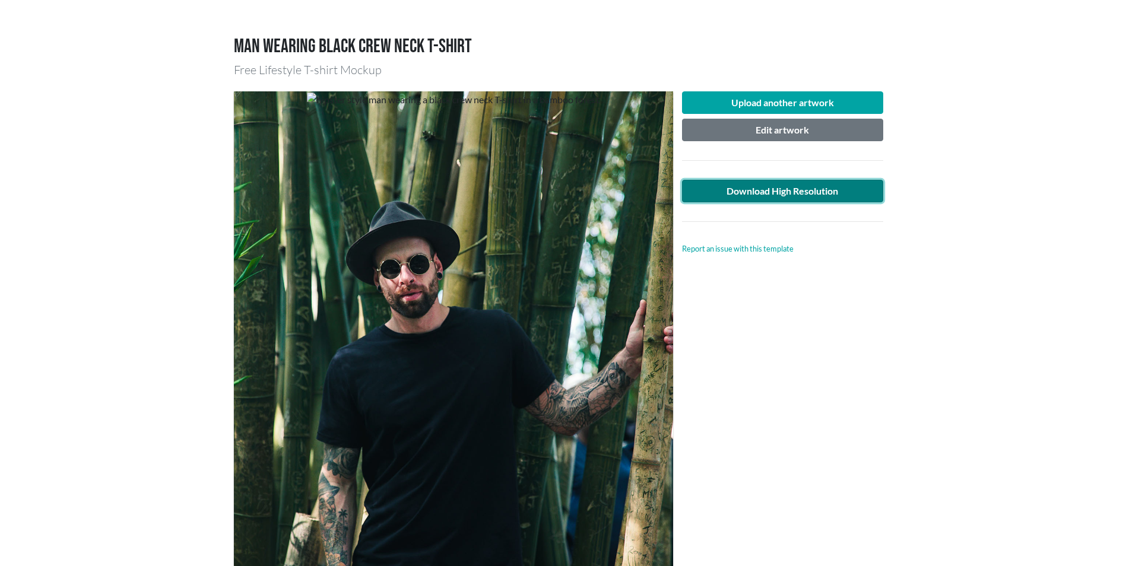
click at [785, 195] on link "Download High Resolution" at bounding box center [783, 191] width 202 height 23
click at [762, 518] on div "Upload another artwork Edit artwork Download High Resolution Report an issue wi…" at bounding box center [783, 384] width 220 height 586
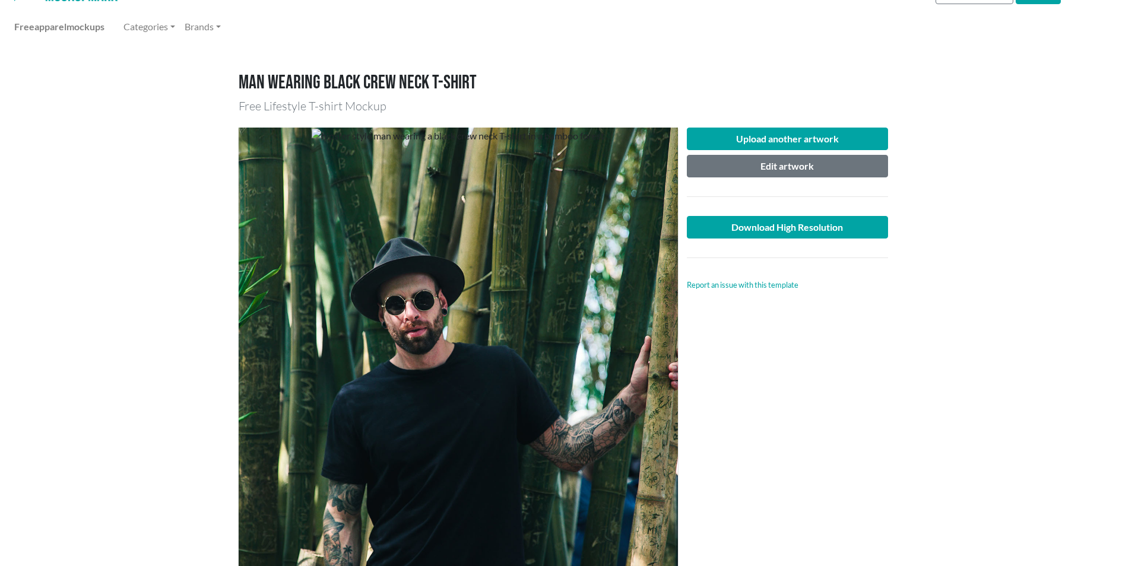
scroll to position [0, 0]
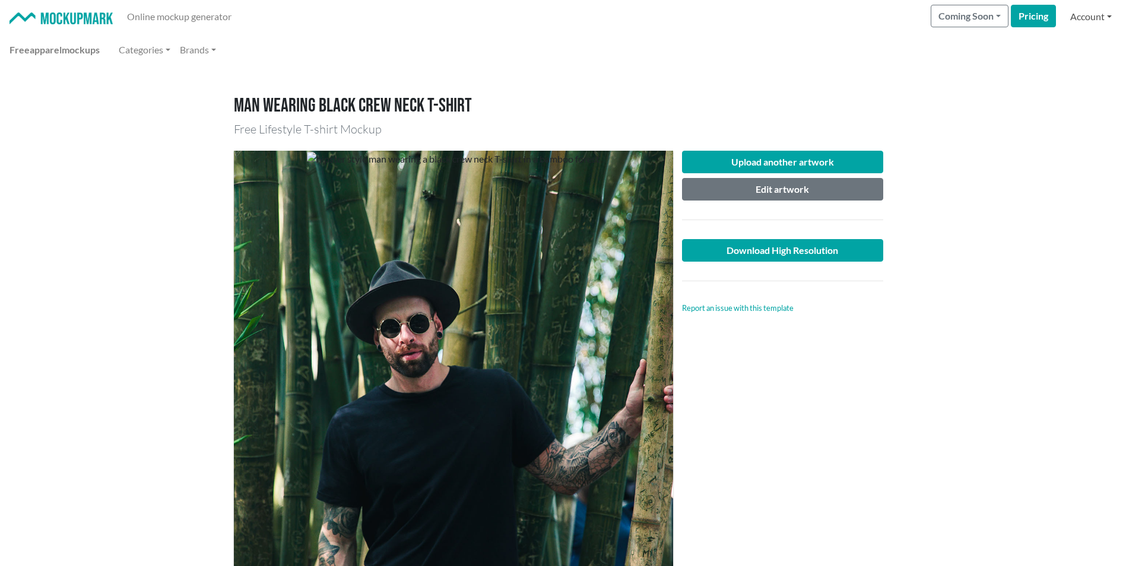
click at [1088, 15] on link "Account" at bounding box center [1091, 17] width 51 height 24
click at [950, 74] on link "Log out" at bounding box center [999, 73] width 235 height 19
